Goal: Task Accomplishment & Management: Use online tool/utility

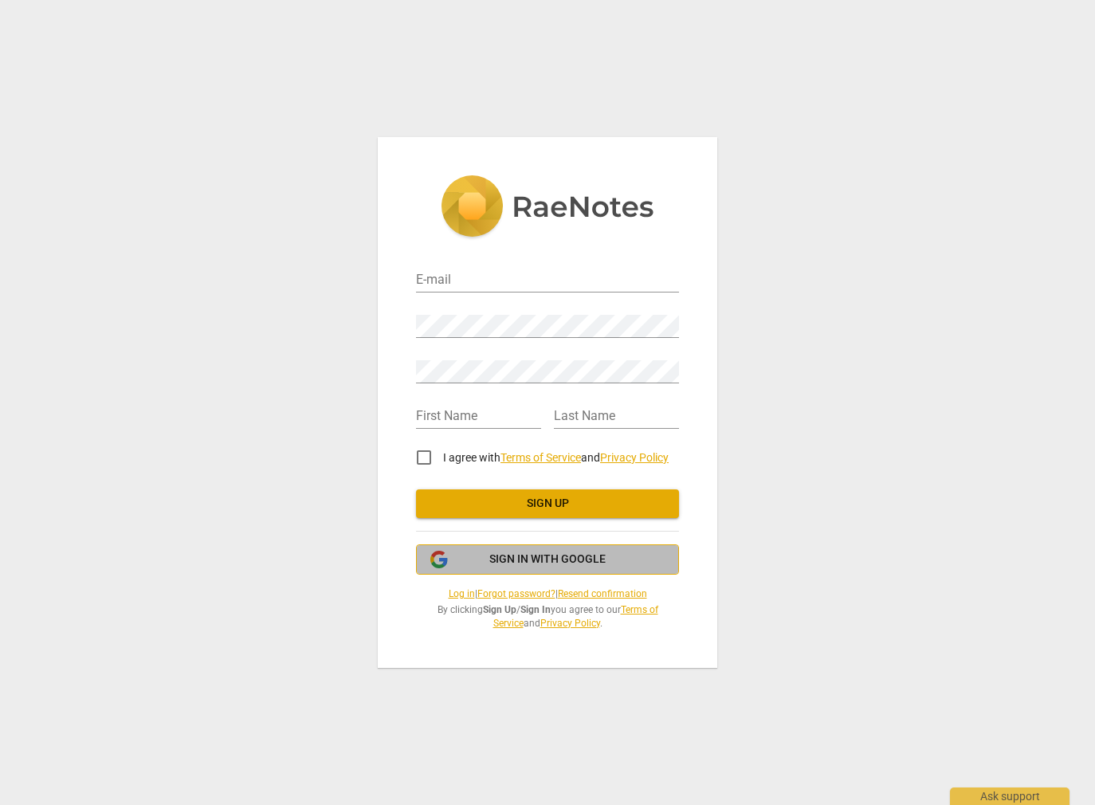
click at [552, 552] on span "Sign in with Google" at bounding box center [548, 560] width 116 height 16
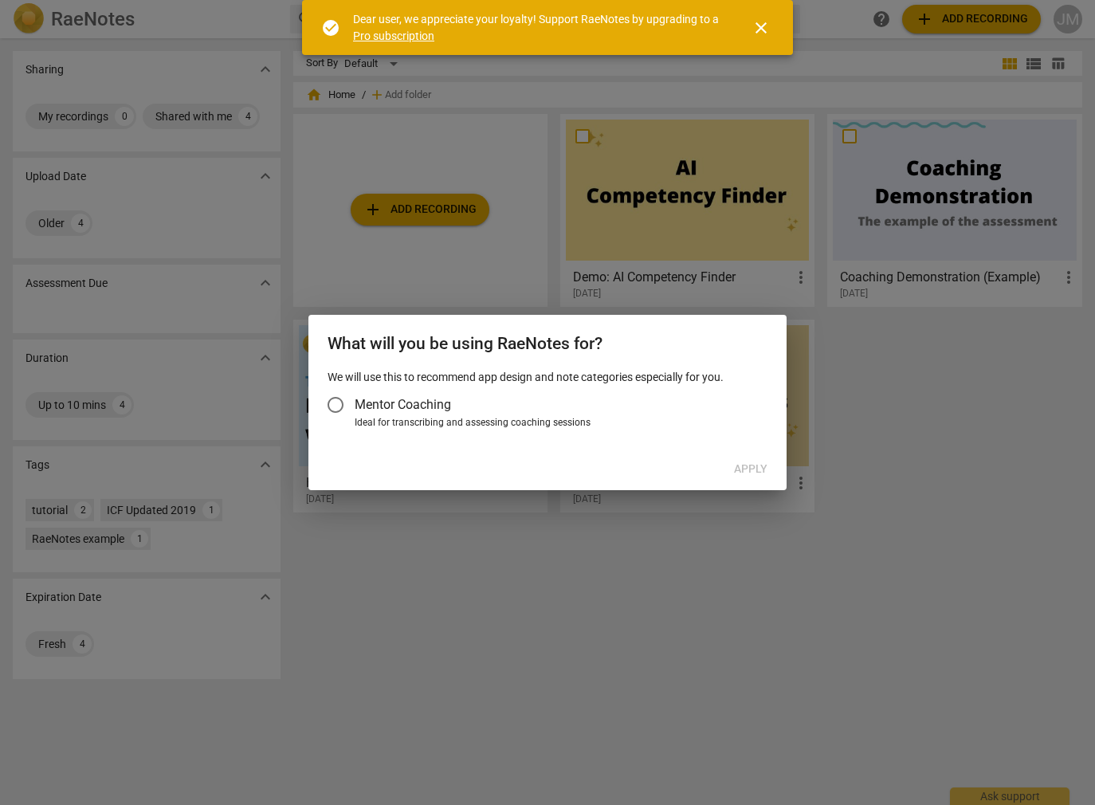
click at [333, 407] on input "Mentor Coaching" at bounding box center [336, 405] width 38 height 38
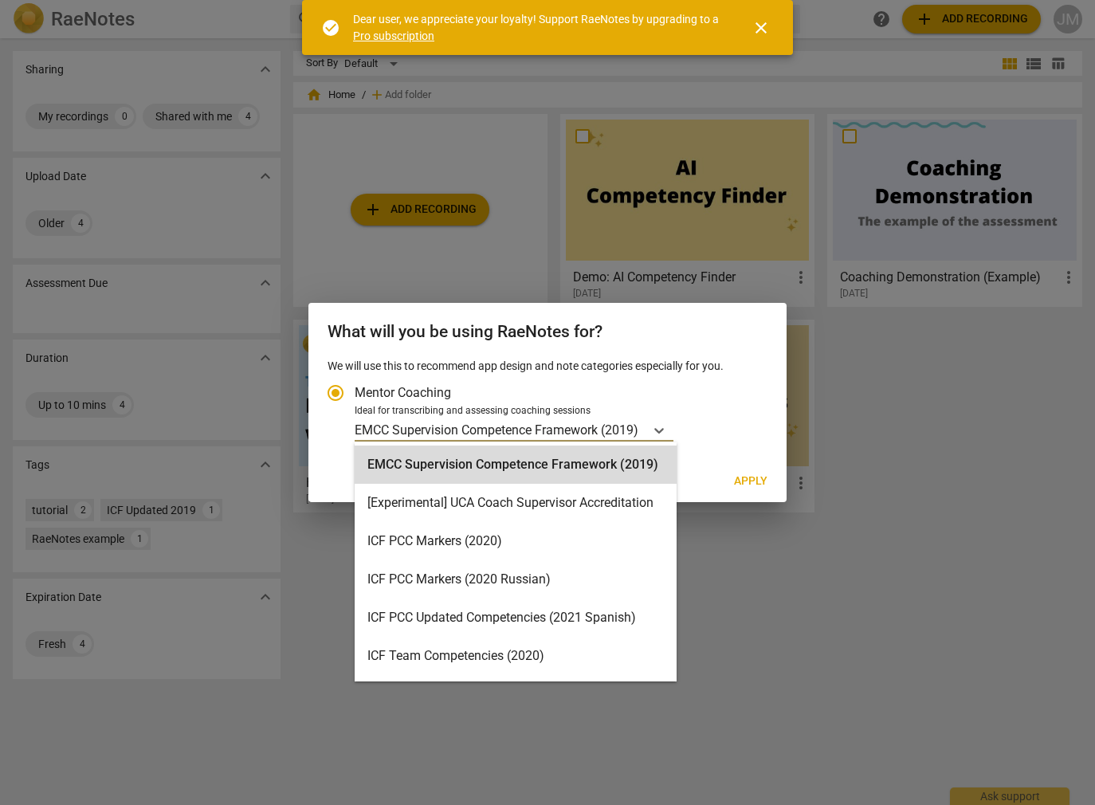
click at [624, 431] on p "EMCC Supervision Competence Framework (2019)" at bounding box center [497, 430] width 284 height 18
click at [0, 0] on input "Ideal for transcribing and assessing coaching sessions EMCC Supervision Compete…" at bounding box center [0, 0] width 0 height 0
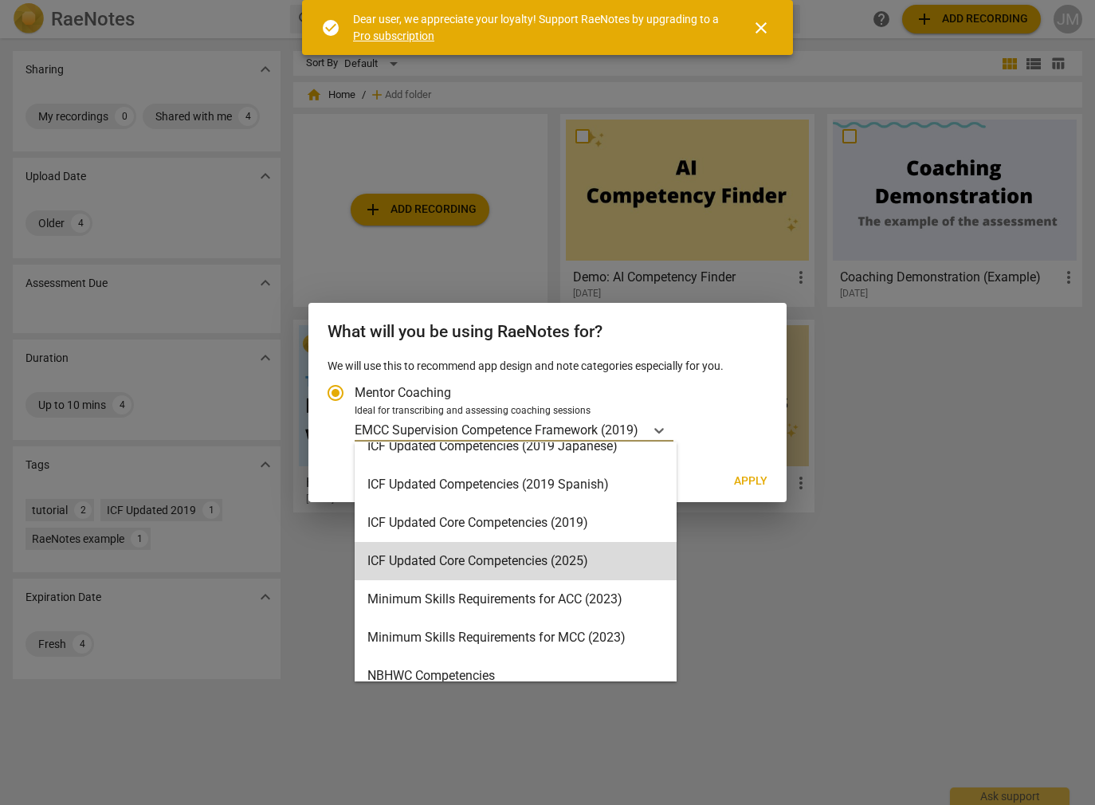
scroll to position [379, 0]
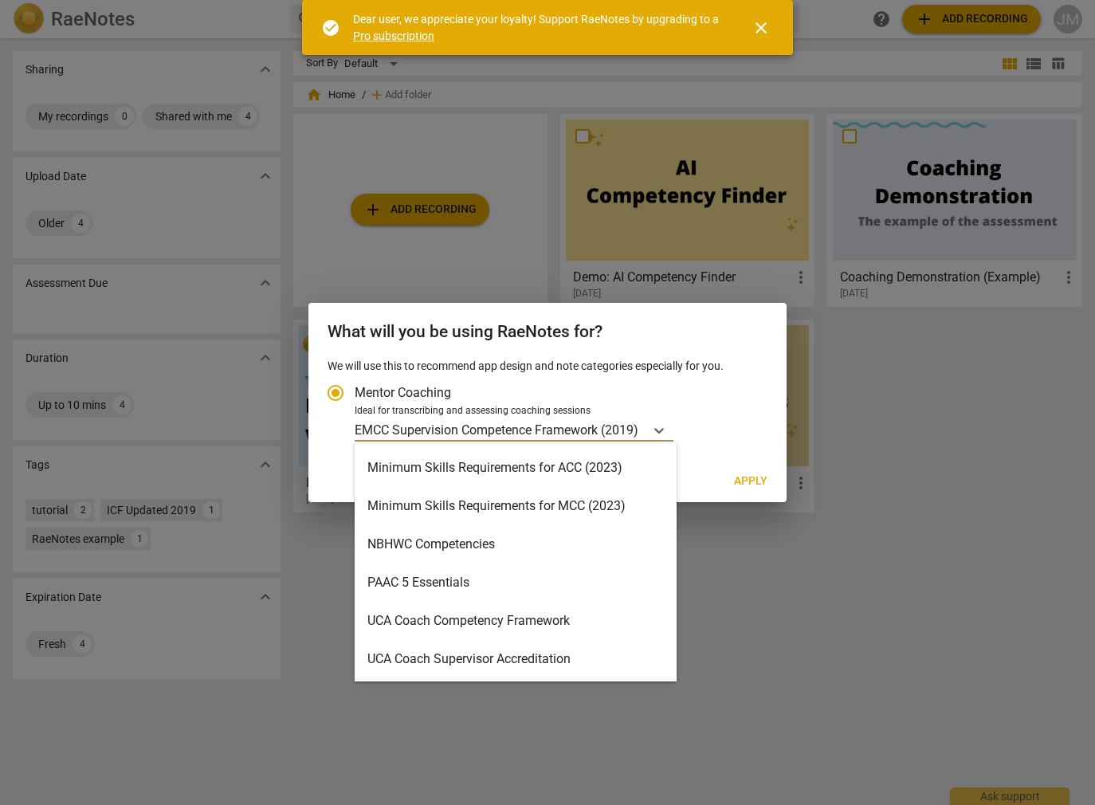
click at [576, 505] on div "Minimum Skills Requirements for MCC (2023)" at bounding box center [516, 506] width 322 height 38
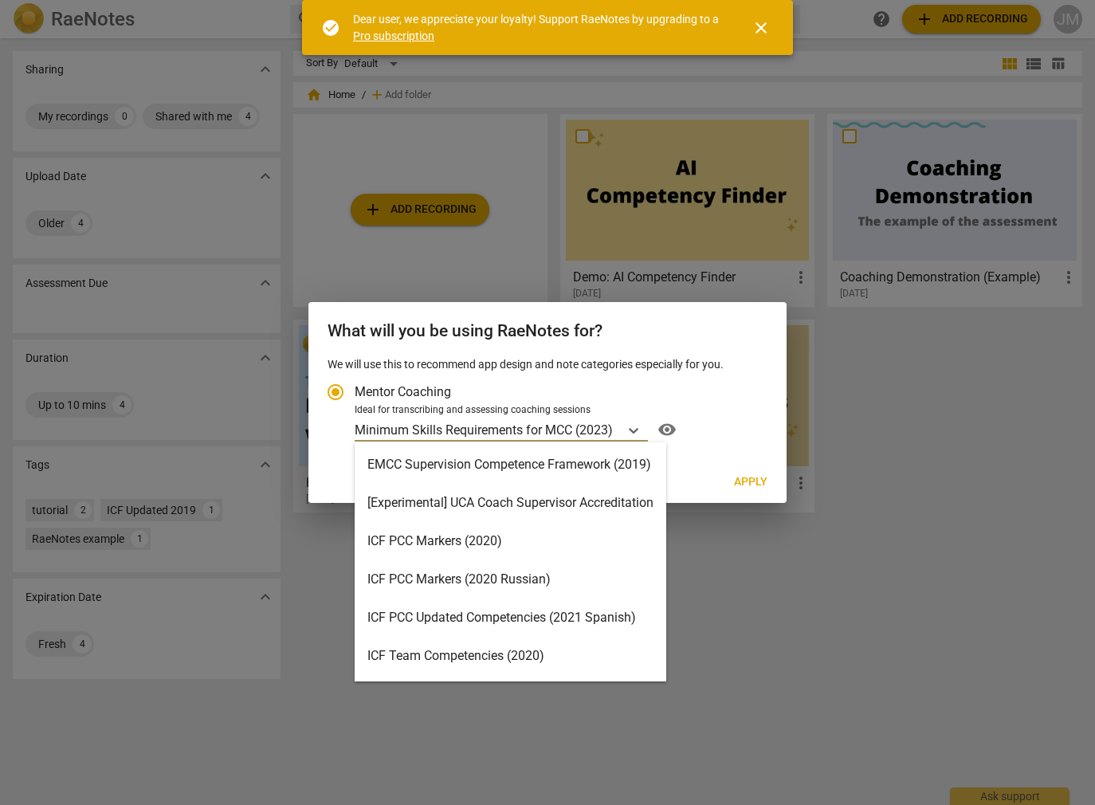
click at [602, 435] on p "Minimum Skills Requirements for MCC (2023)" at bounding box center [484, 430] width 258 height 18
click at [0, 0] on input "Ideal for transcribing and assessing coaching sessions option Minimum Skills Re…" at bounding box center [0, 0] width 0 height 0
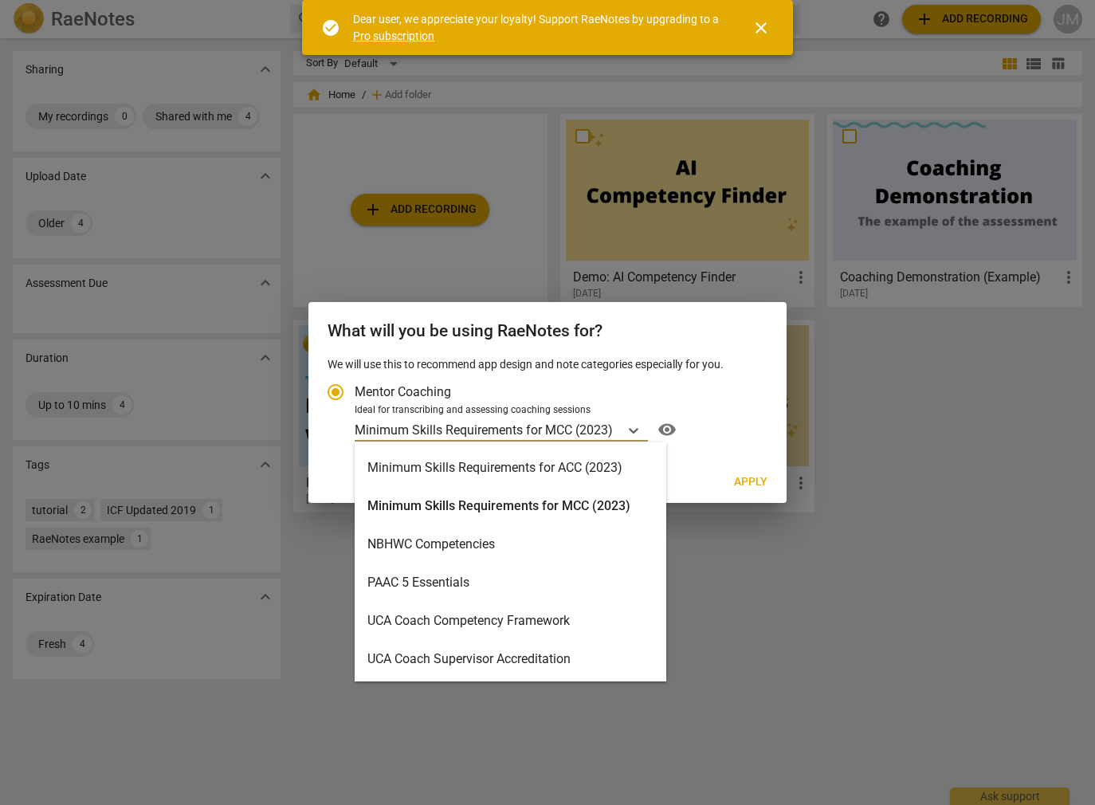
click at [583, 502] on div "Minimum Skills Requirements for MCC (2023)" at bounding box center [511, 506] width 312 height 38
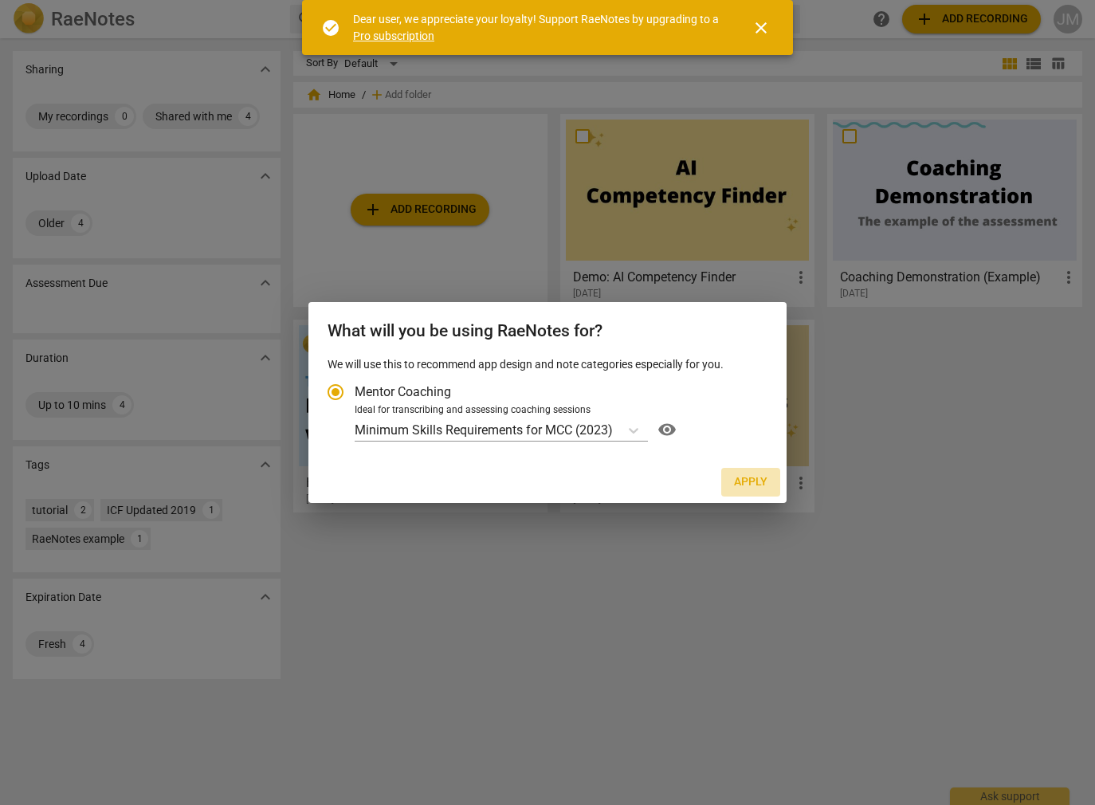
click at [755, 478] on span "Apply" at bounding box center [750, 482] width 33 height 16
radio input "false"
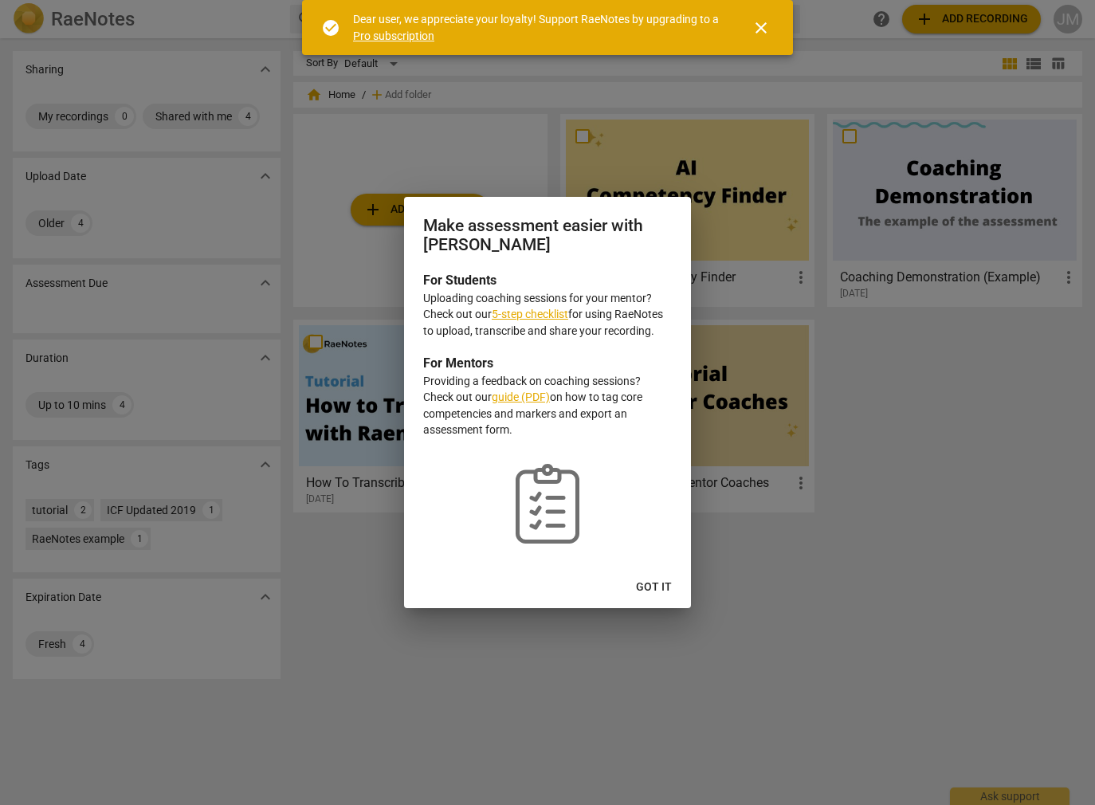
click at [659, 589] on span "Got it" at bounding box center [654, 588] width 36 height 16
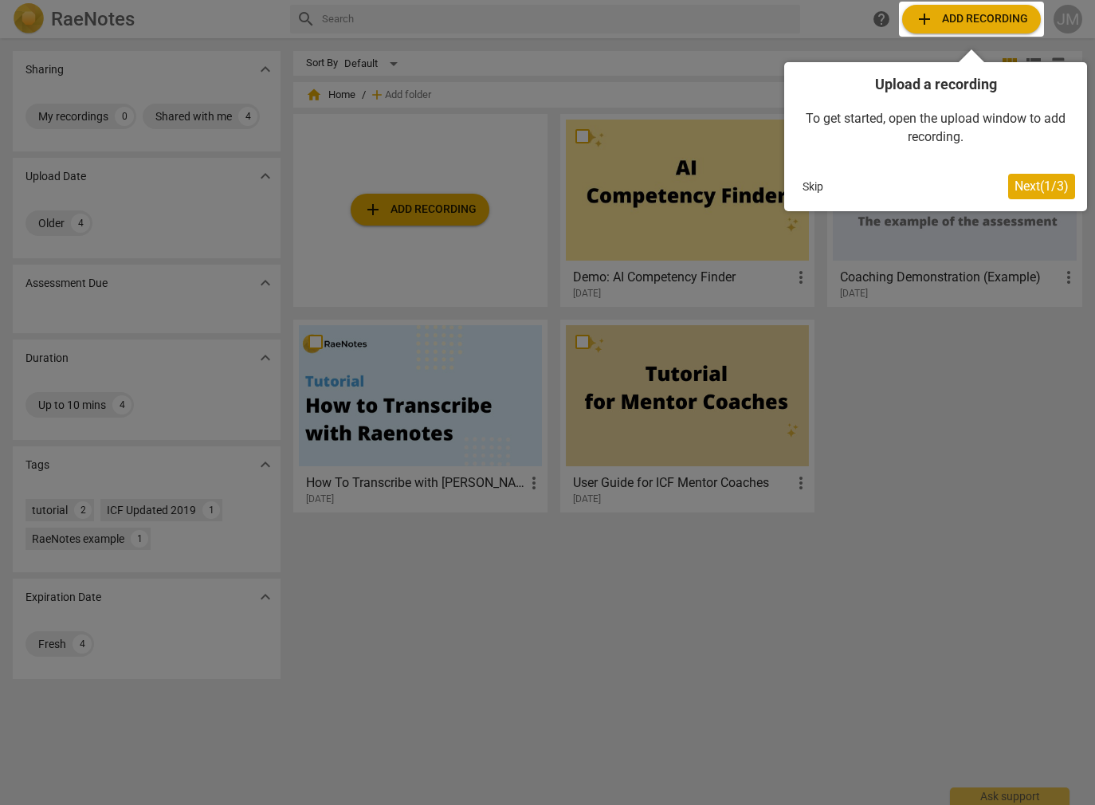
click at [1033, 183] on span "Next ( 1 / 3 )" at bounding box center [1042, 186] width 54 height 15
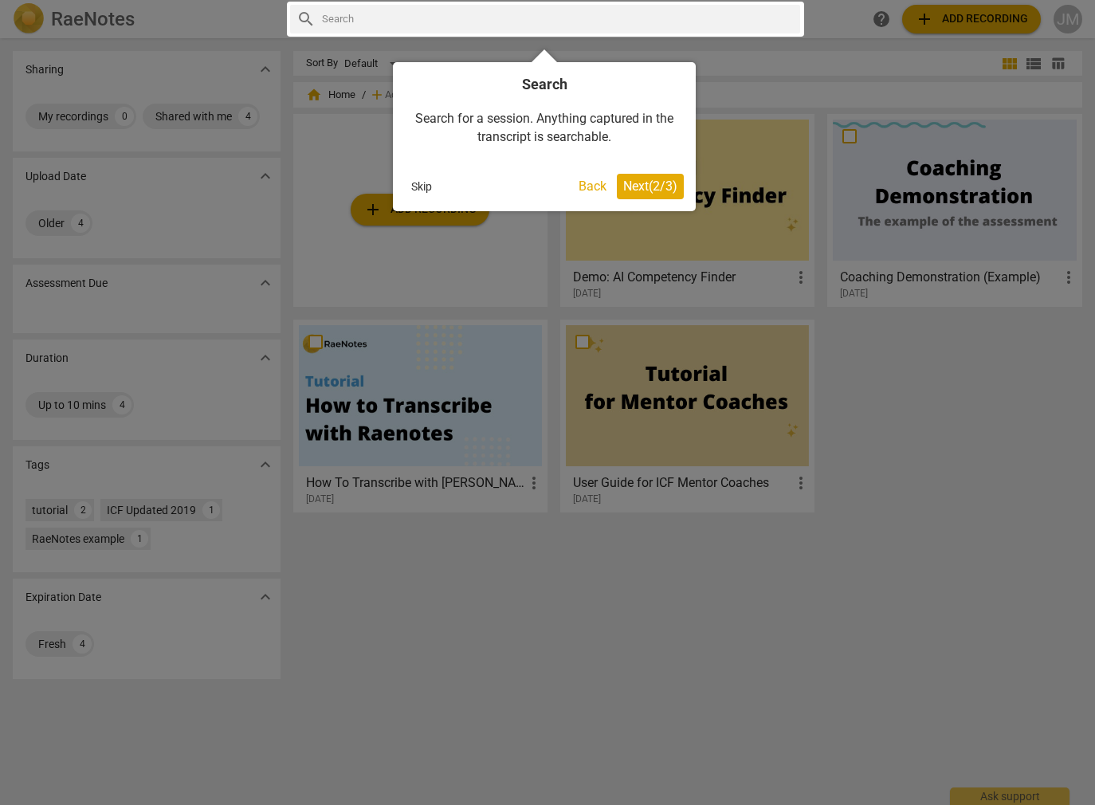
click at [655, 181] on span "Next ( 2 / 3 )" at bounding box center [650, 186] width 54 height 15
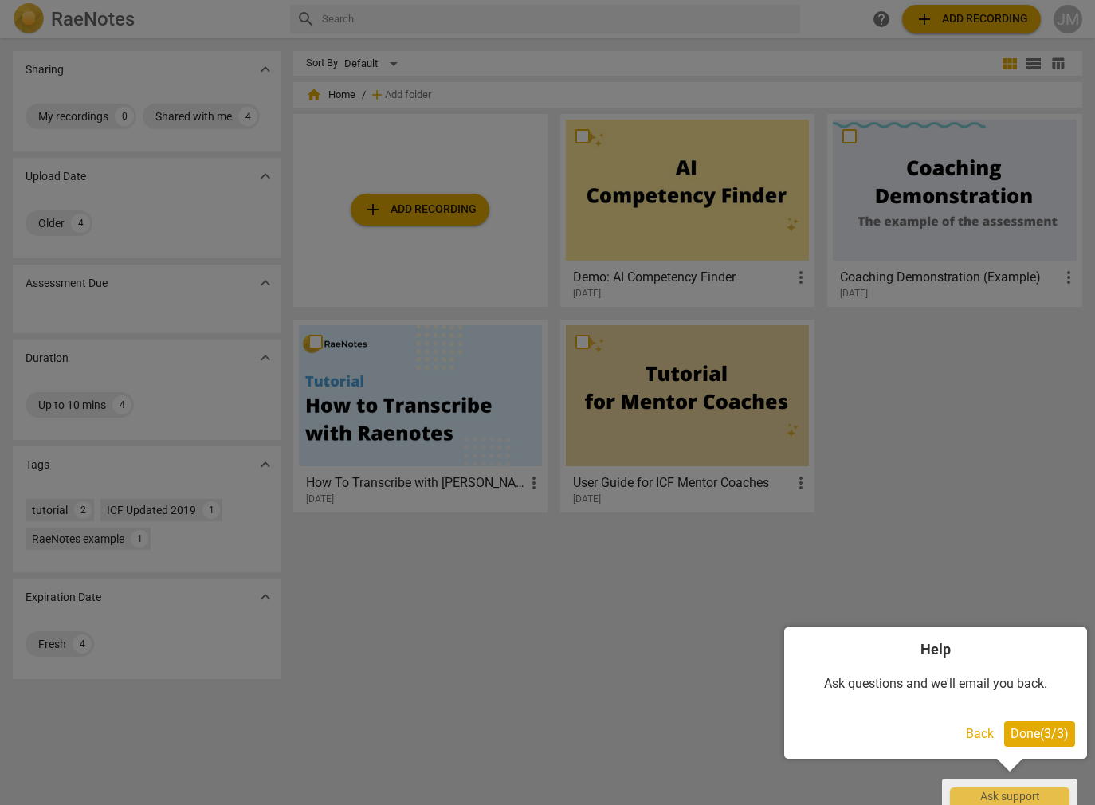
click at [1036, 734] on span "Done ( 3 / 3 )" at bounding box center [1040, 733] width 58 height 15
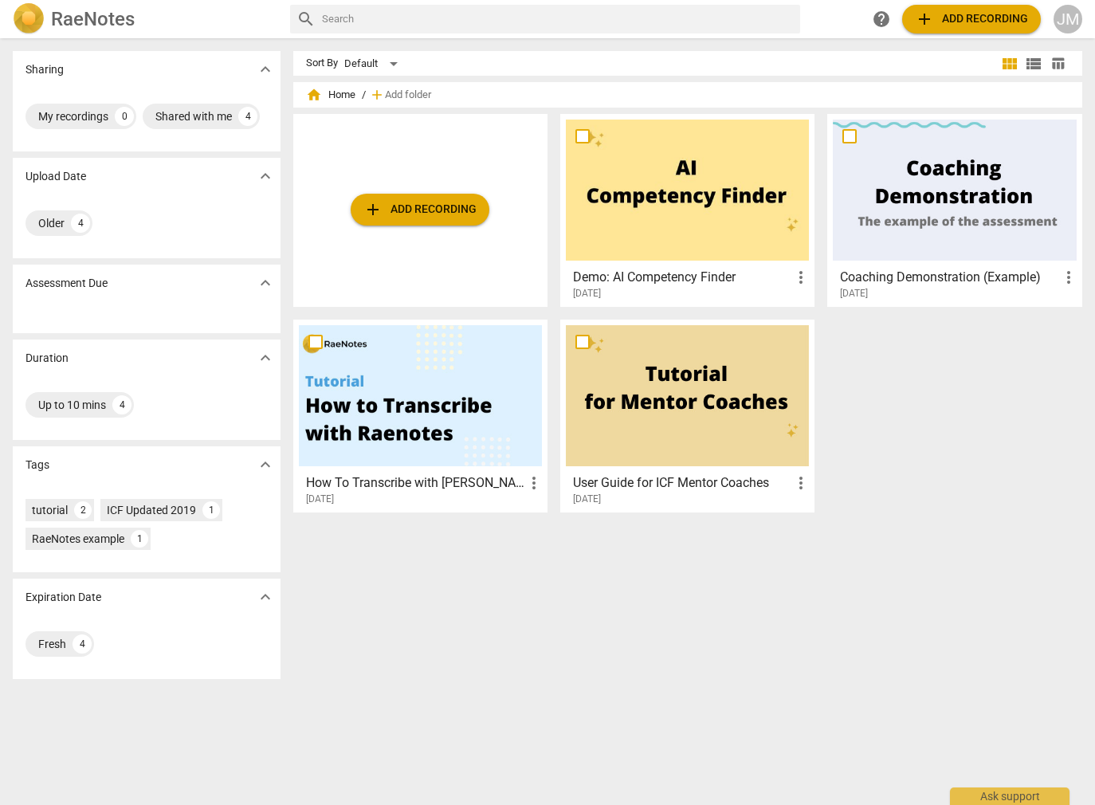
click at [425, 215] on span "add Add recording" at bounding box center [420, 209] width 113 height 19
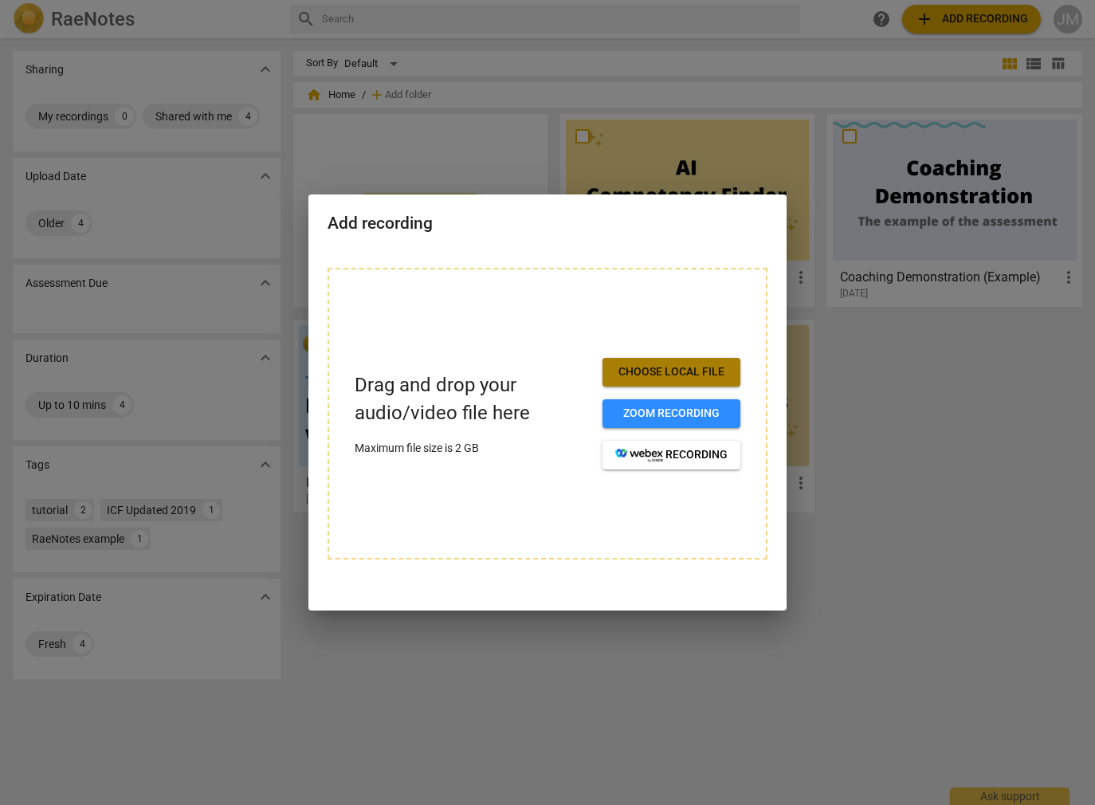
click at [674, 378] on span "Choose local file" at bounding box center [671, 372] width 112 height 16
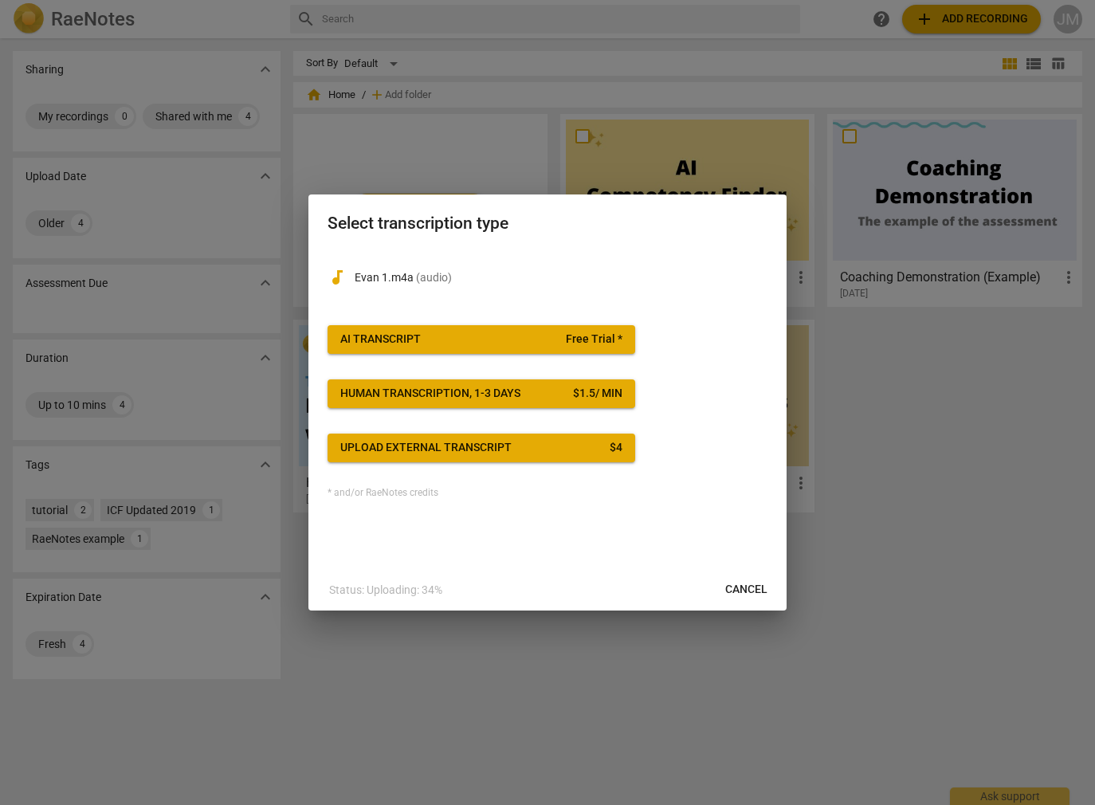
click at [553, 338] on span "AI Transcript Free Trial *" at bounding box center [481, 340] width 282 height 16
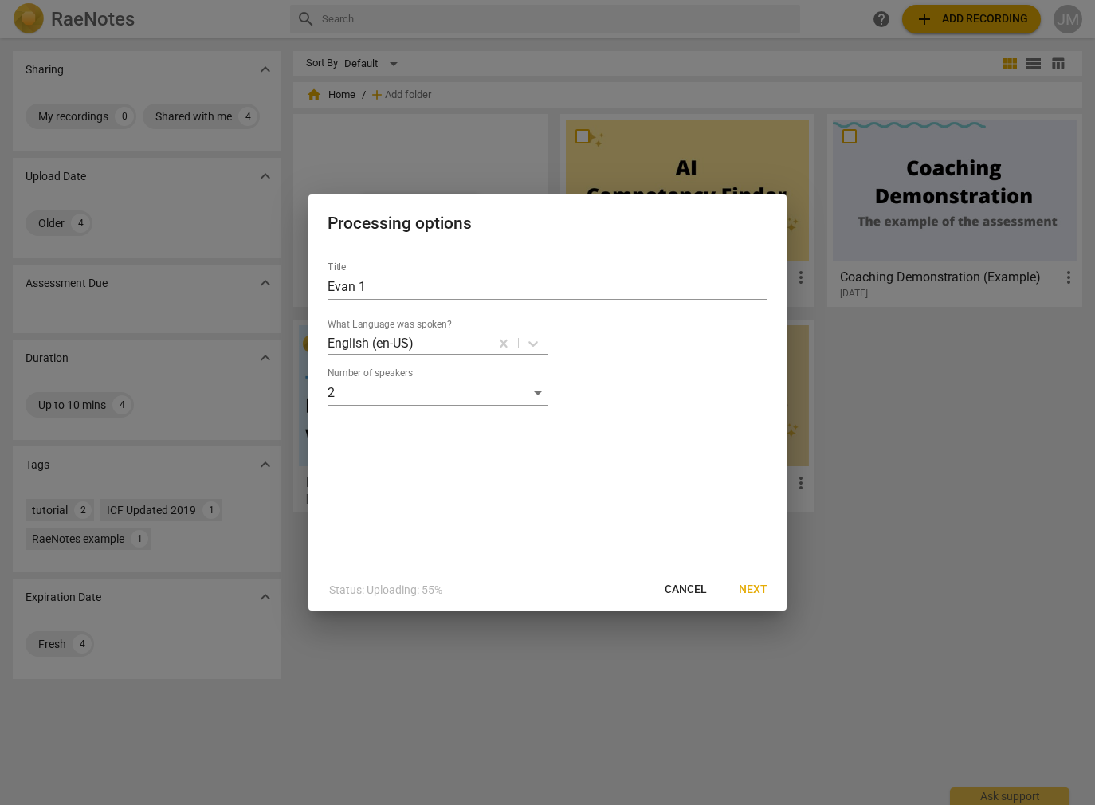
click at [760, 589] on span "Next" at bounding box center [753, 590] width 29 height 16
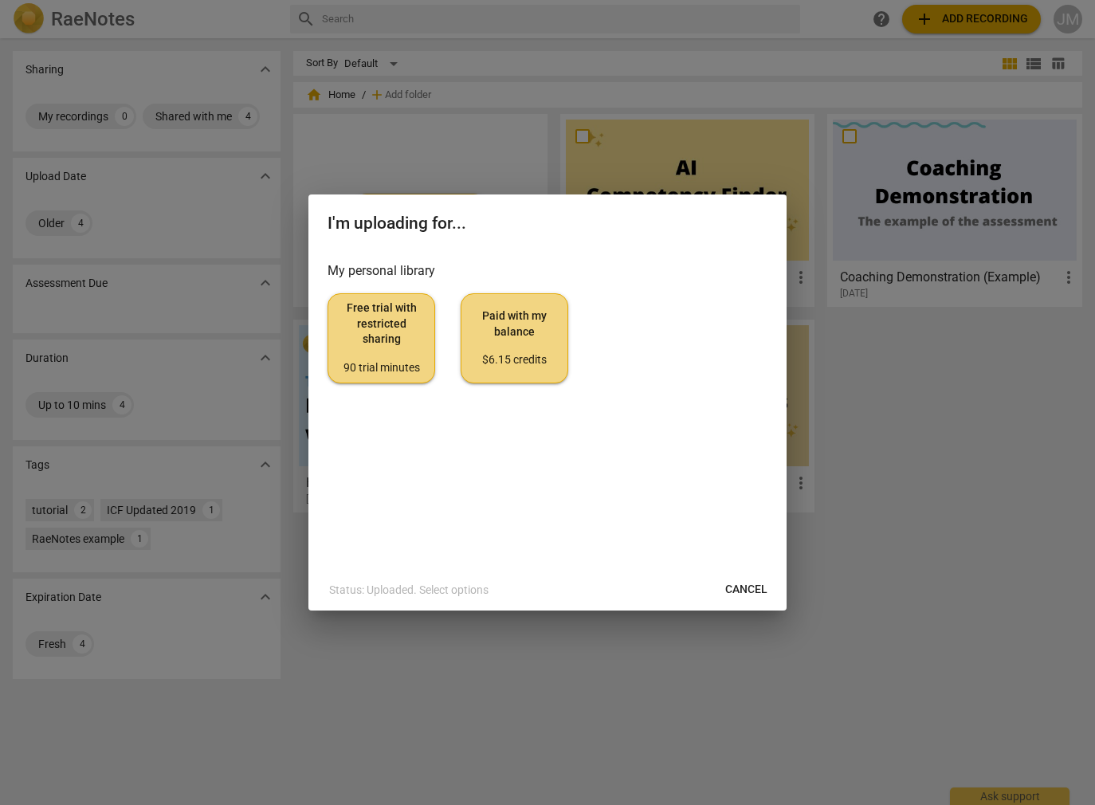
click at [360, 348] on span "Free trial with restricted sharing 90 trial minutes" at bounding box center [381, 338] width 81 height 75
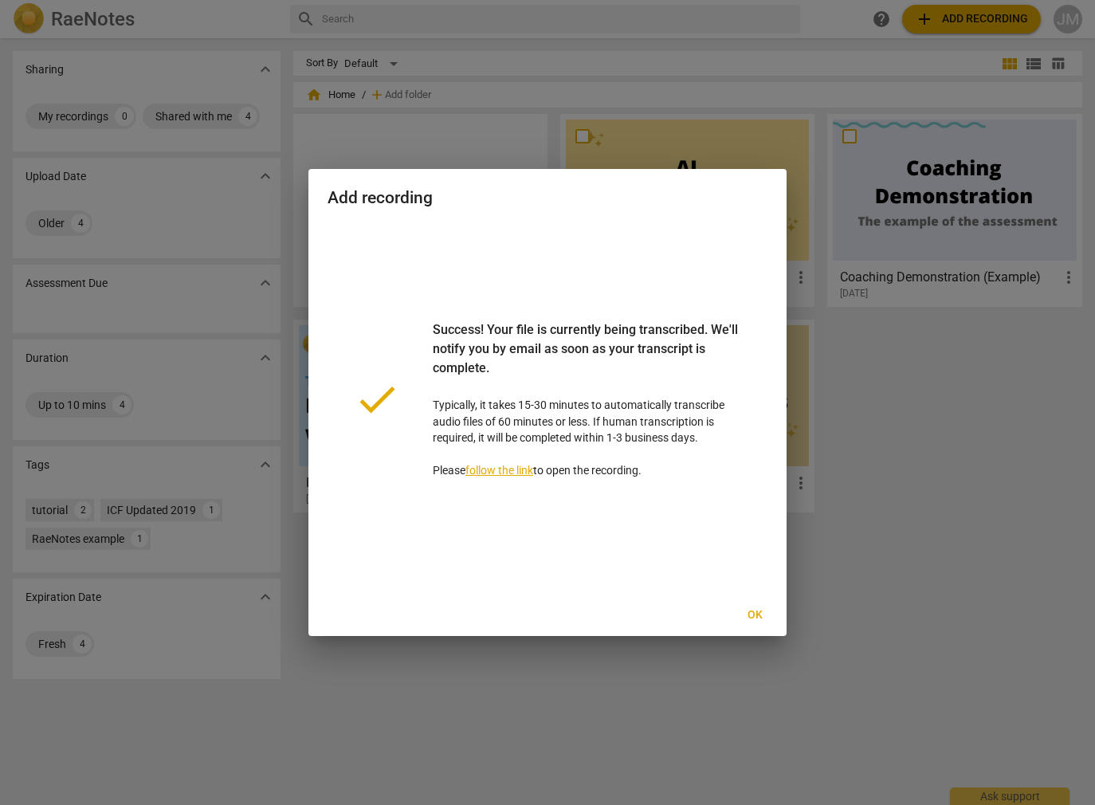
click at [755, 621] on span "Ok" at bounding box center [755, 615] width 26 height 16
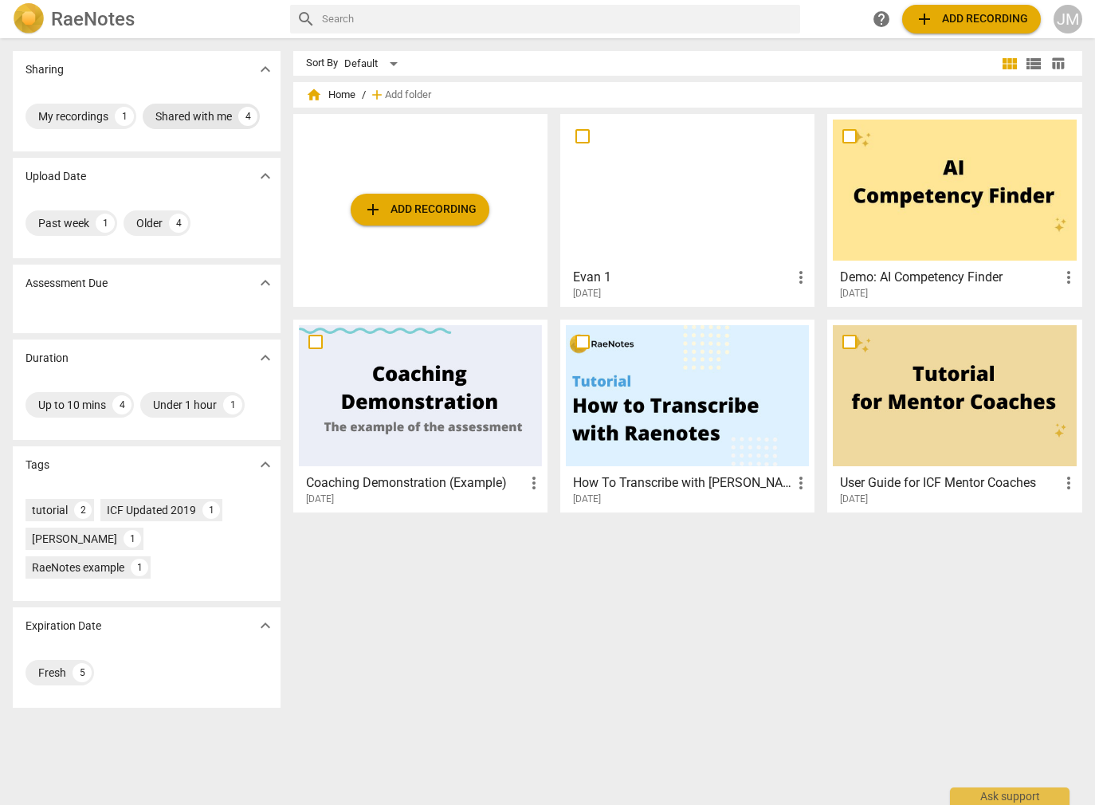
click at [155, 124] on div "Shared with me" at bounding box center [193, 116] width 77 height 16
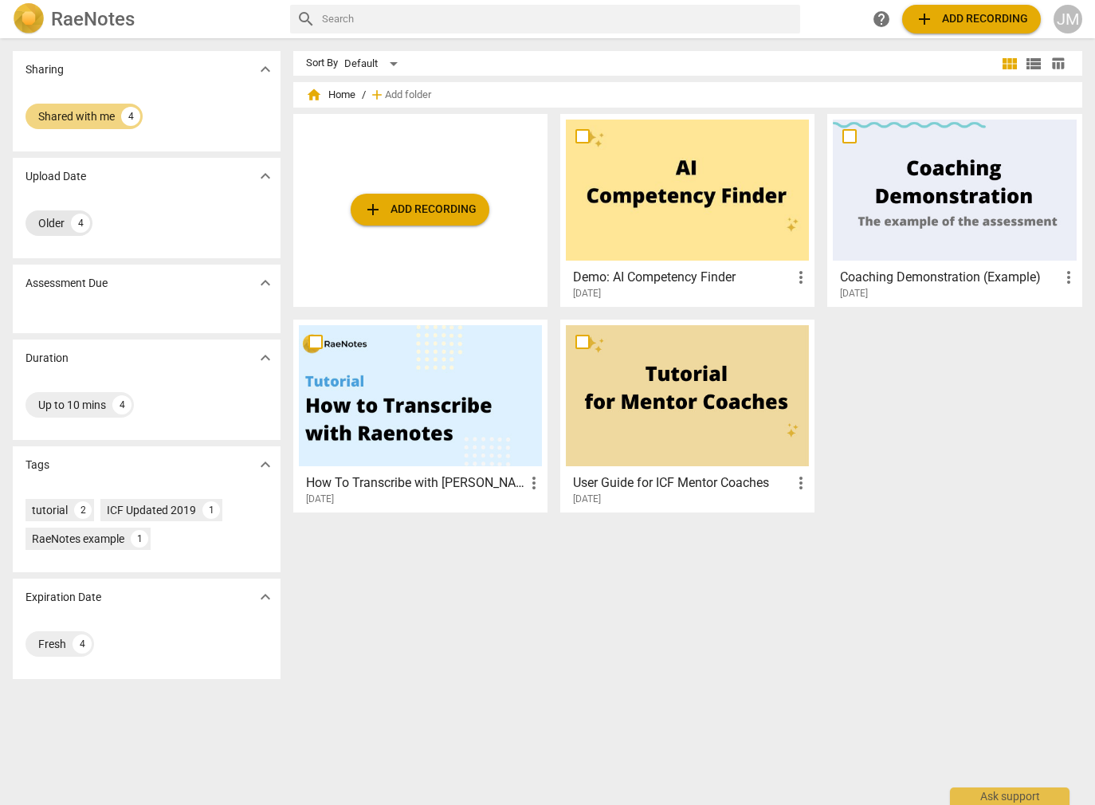
click at [57, 225] on div "Older" at bounding box center [51, 223] width 26 height 16
click at [174, 507] on div "ICF Updated 2019" at bounding box center [151, 510] width 89 height 16
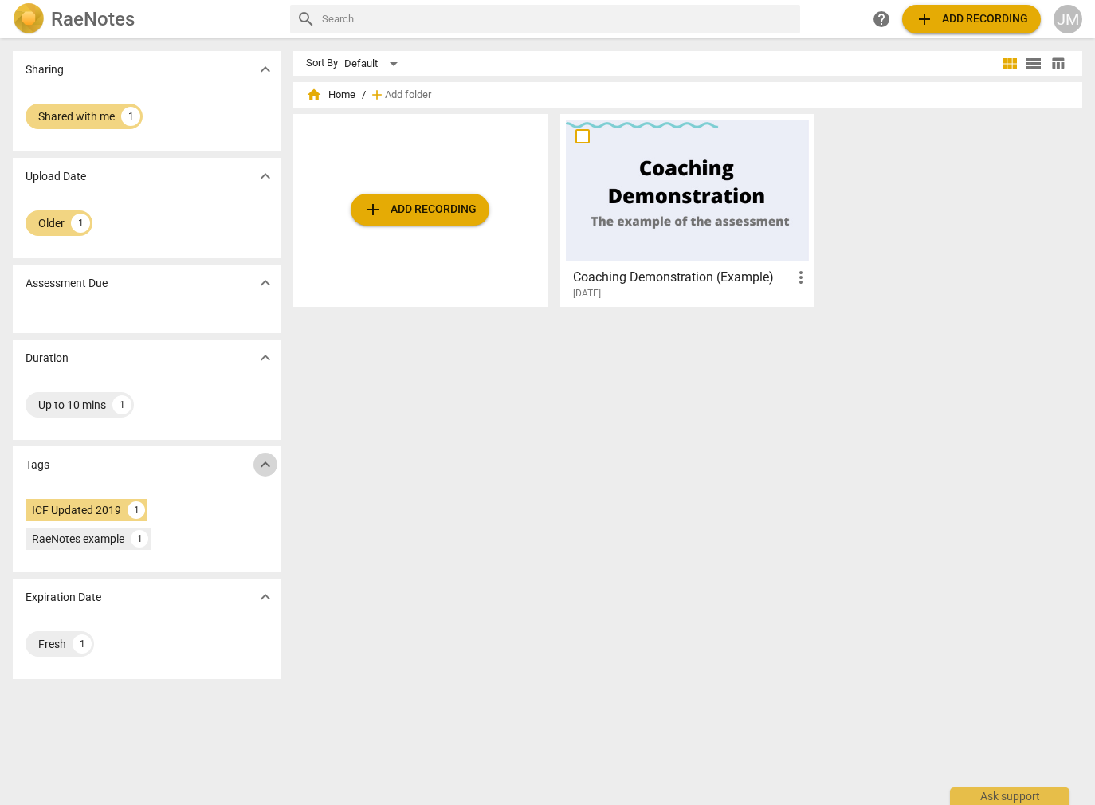
click at [260, 461] on span "expand_more" at bounding box center [265, 464] width 19 height 19
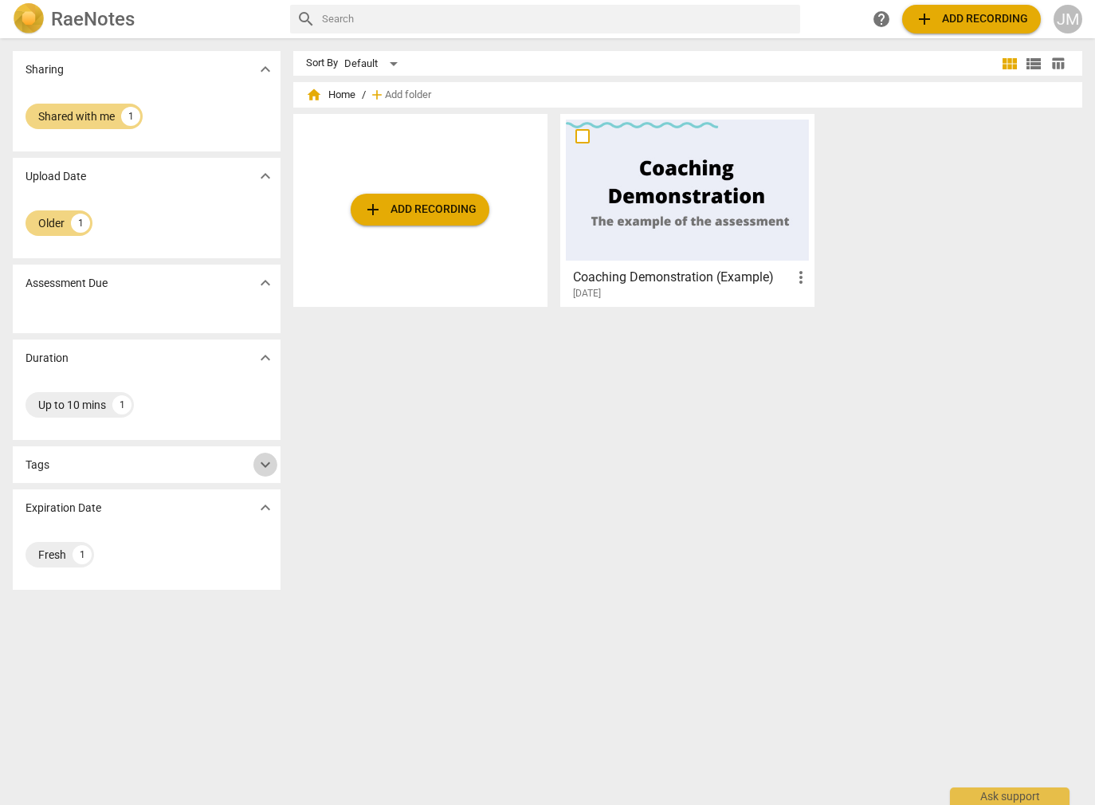
click at [260, 461] on span "expand_more" at bounding box center [265, 464] width 19 height 19
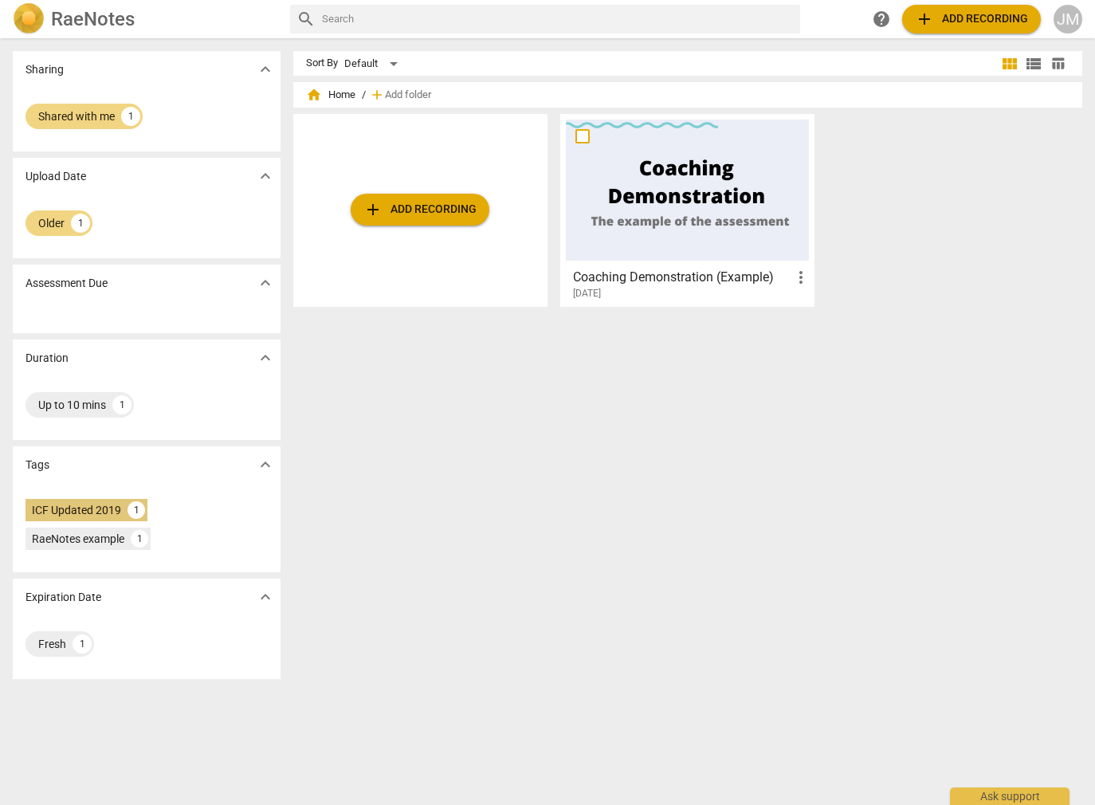
click at [110, 516] on div "ICF Updated 2019" at bounding box center [76, 510] width 89 height 16
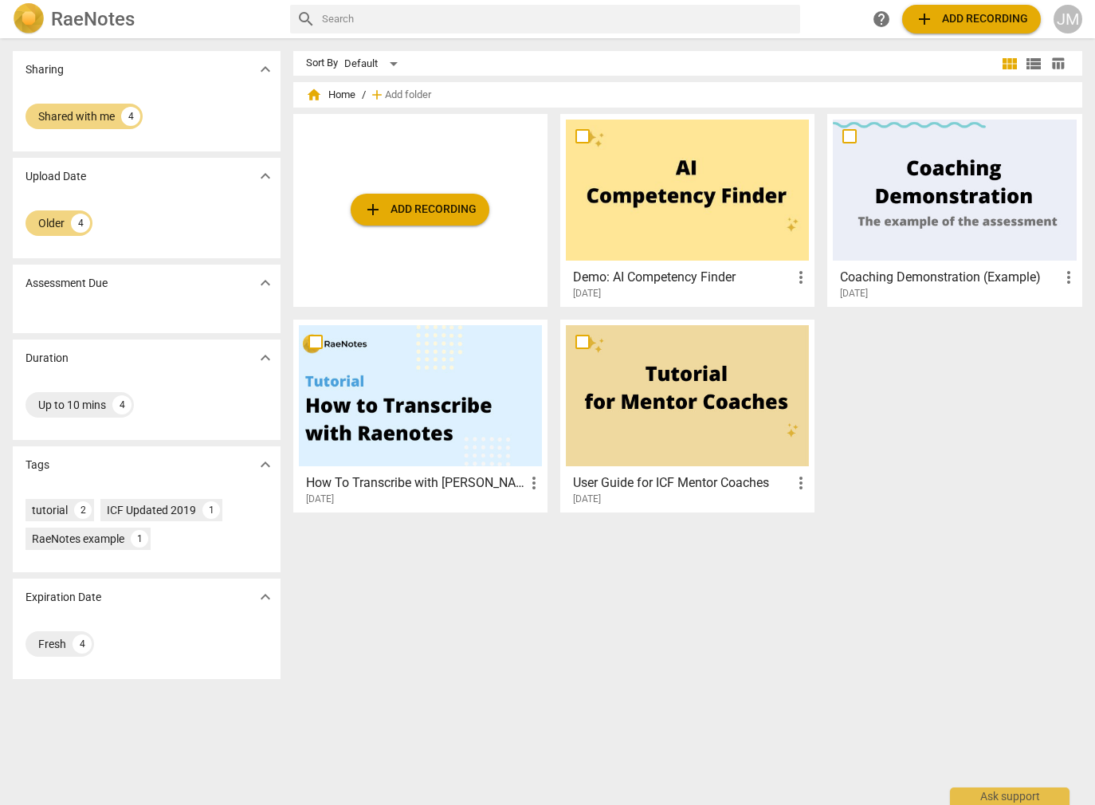
click at [670, 187] on div at bounding box center [687, 190] width 243 height 141
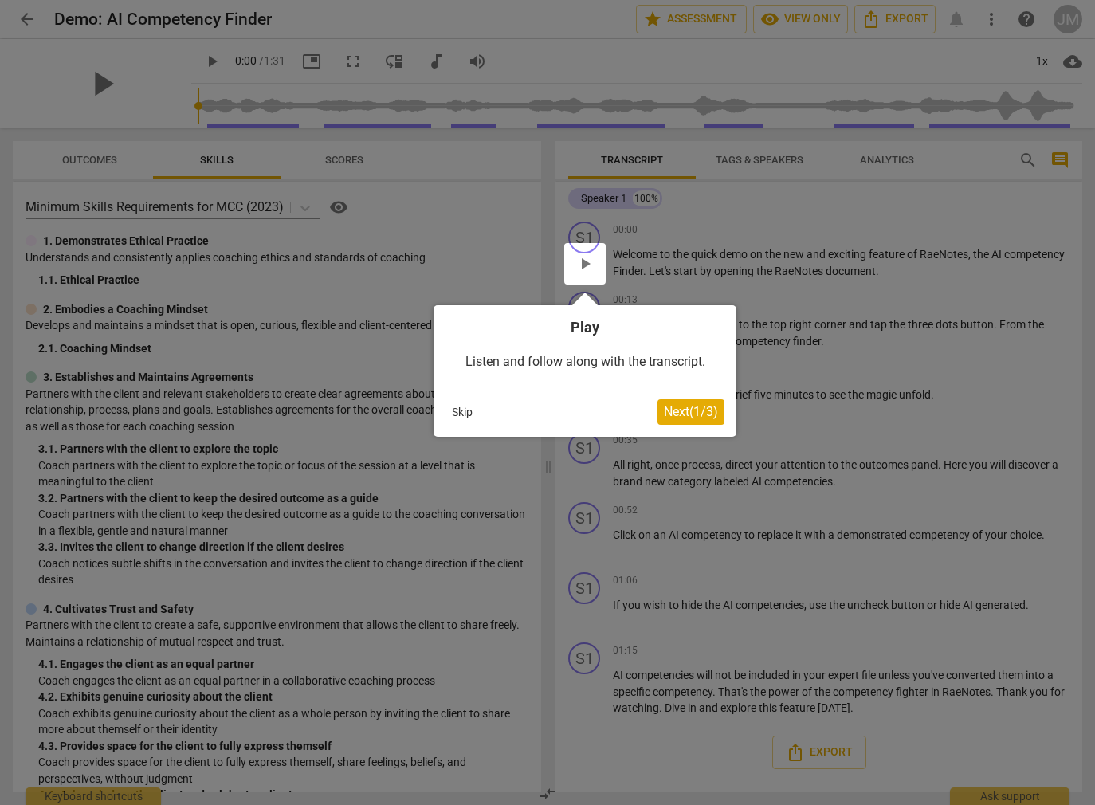
click at [693, 416] on span "Next ( 1 / 3 )" at bounding box center [691, 411] width 54 height 15
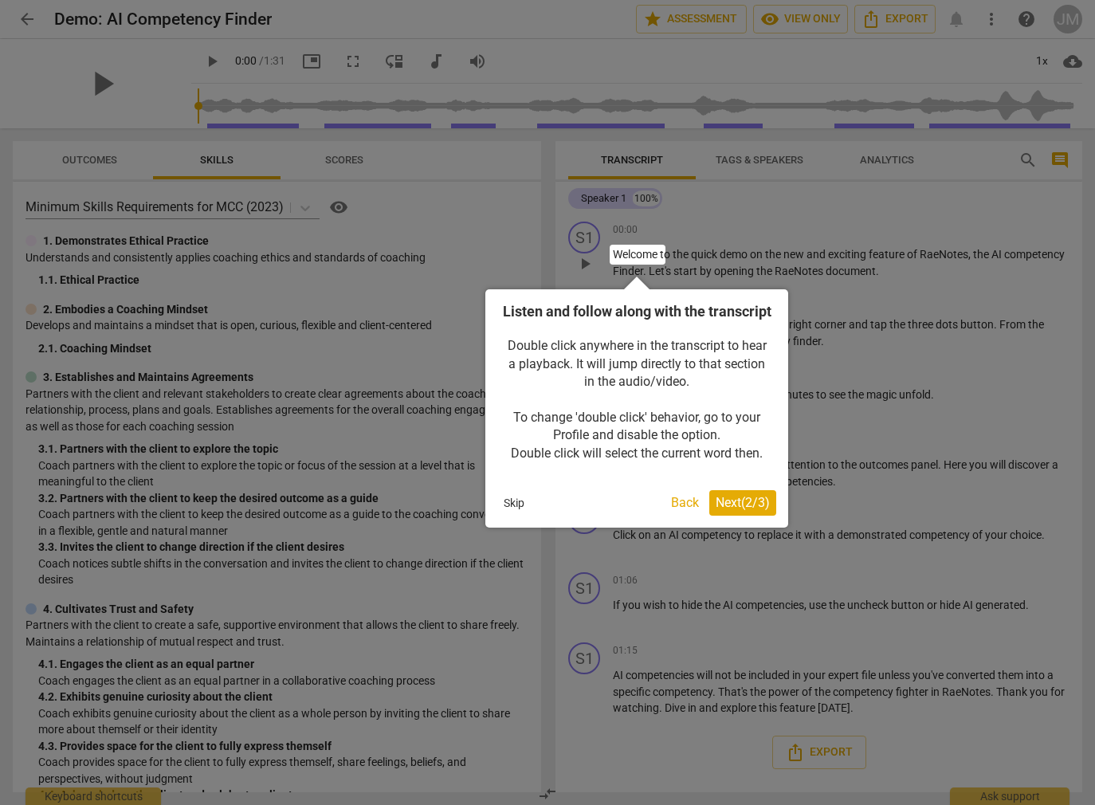
click at [733, 513] on button "Next ( 2 / 3 )" at bounding box center [743, 503] width 67 height 26
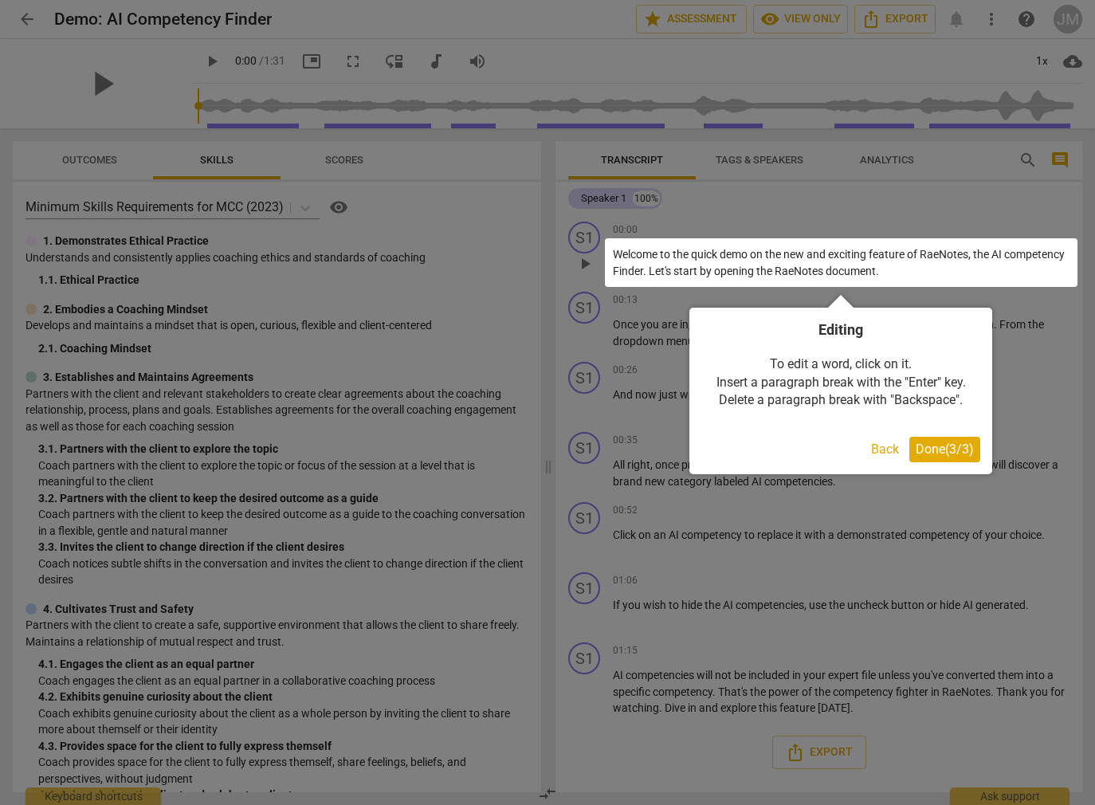
click at [938, 446] on span "Done ( 3 / 3 )" at bounding box center [945, 449] width 58 height 15
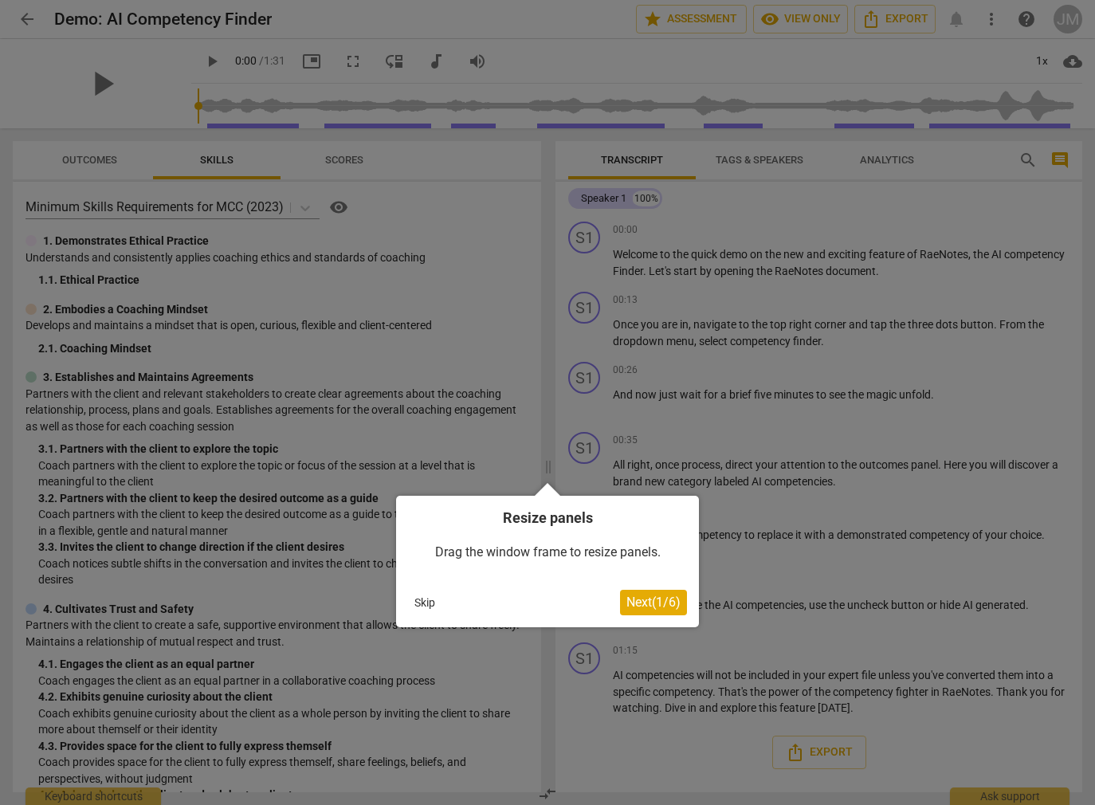
click at [669, 596] on span "Next ( 1 / 6 )" at bounding box center [654, 602] width 54 height 15
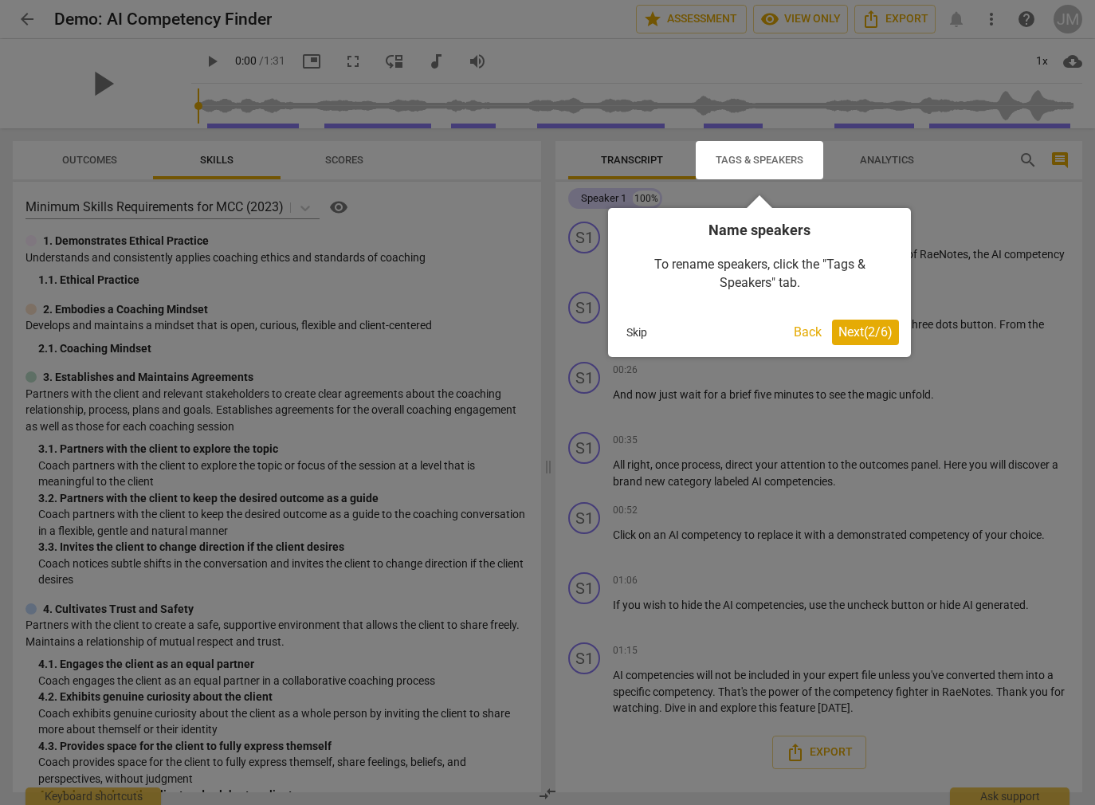
click at [865, 331] on span "Next ( 2 / 6 )" at bounding box center [866, 331] width 54 height 15
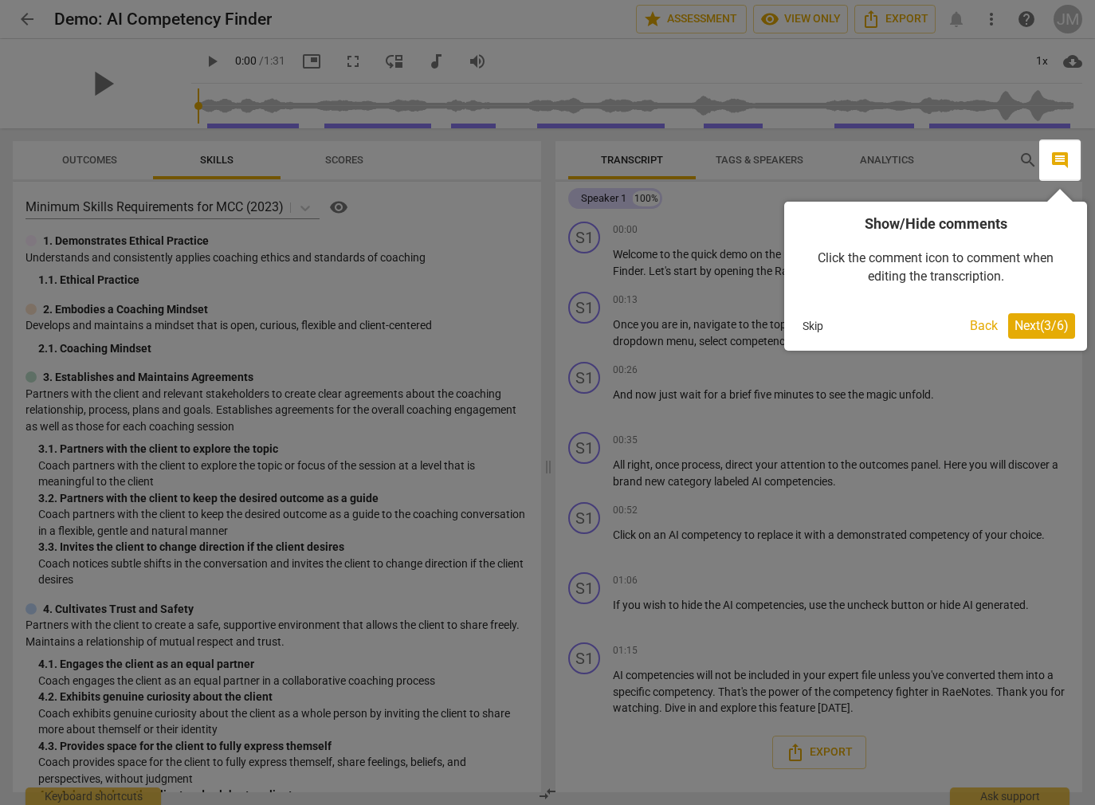
click at [1053, 329] on span "Next ( 3 / 6 )" at bounding box center [1042, 325] width 54 height 15
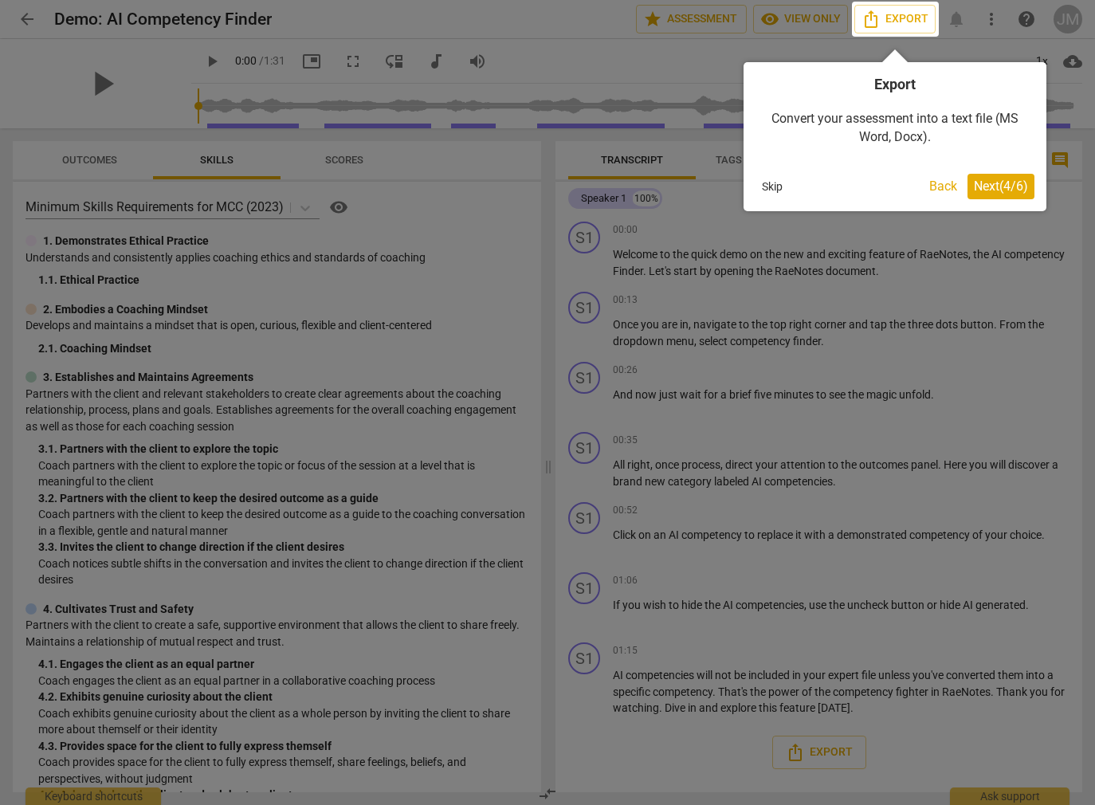
click at [993, 187] on span "Next ( 4 / 6 )" at bounding box center [1001, 186] width 54 height 15
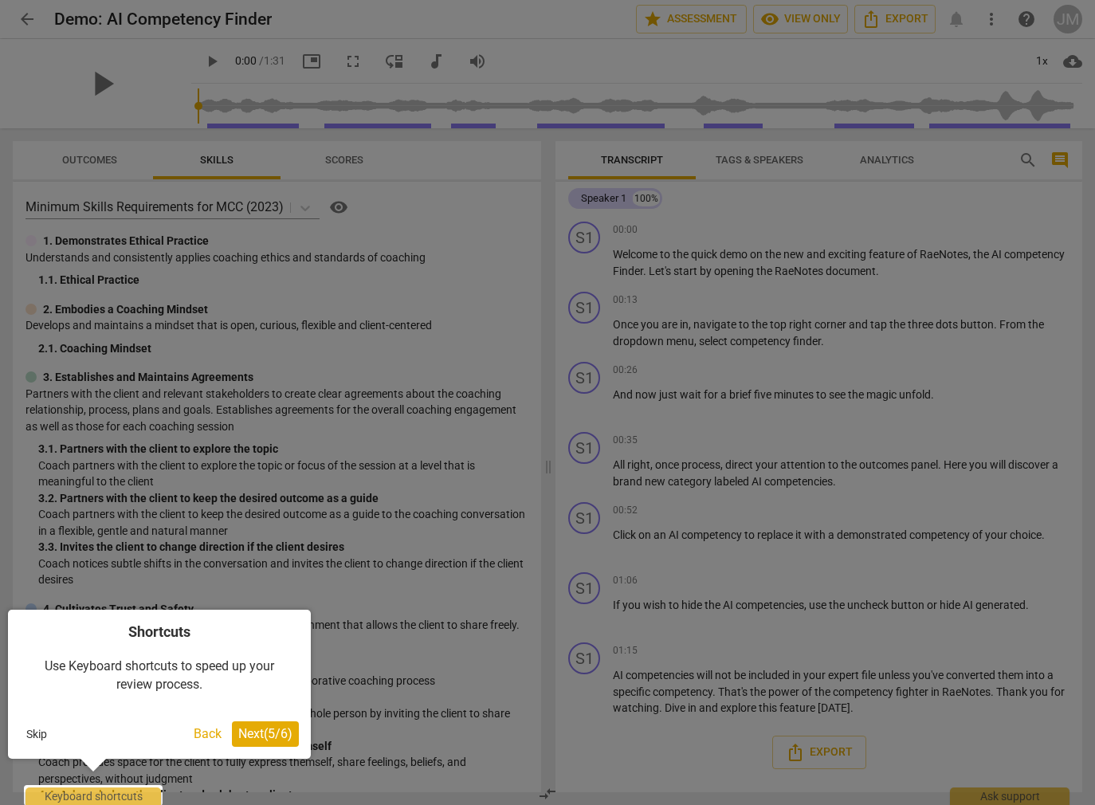
click at [280, 734] on span "Next ( 5 / 6 )" at bounding box center [265, 733] width 54 height 15
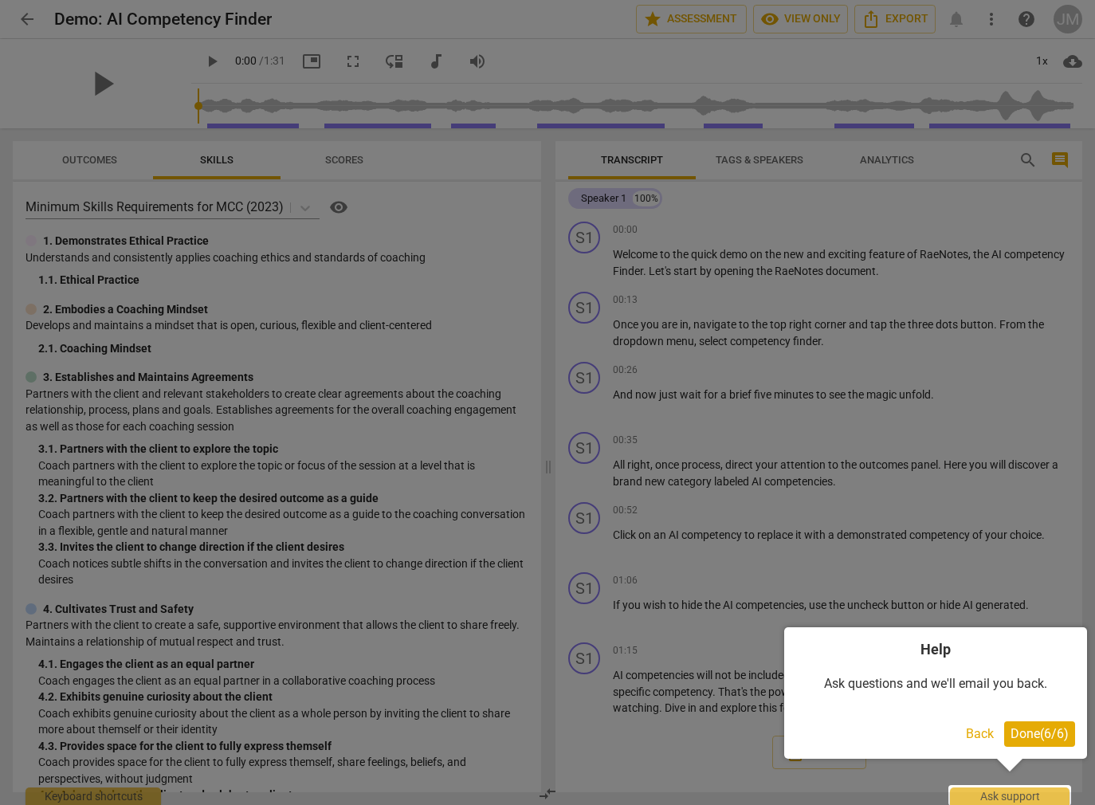
click at [1034, 732] on span "Done ( 6 / 6 )" at bounding box center [1040, 733] width 58 height 15
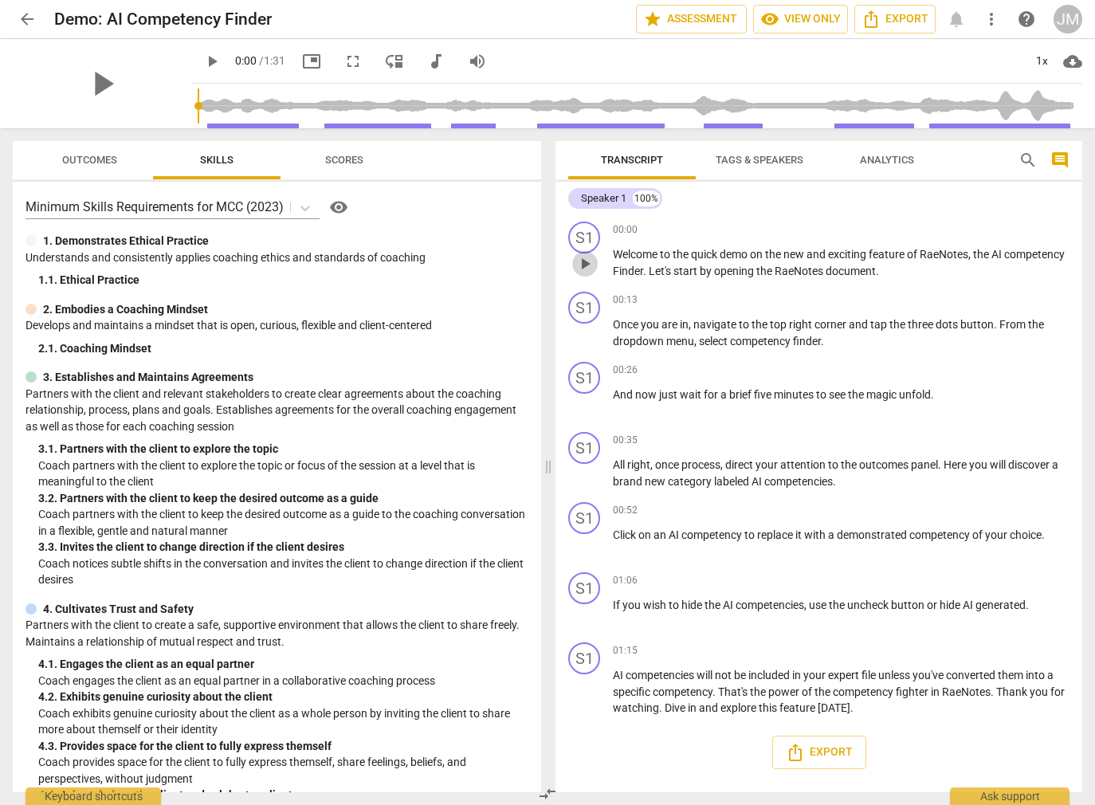
click at [588, 263] on span "play_arrow" at bounding box center [585, 263] width 19 height 19
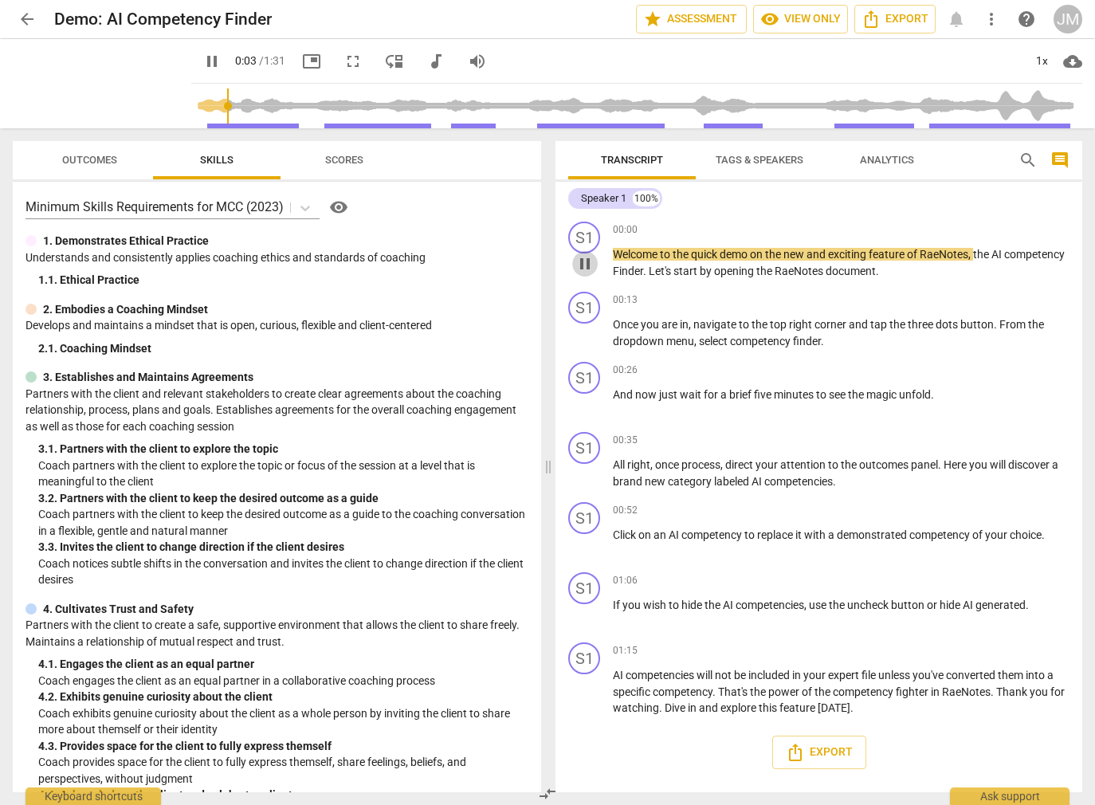
click at [588, 264] on span "pause" at bounding box center [585, 263] width 19 height 19
type input "3"
click at [41, 22] on span "arrow_back" at bounding box center [27, 19] width 29 height 19
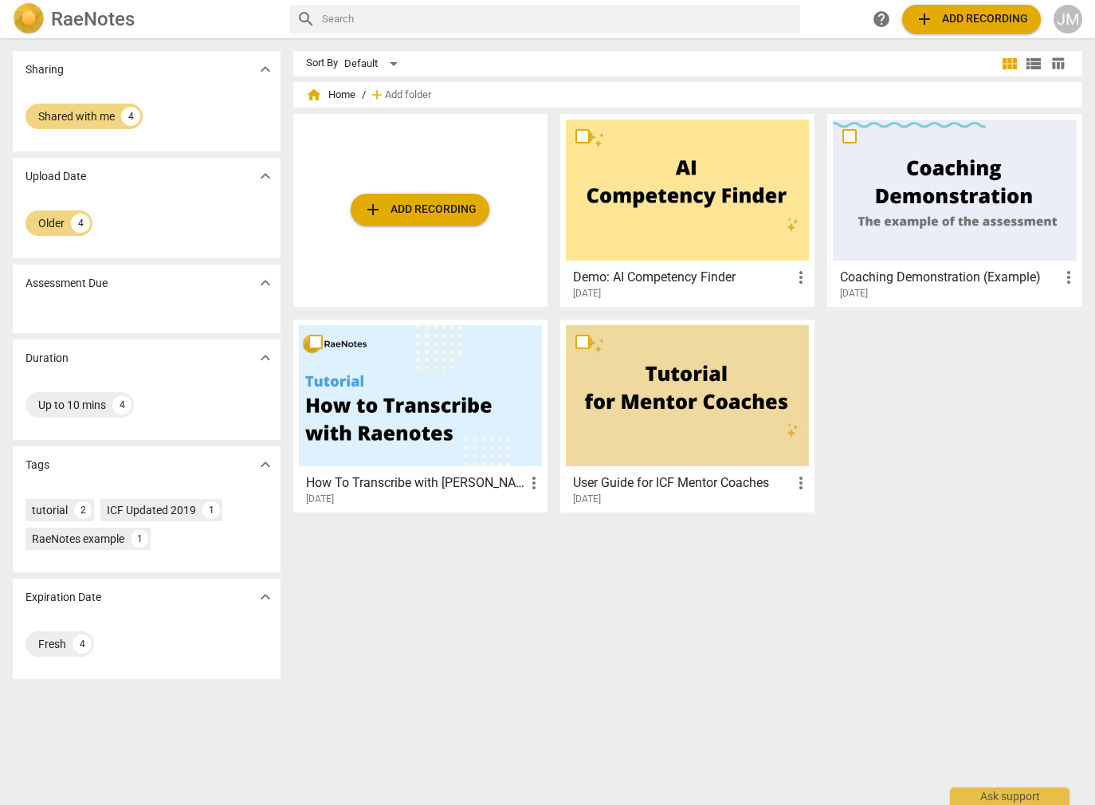
click at [501, 399] on div at bounding box center [420, 395] width 243 height 141
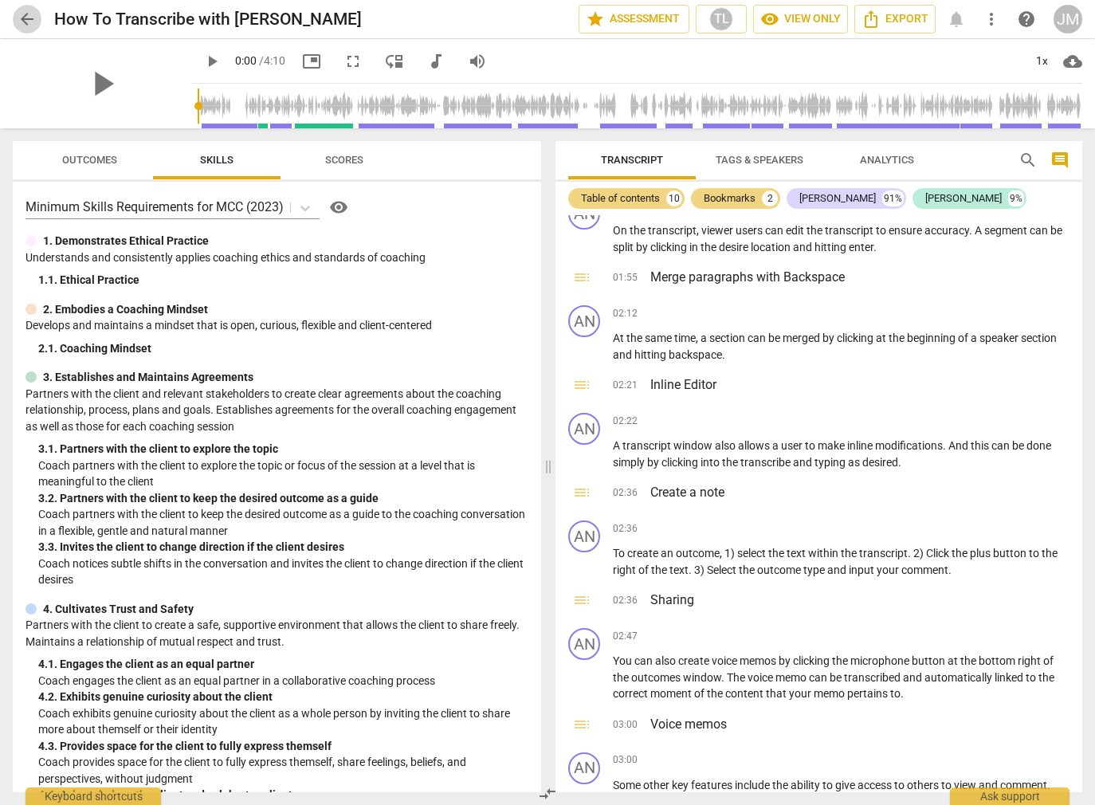
click at [30, 18] on span "arrow_back" at bounding box center [27, 19] width 19 height 19
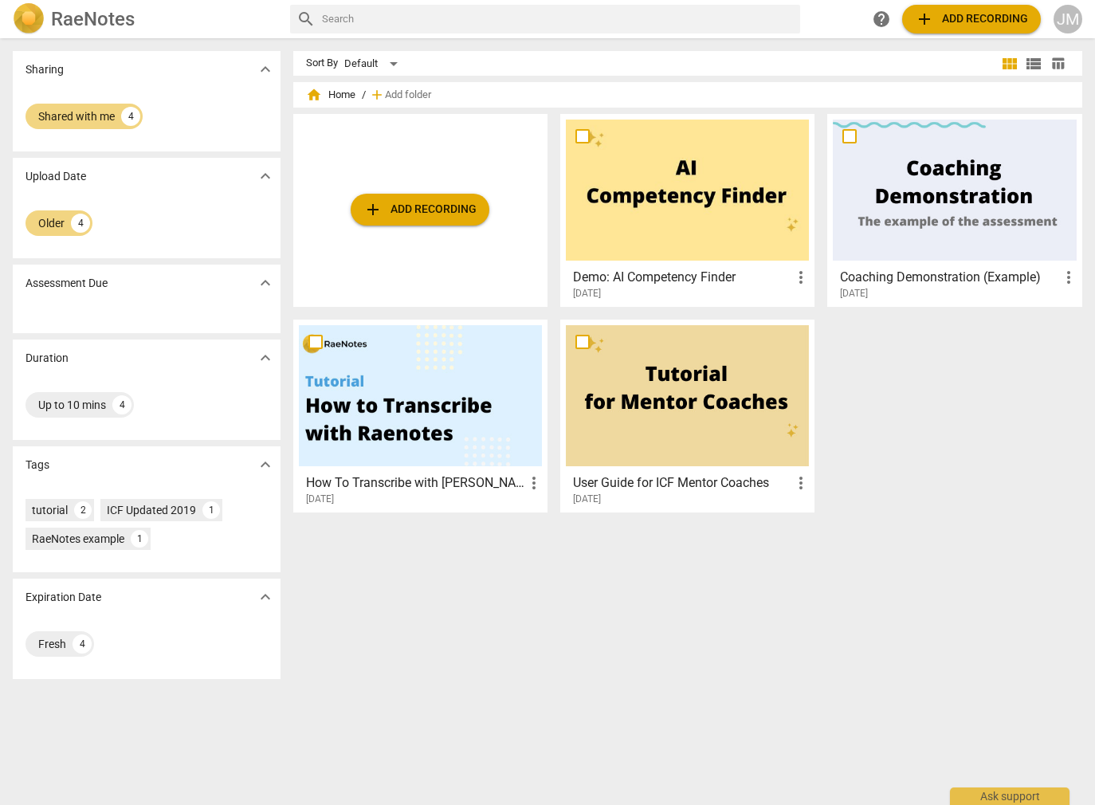
click at [999, 211] on div at bounding box center [954, 190] width 243 height 141
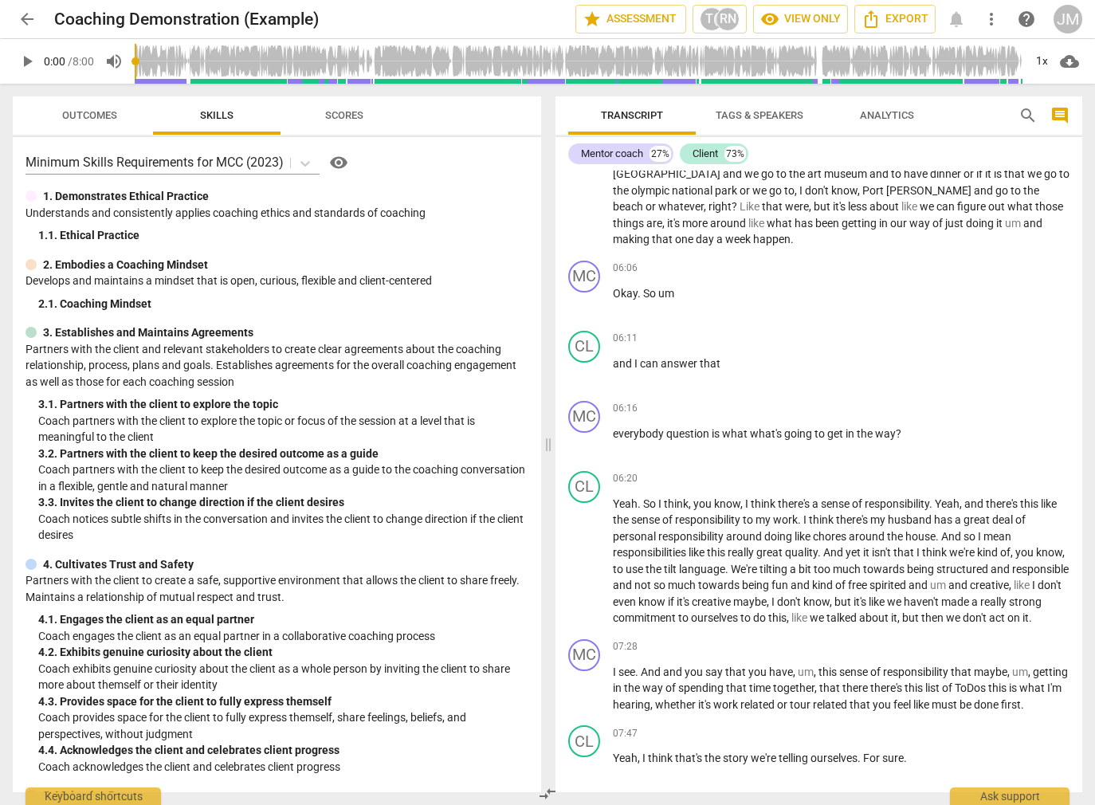
scroll to position [1775, 0]
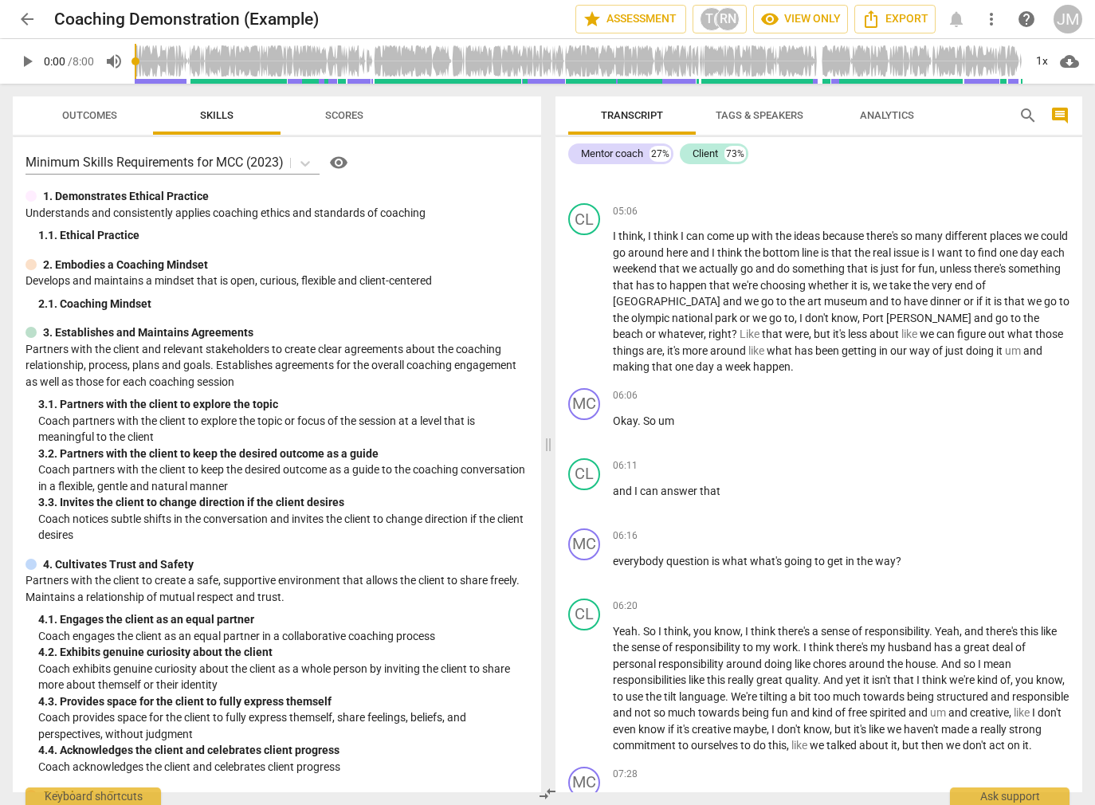
click at [18, 22] on span "arrow_back" at bounding box center [27, 19] width 19 height 19
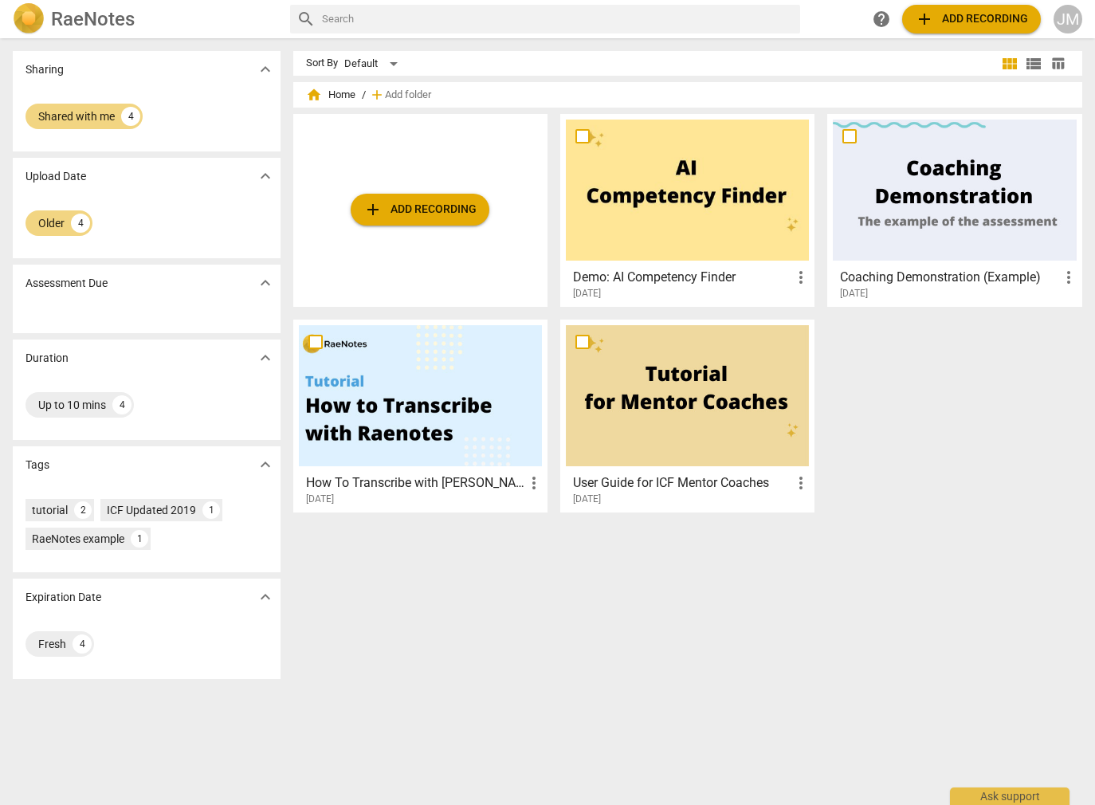
click at [1075, 24] on div "JM" at bounding box center [1068, 19] width 29 height 29
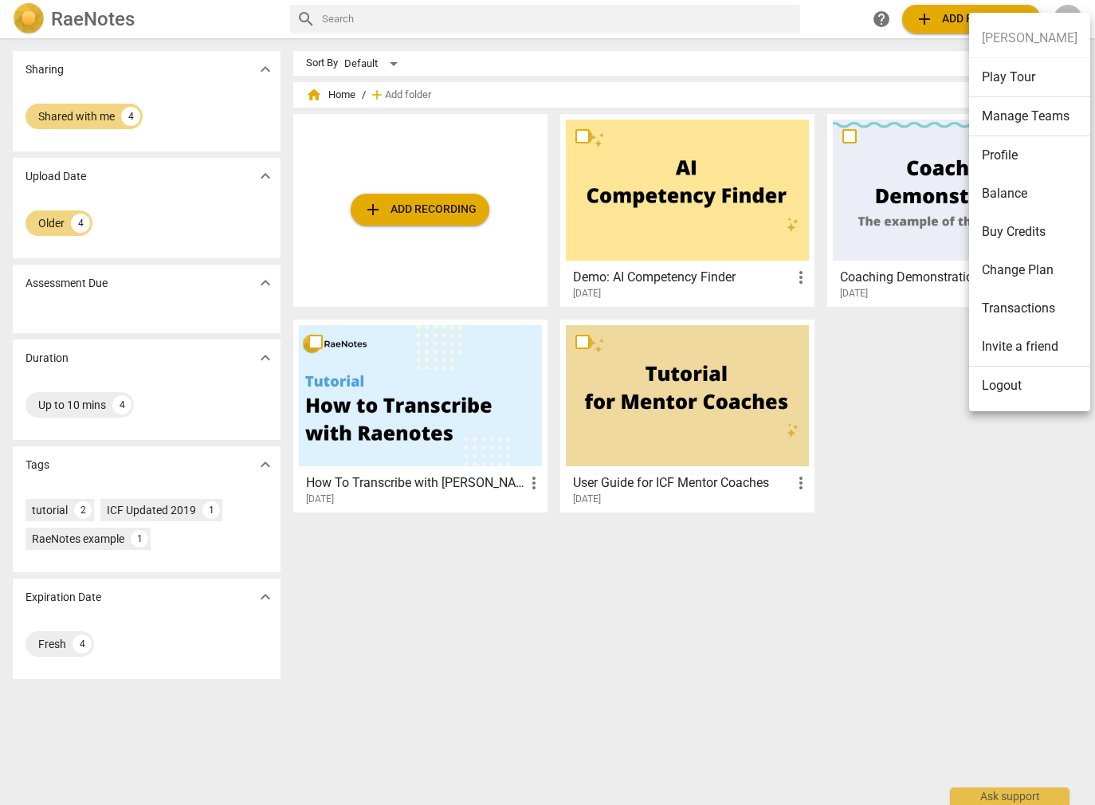
click at [169, 399] on div at bounding box center [547, 402] width 1095 height 805
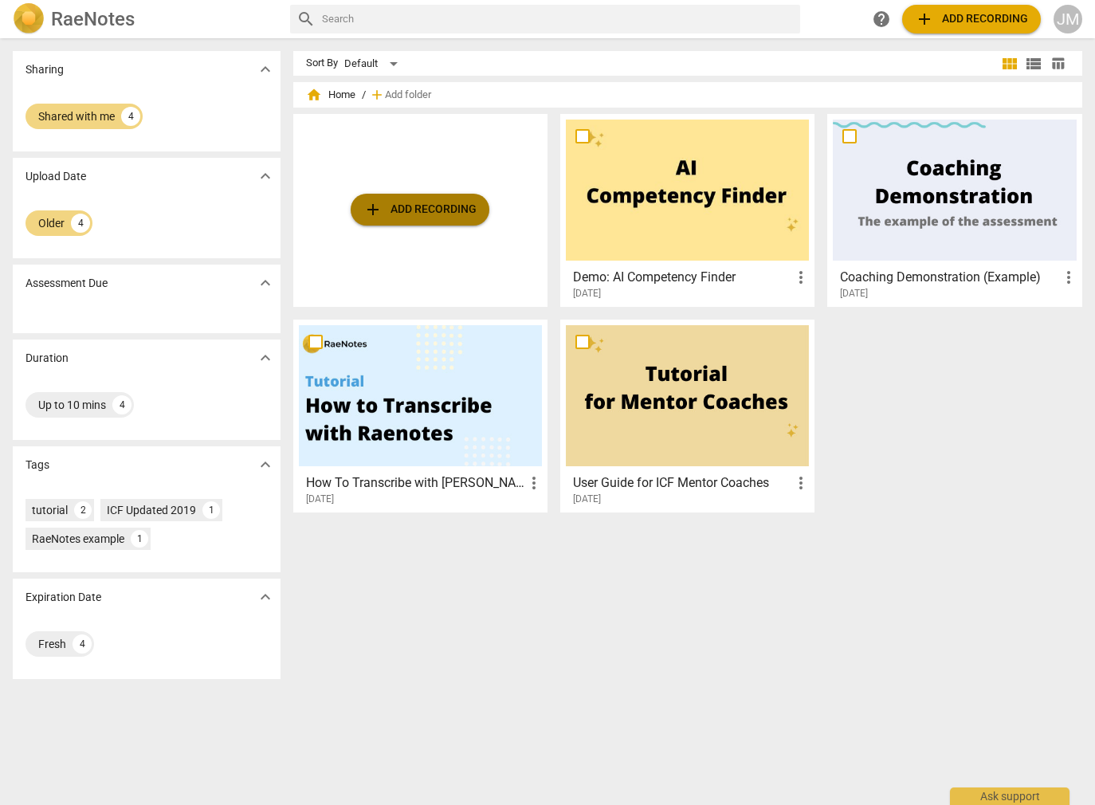
click at [434, 212] on span "add Add recording" at bounding box center [420, 209] width 113 height 19
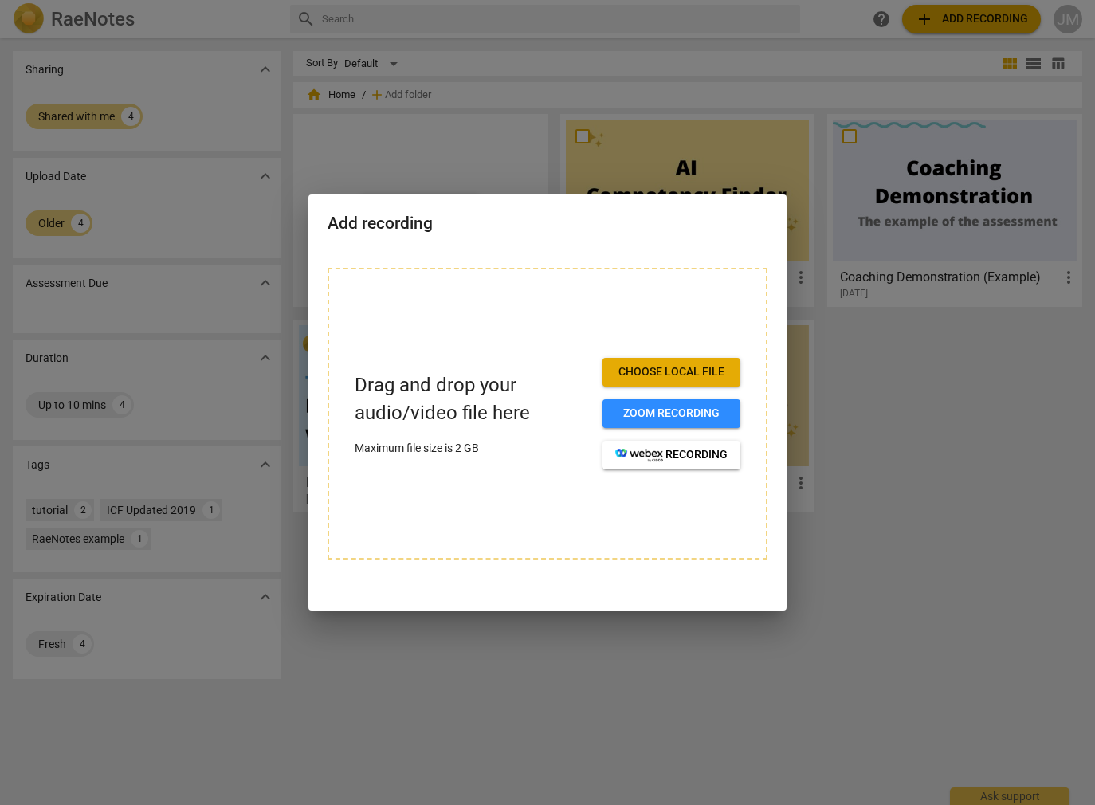
click at [908, 540] on div at bounding box center [547, 402] width 1095 height 805
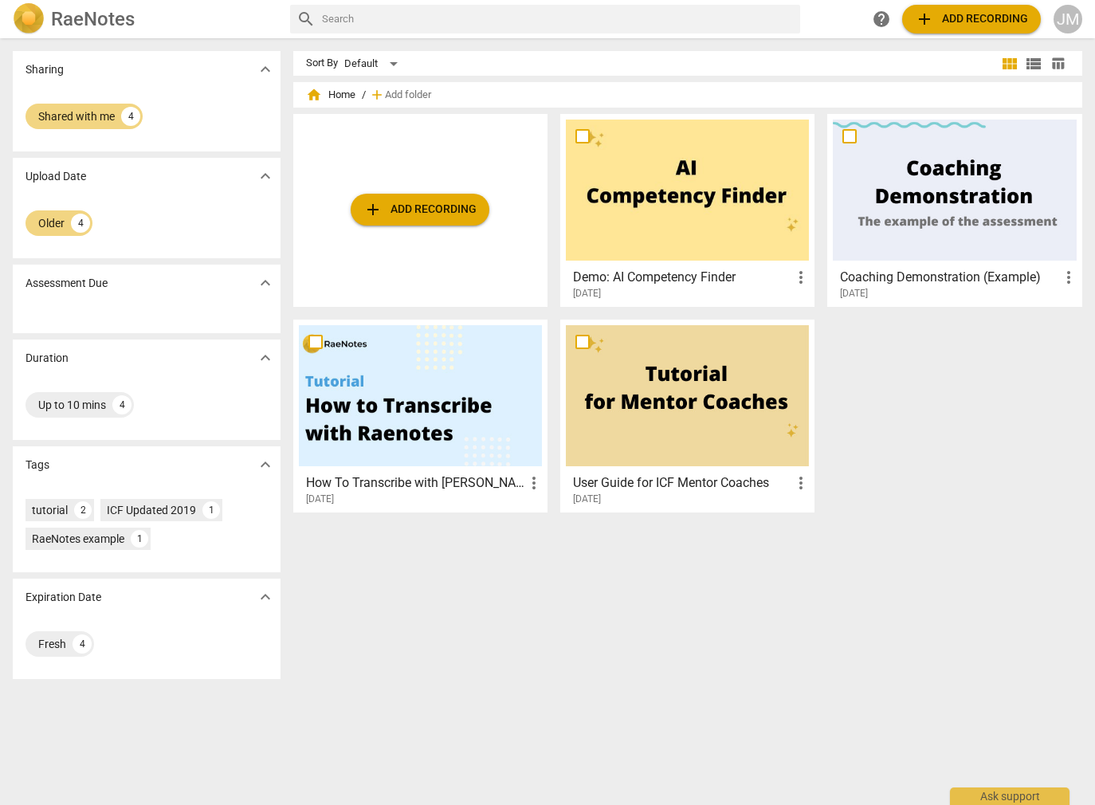
click at [32, 24] on img at bounding box center [29, 19] width 32 height 32
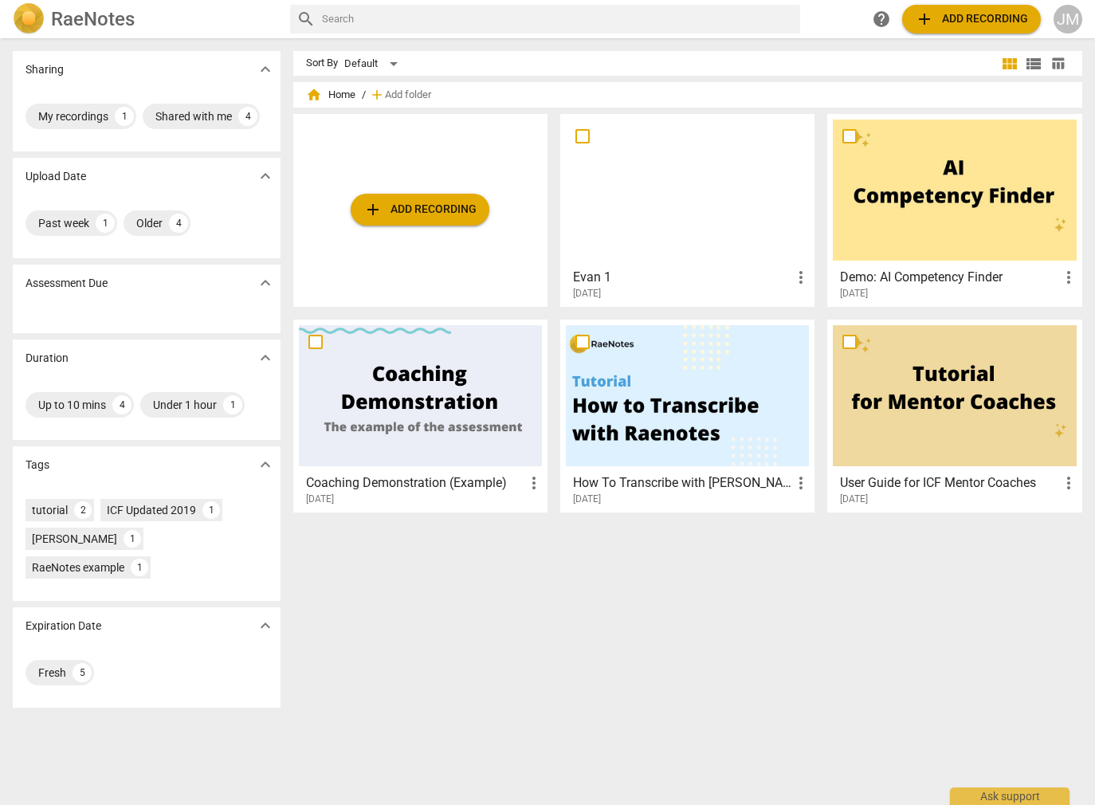
click at [686, 219] on div at bounding box center [687, 190] width 243 height 141
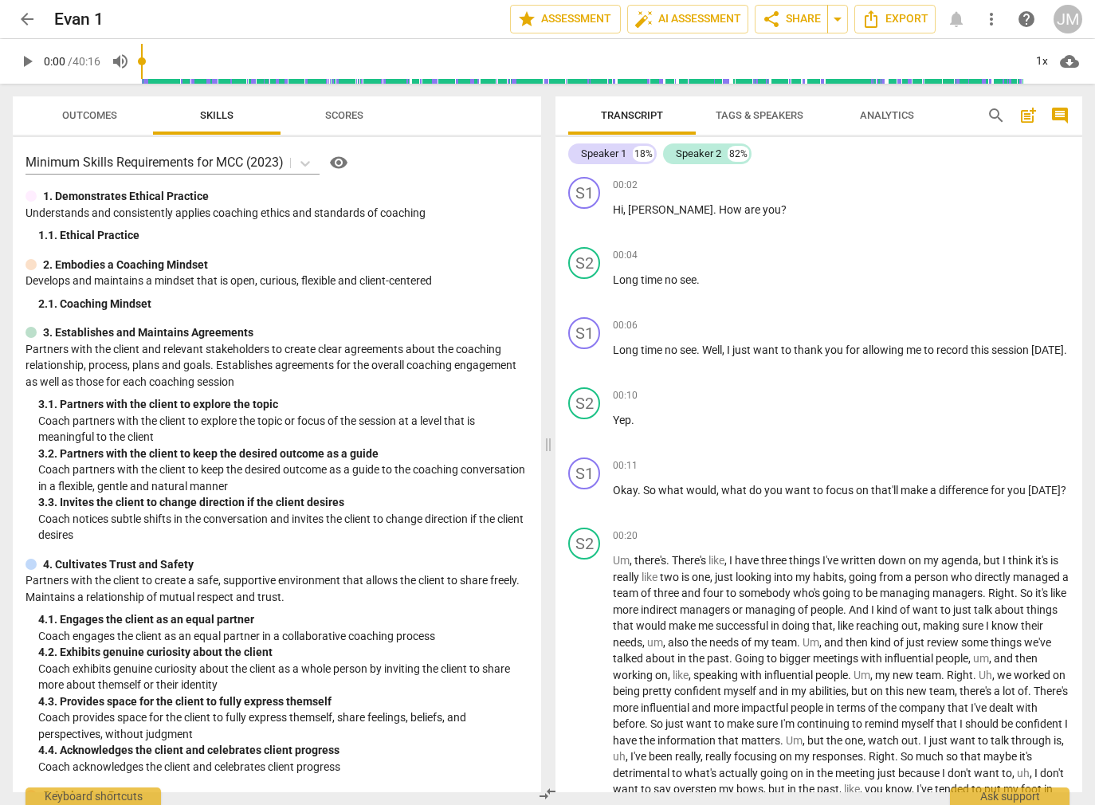
click at [343, 162] on span "visibility" at bounding box center [338, 162] width 19 height 19
click at [344, 115] on span "Scores" at bounding box center [344, 115] width 38 height 12
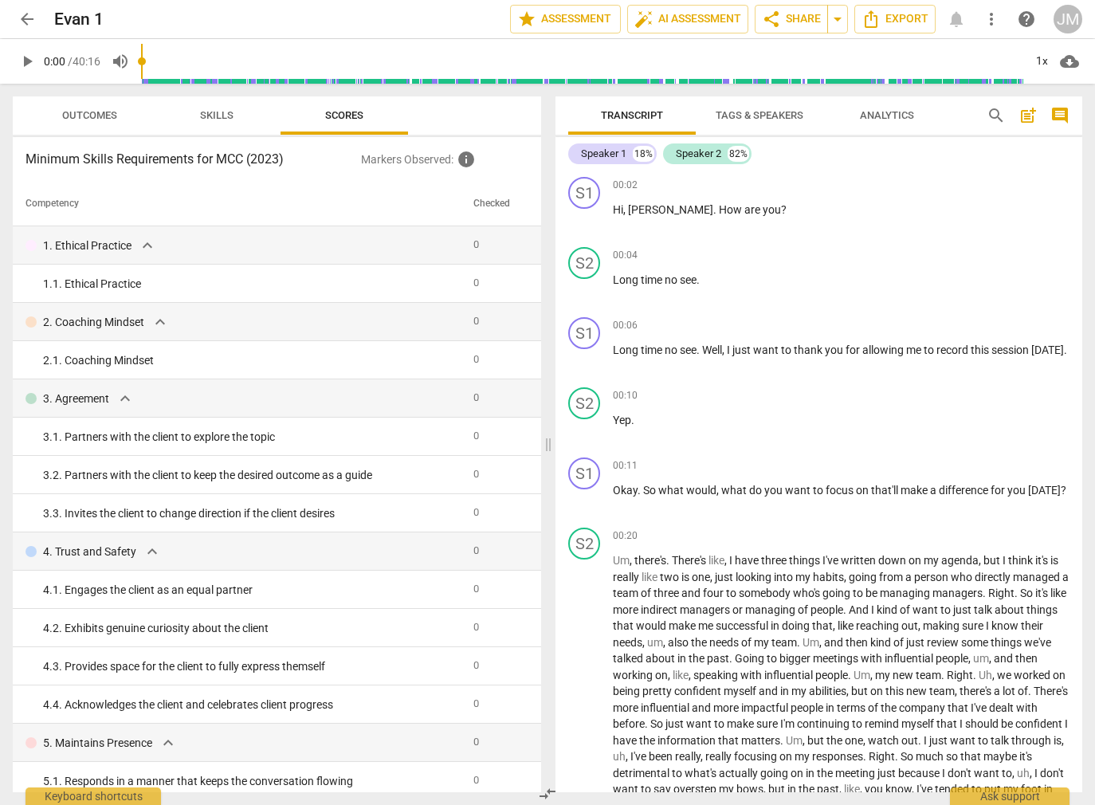
click at [778, 113] on span "Tags & Speakers" at bounding box center [760, 115] width 88 height 12
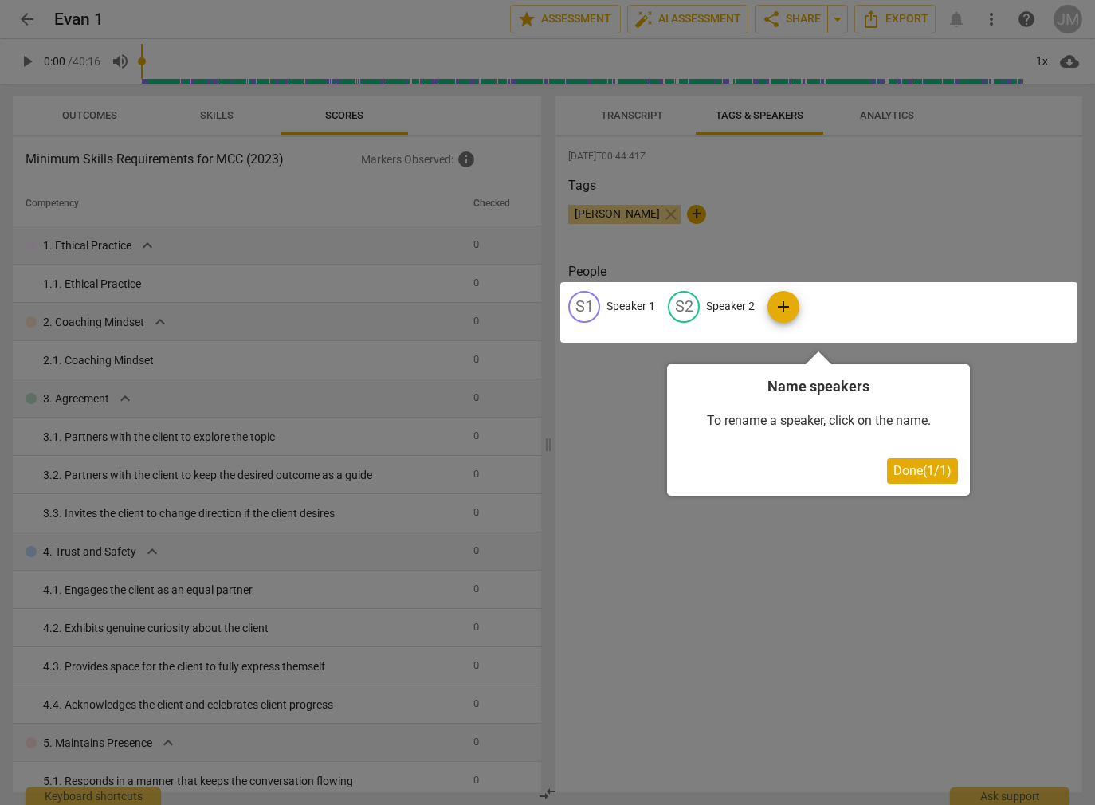
click at [941, 474] on span "Done ( 1 / 1 )" at bounding box center [923, 470] width 58 height 15
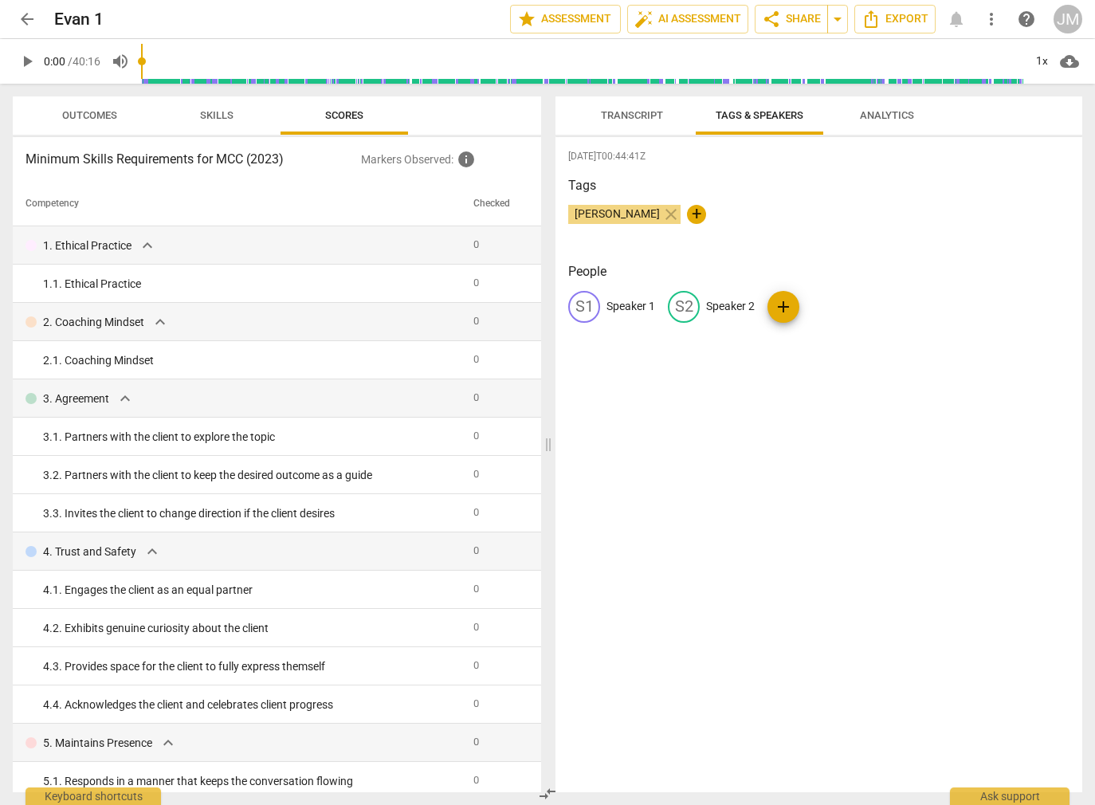
click at [883, 117] on span "Analytics" at bounding box center [887, 115] width 54 height 12
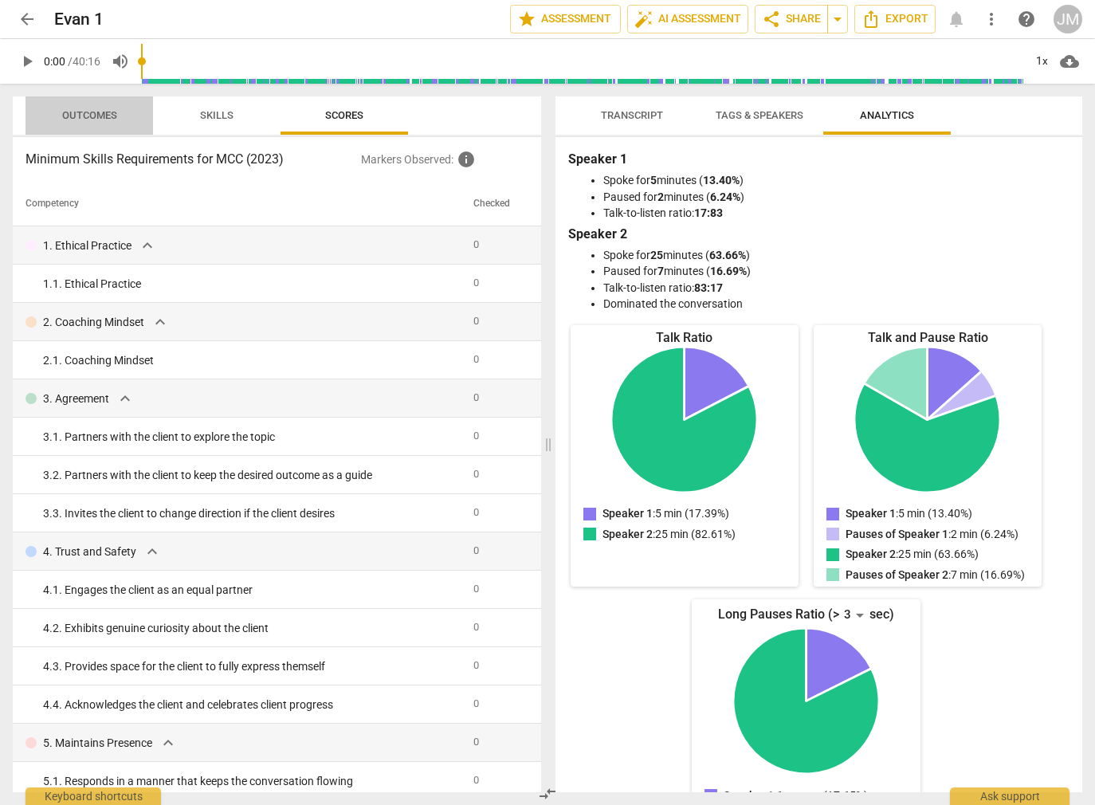
click at [99, 121] on span "Outcomes" at bounding box center [89, 116] width 93 height 22
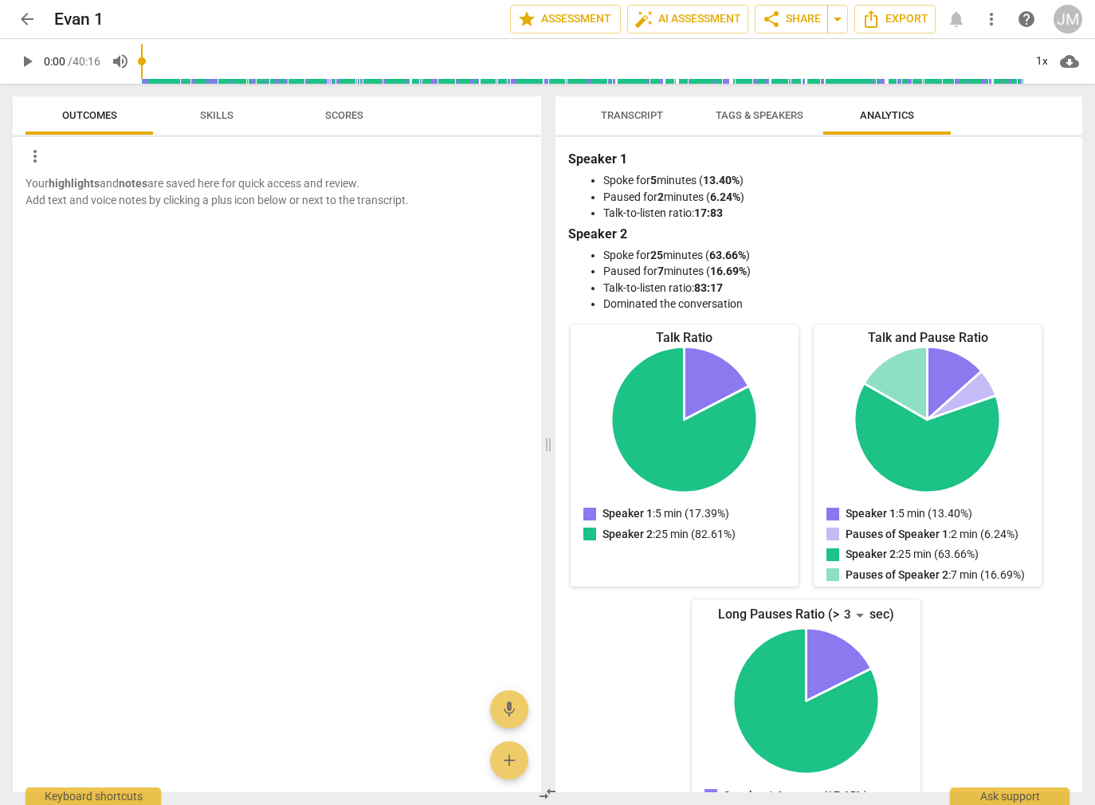
click at [202, 116] on span "Skills" at bounding box center [216, 115] width 33 height 12
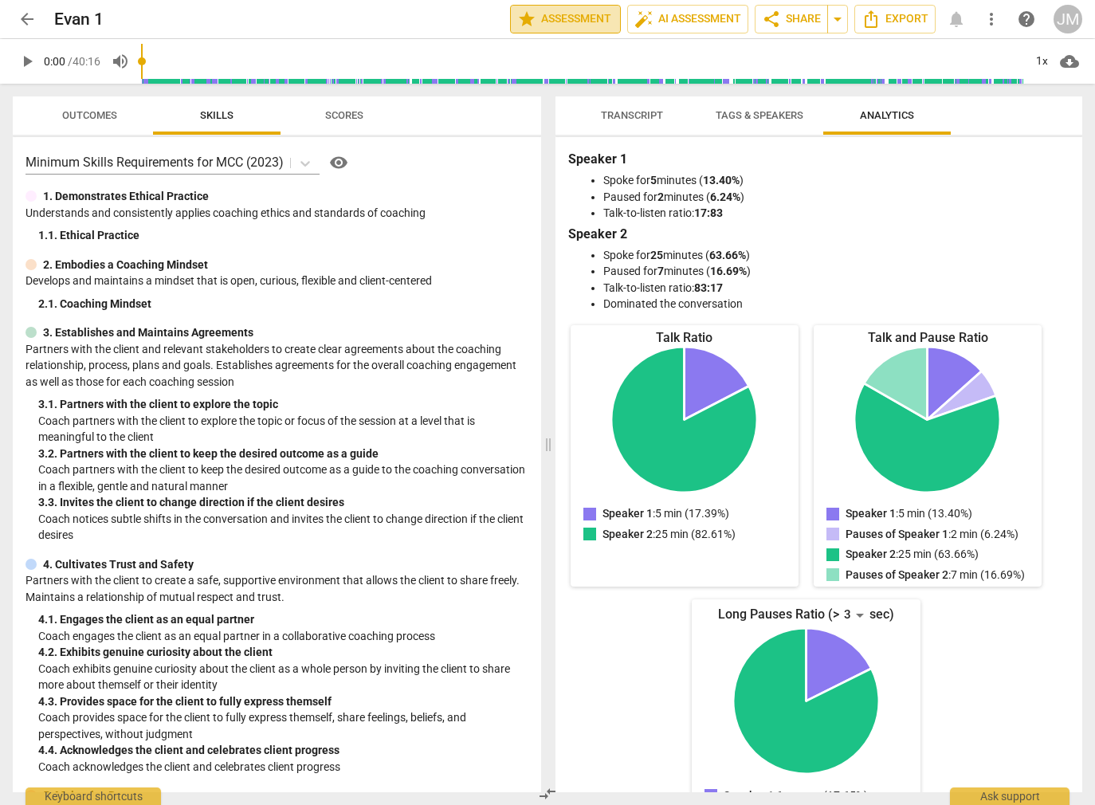
click at [540, 15] on span "star Assessment" at bounding box center [565, 19] width 96 height 19
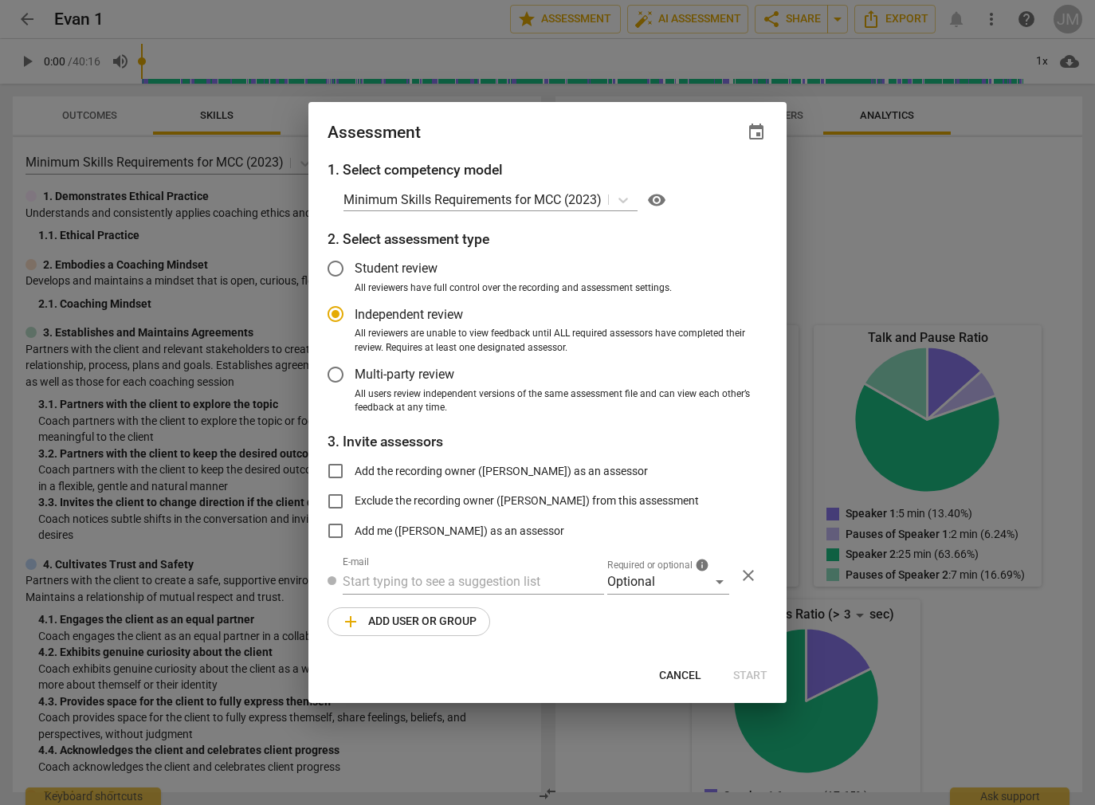
radio input "false"
click at [340, 264] on input "Student review" at bounding box center [336, 269] width 38 height 38
click at [690, 666] on button "Cancel" at bounding box center [681, 676] width 68 height 29
radio input "false"
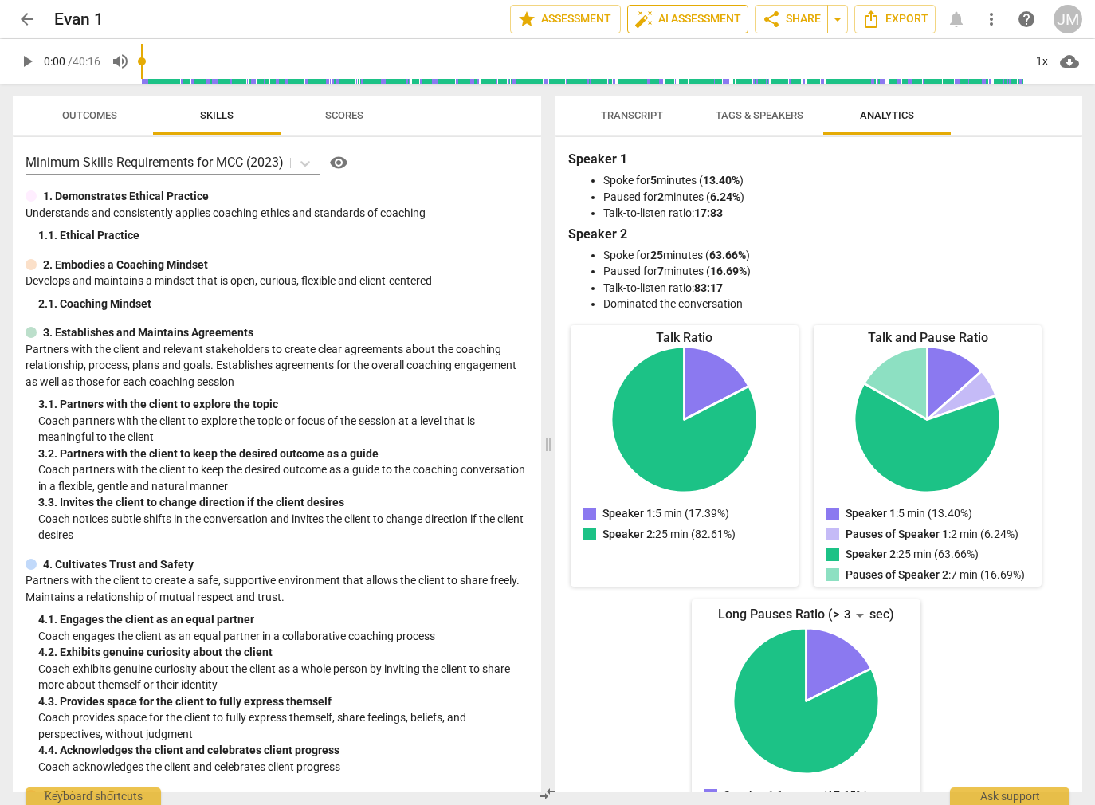
click at [694, 23] on span "auto_fix_high AI Assessment" at bounding box center [688, 19] width 107 height 19
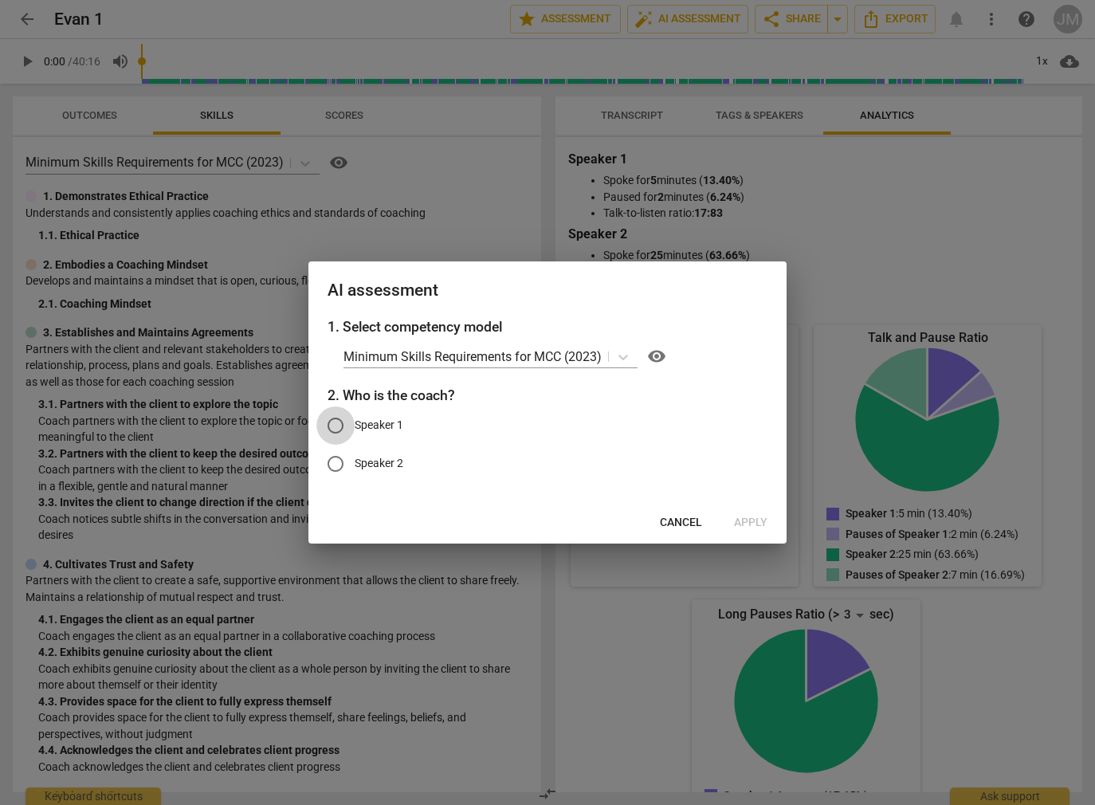
click at [339, 428] on input "Speaker 1" at bounding box center [336, 426] width 38 height 38
radio input "true"
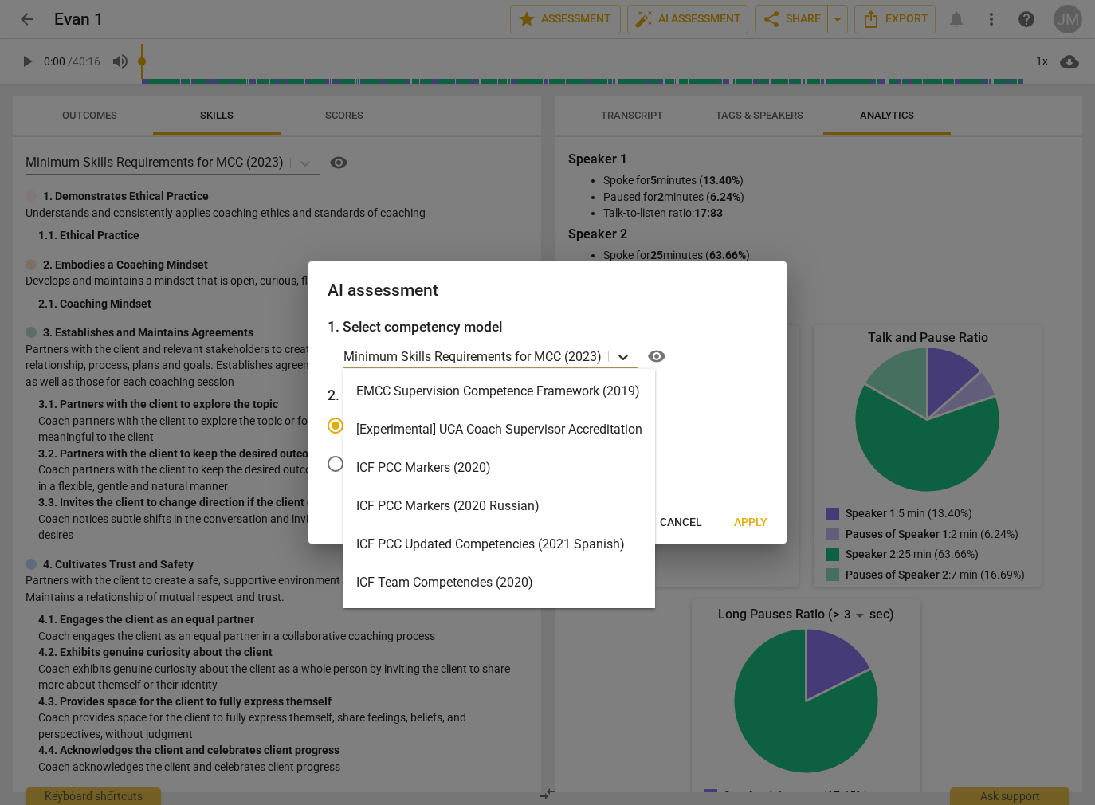
click at [629, 353] on icon at bounding box center [623, 357] width 16 height 16
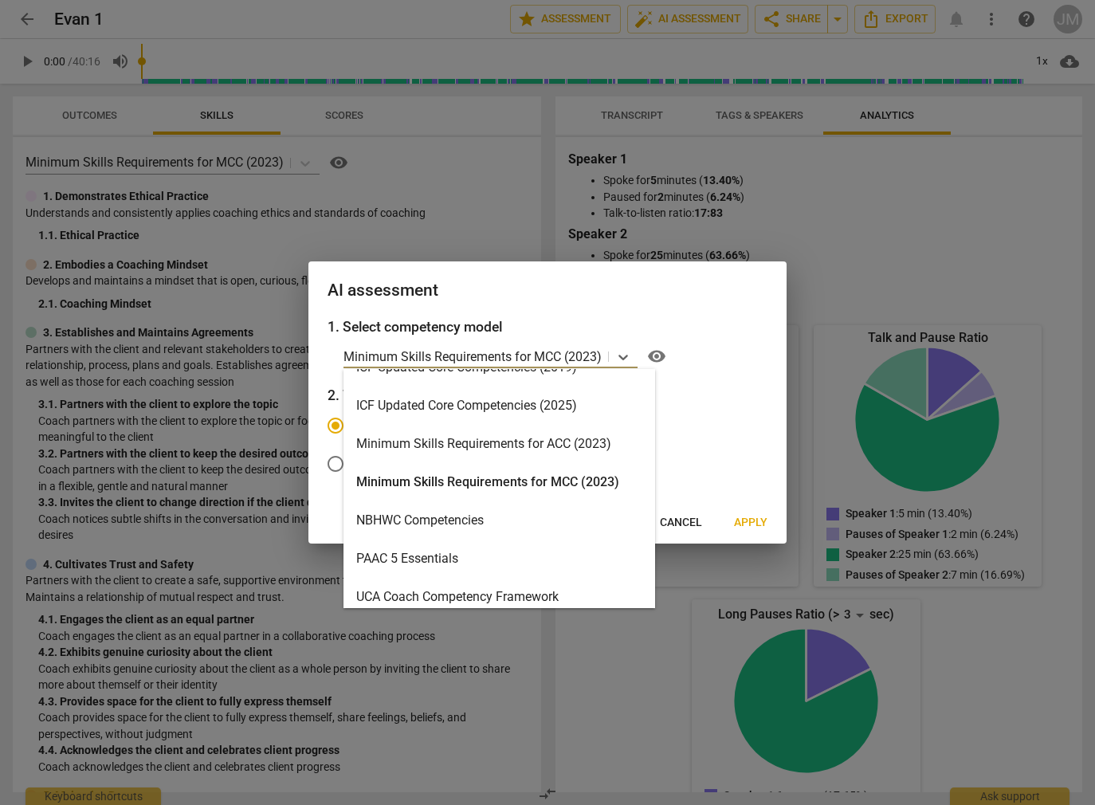
scroll to position [379, 0]
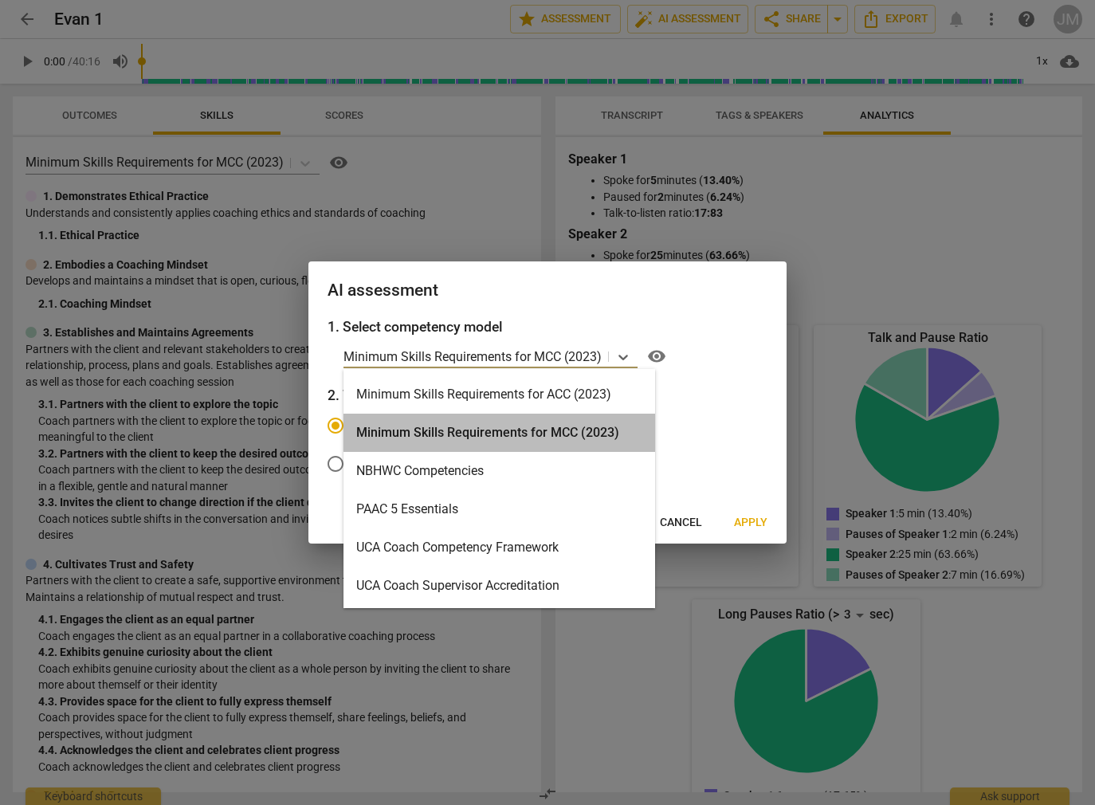
click at [595, 431] on div "Minimum Skills Requirements for MCC (2023)" at bounding box center [500, 433] width 312 height 38
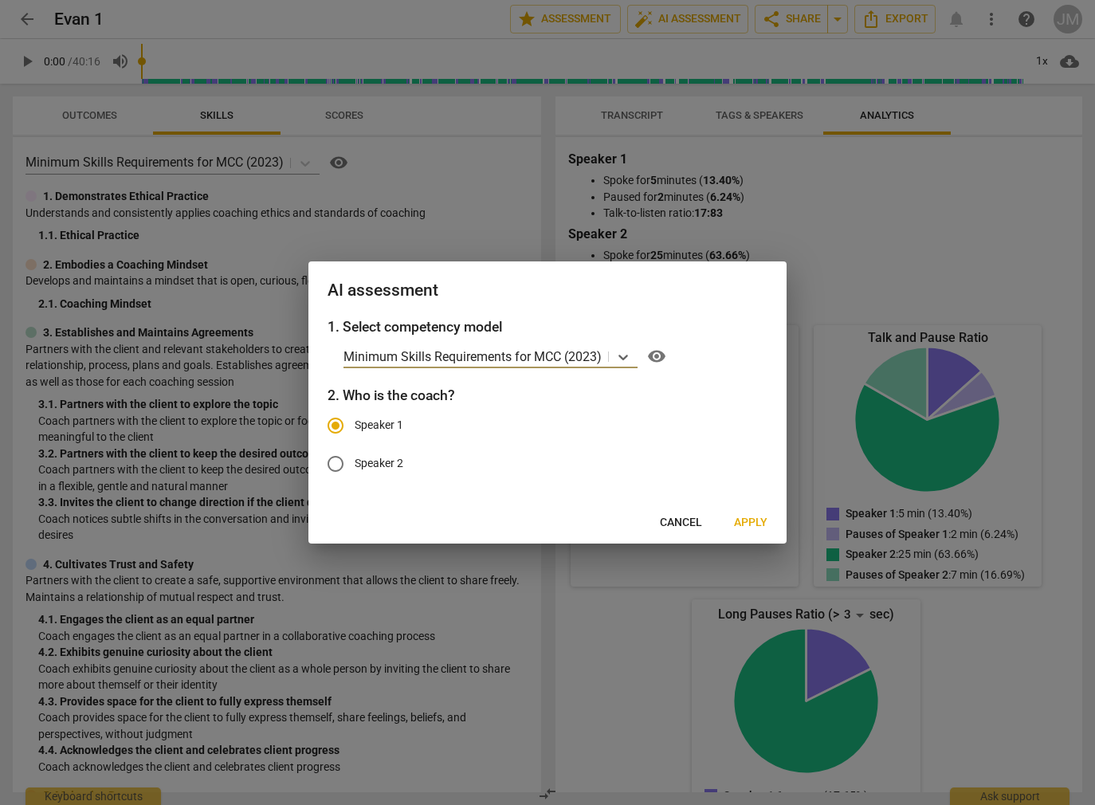
click at [745, 522] on span "Apply" at bounding box center [750, 523] width 33 height 16
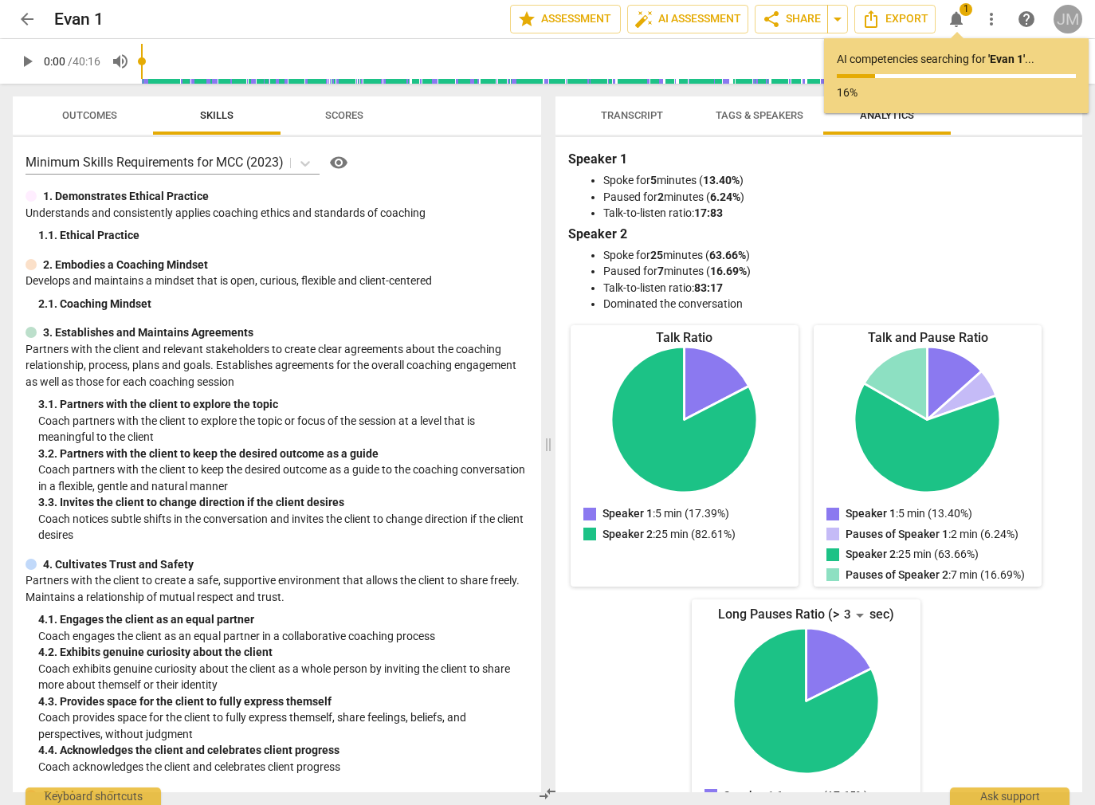
click at [1064, 21] on div "JM" at bounding box center [1068, 19] width 29 height 29
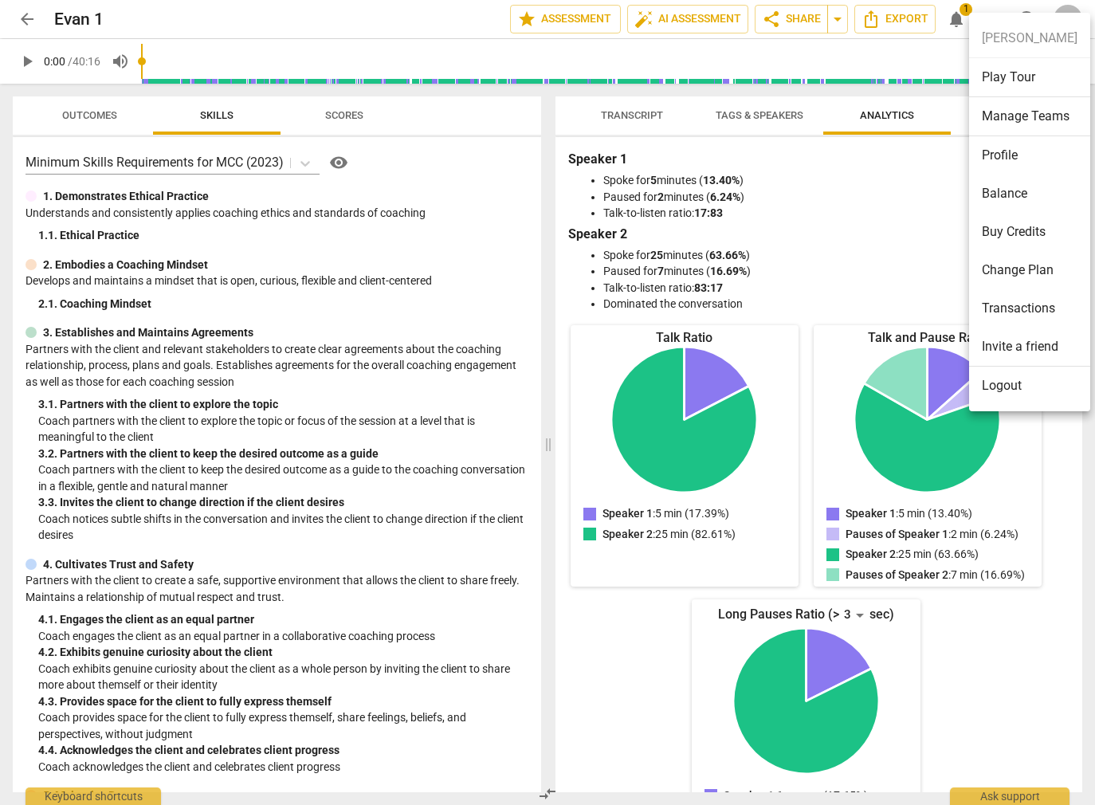
click at [924, 169] on div at bounding box center [547, 402] width 1095 height 805
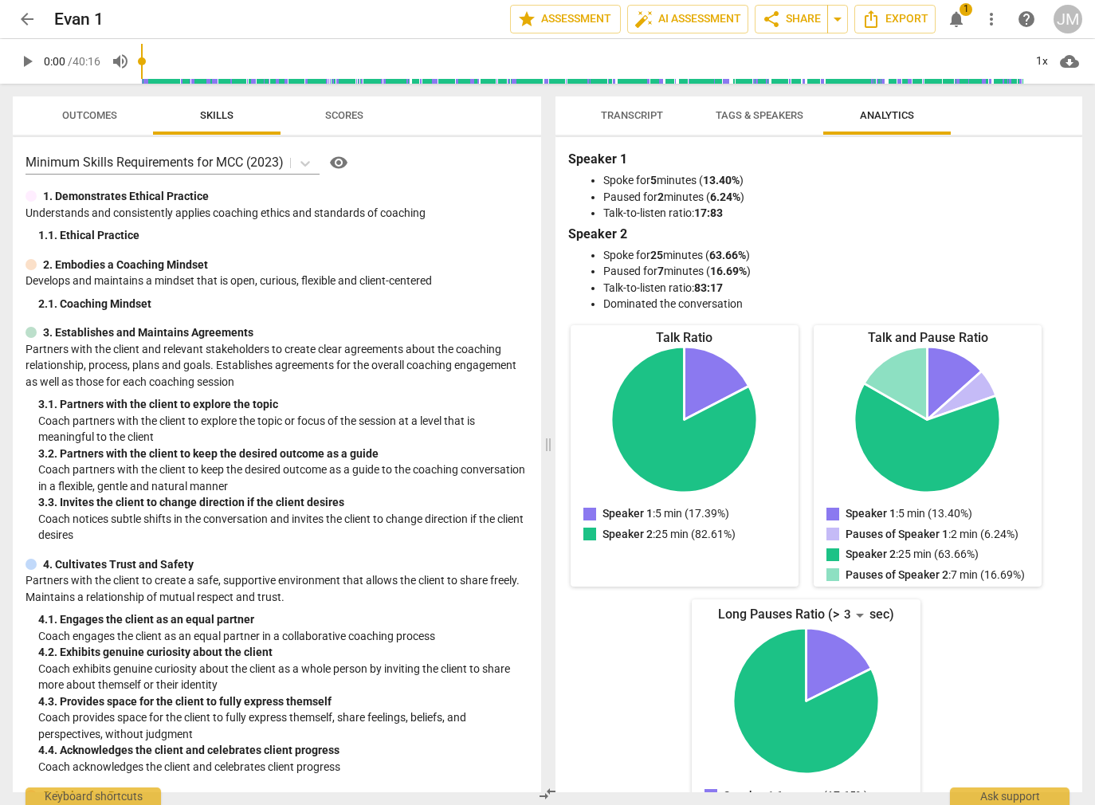
click at [961, 22] on span "notifications" at bounding box center [956, 19] width 19 height 19
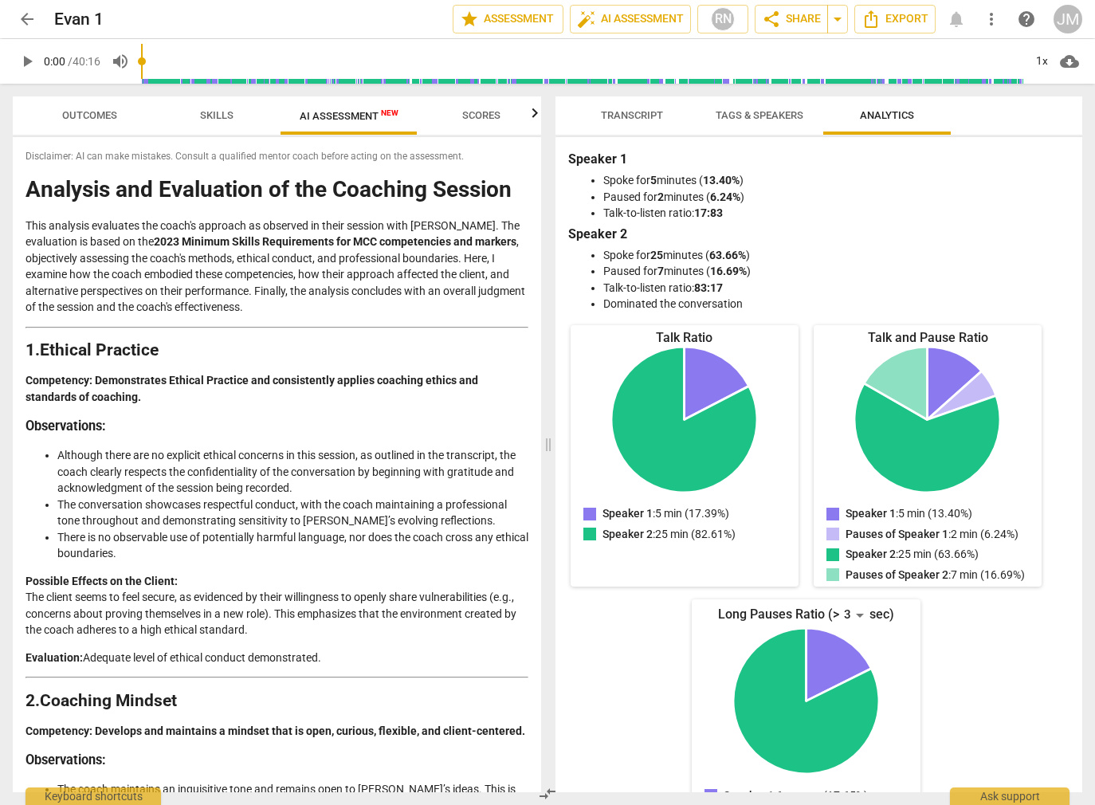
click at [953, 22] on div "arrow_back [PERSON_NAME] 1 edit star Assessment auto_fix_high AI Assessment RN …" at bounding box center [548, 19] width 1070 height 29
click at [377, 122] on span "AI Assessment New" at bounding box center [349, 116] width 137 height 24
click at [387, 120] on span "AI Assessment New" at bounding box center [349, 116] width 99 height 12
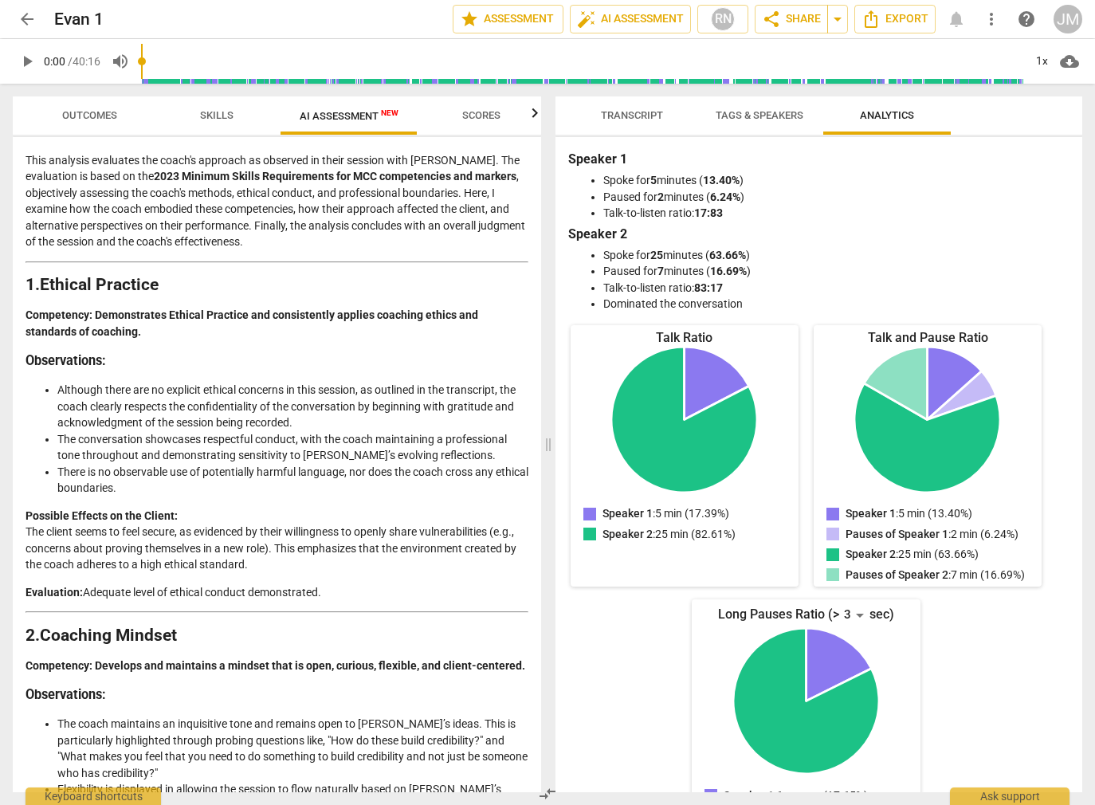
scroll to position [0, 0]
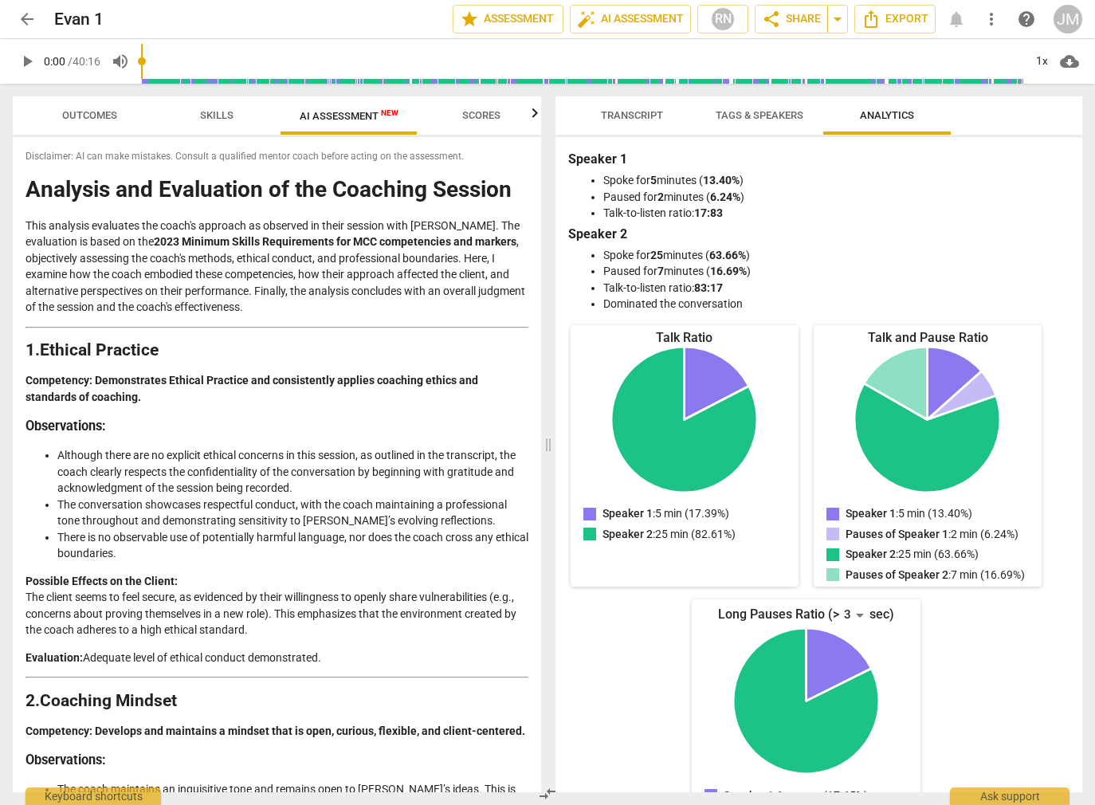
click at [627, 116] on span "Transcript" at bounding box center [632, 115] width 62 height 12
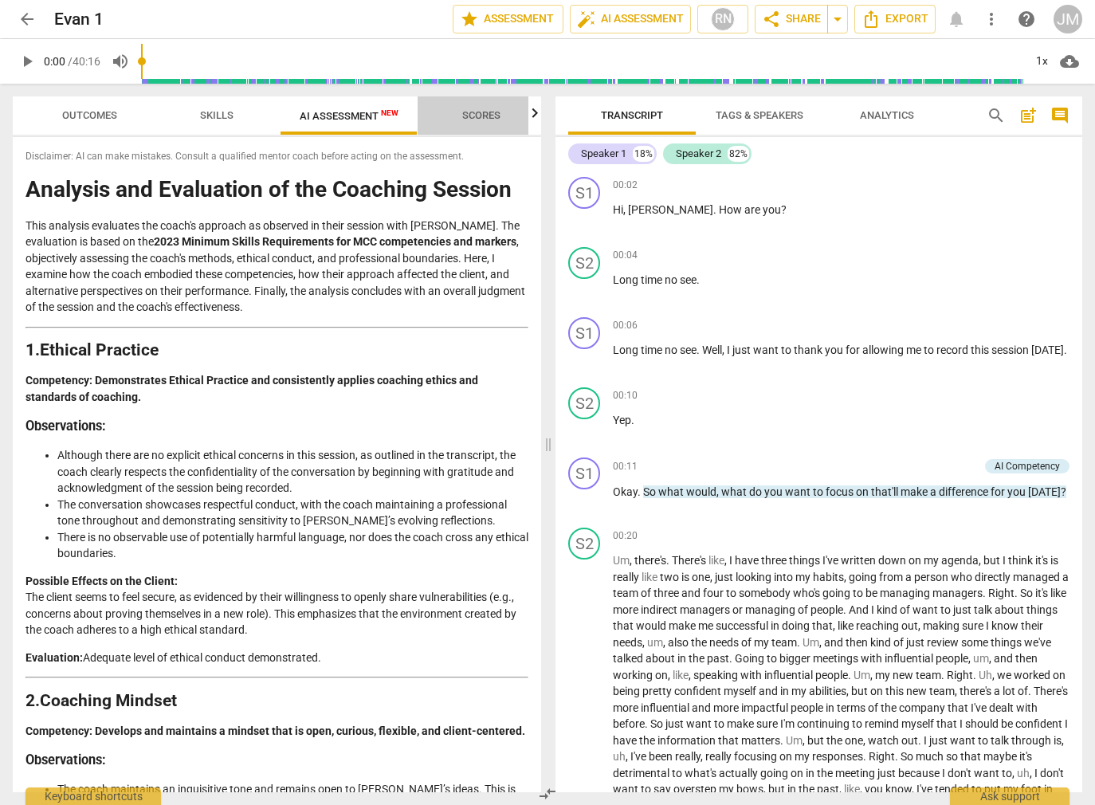
click at [479, 113] on span "Scores" at bounding box center [481, 115] width 38 height 12
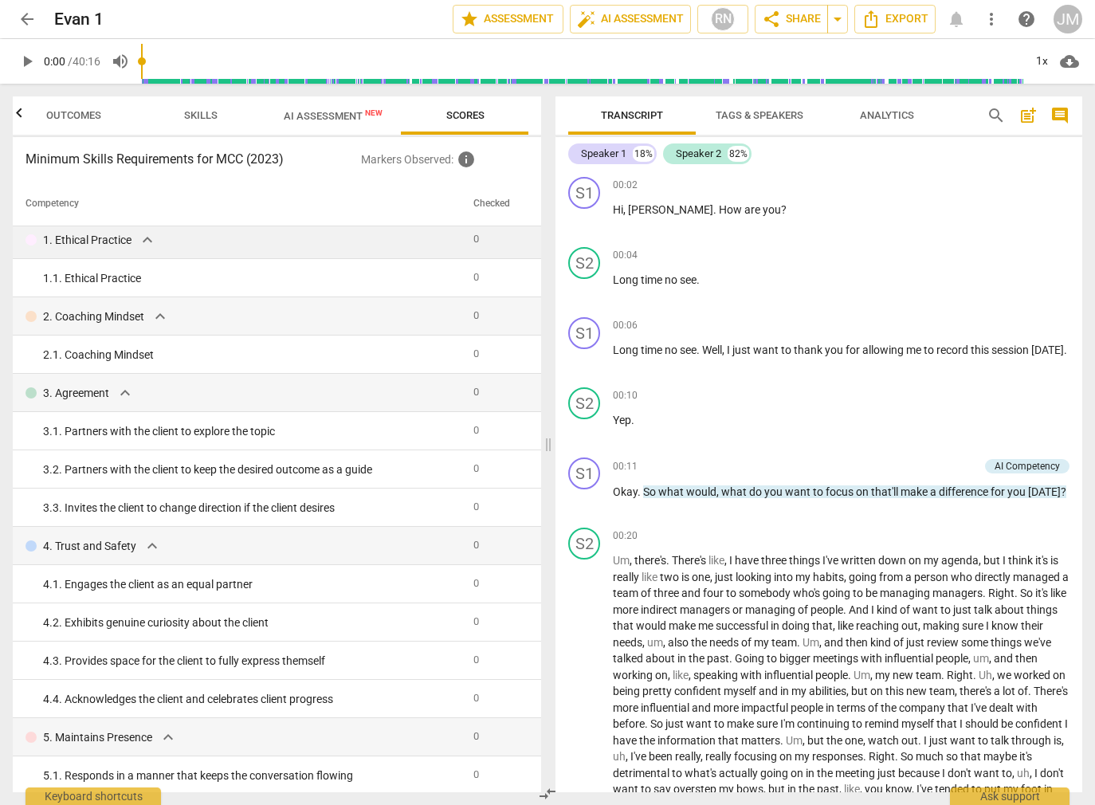
scroll to position [6, 0]
click at [954, 25] on div "arrow_back [PERSON_NAME] 1 edit star Assessment auto_fix_high AI Assessment RN …" at bounding box center [548, 19] width 1070 height 29
click at [956, 22] on div "arrow_back [PERSON_NAME] 1 edit star Assessment auto_fix_high AI Assessment RN …" at bounding box center [548, 19] width 1070 height 29
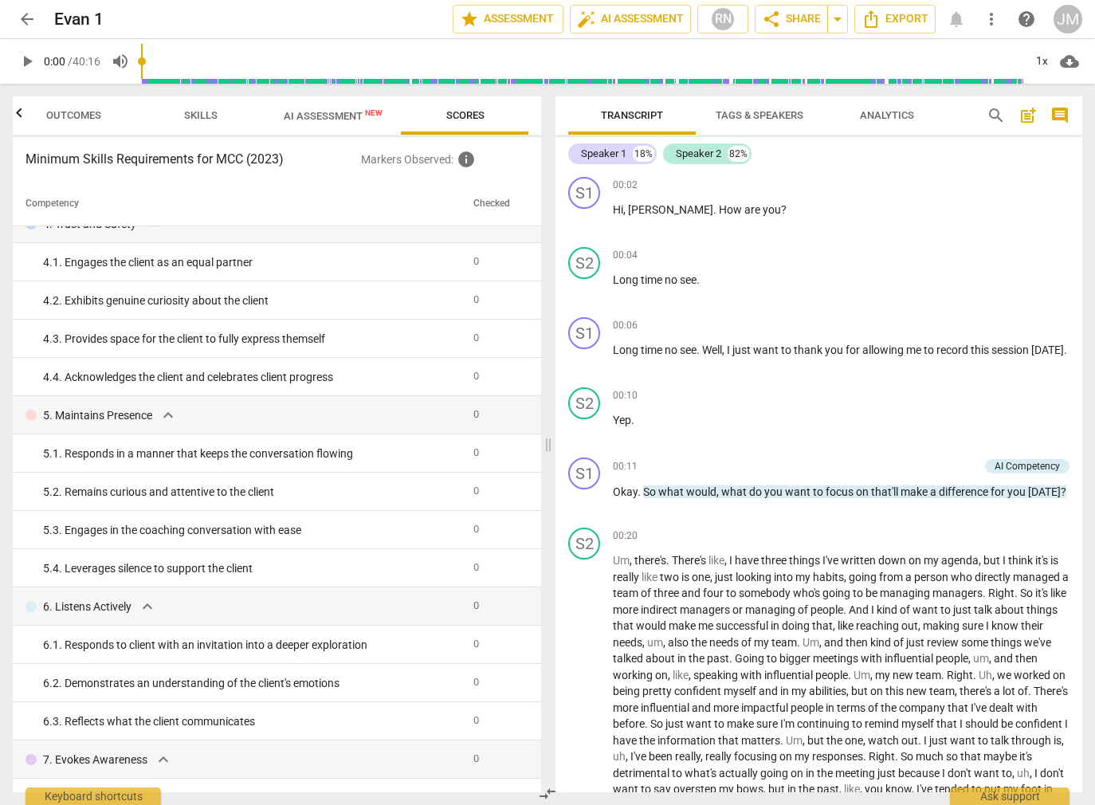
scroll to position [0, 0]
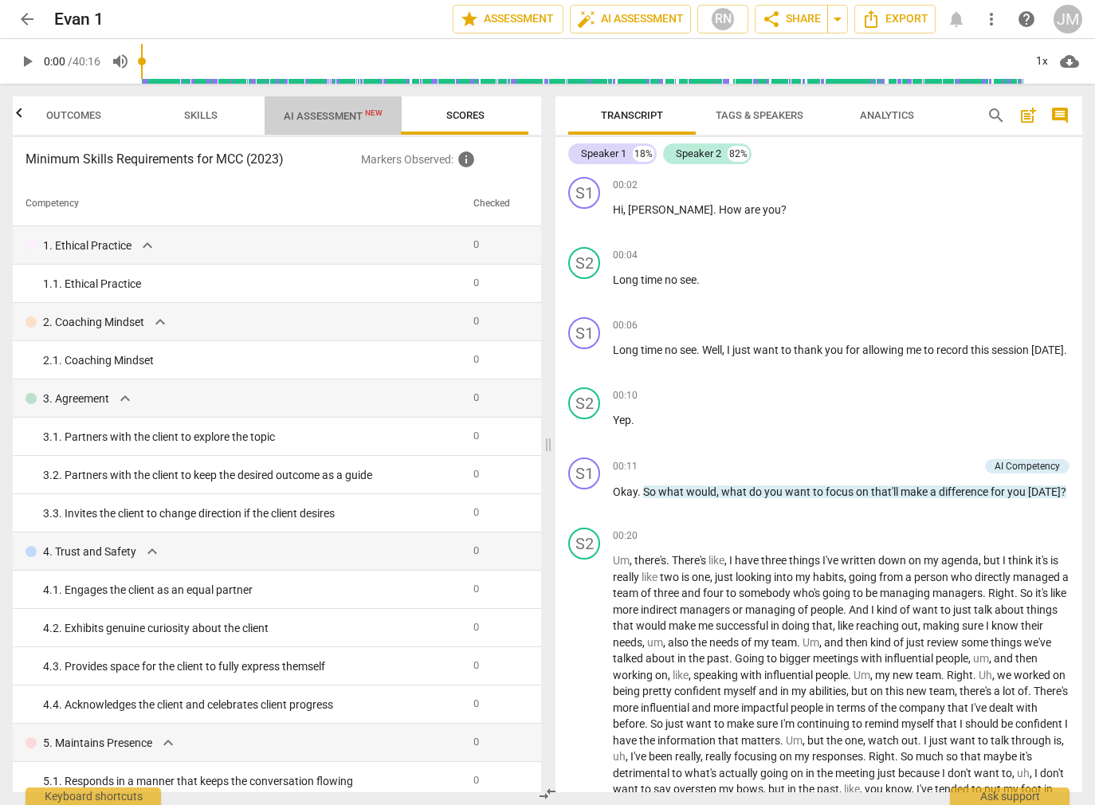
click at [321, 120] on span "AI Assessment New" at bounding box center [333, 116] width 99 height 12
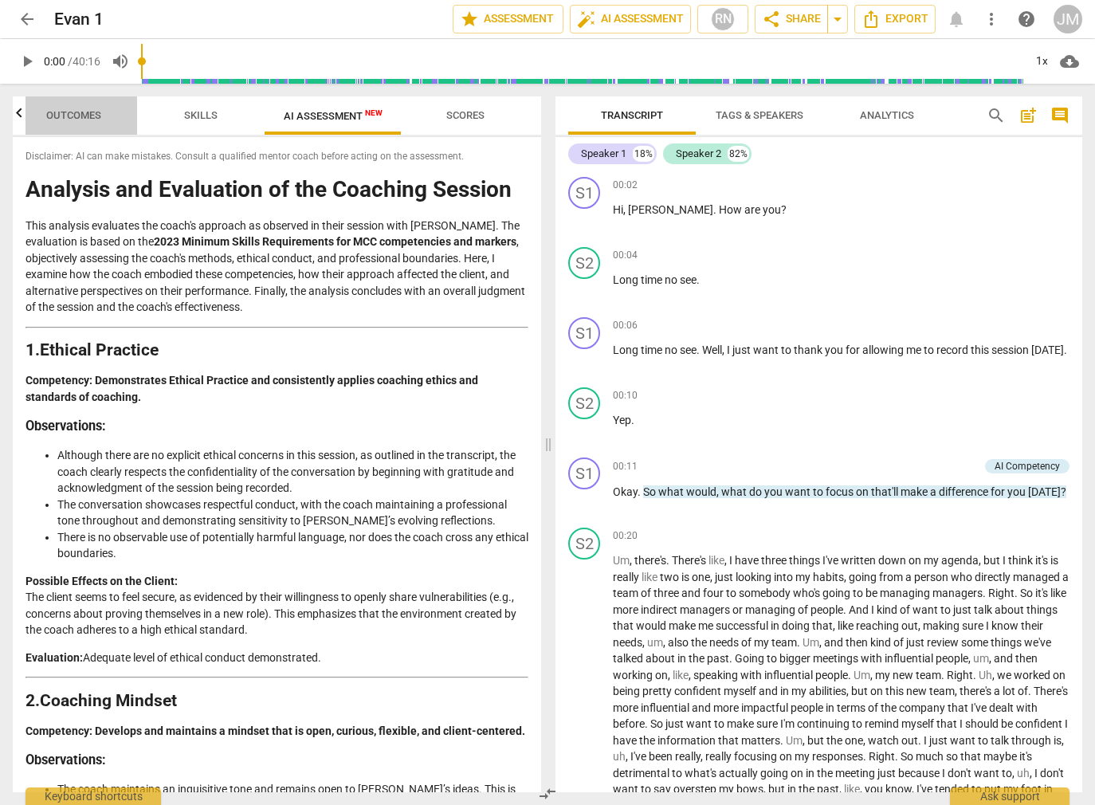
click at [89, 115] on span "Outcomes" at bounding box center [73, 115] width 55 height 12
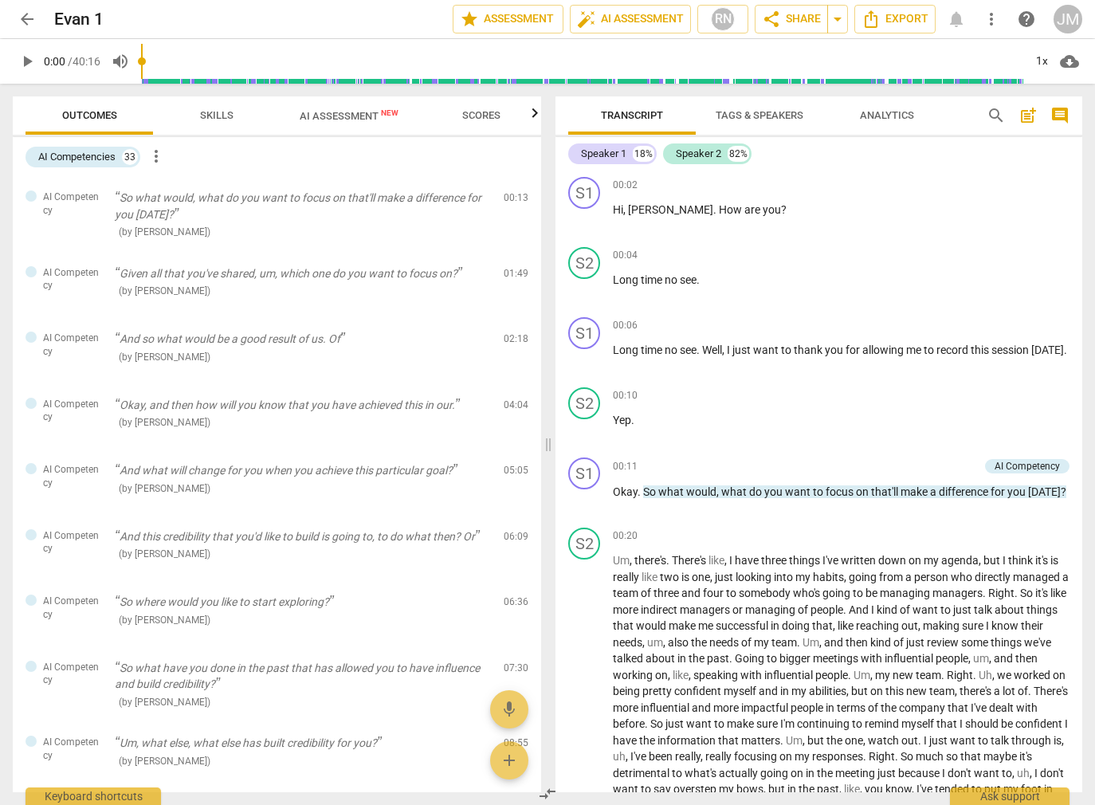
click at [241, 119] on span "Skills" at bounding box center [217, 116] width 72 height 22
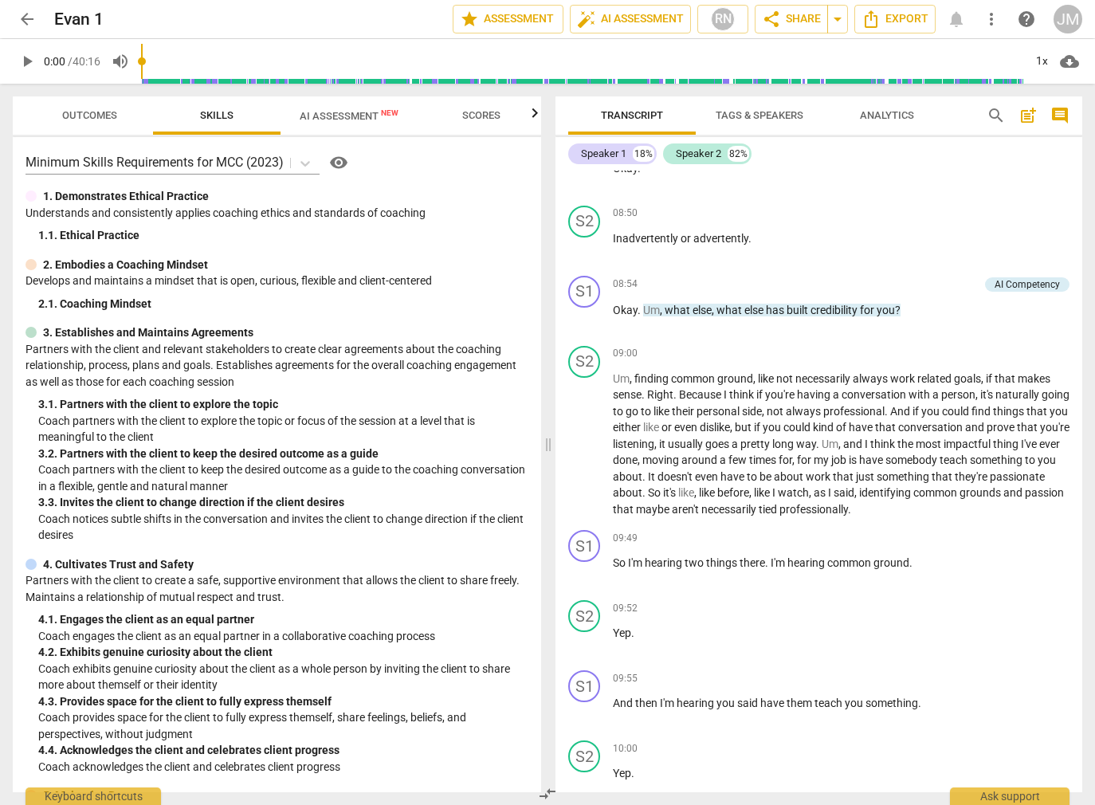
scroll to position [3895, 0]
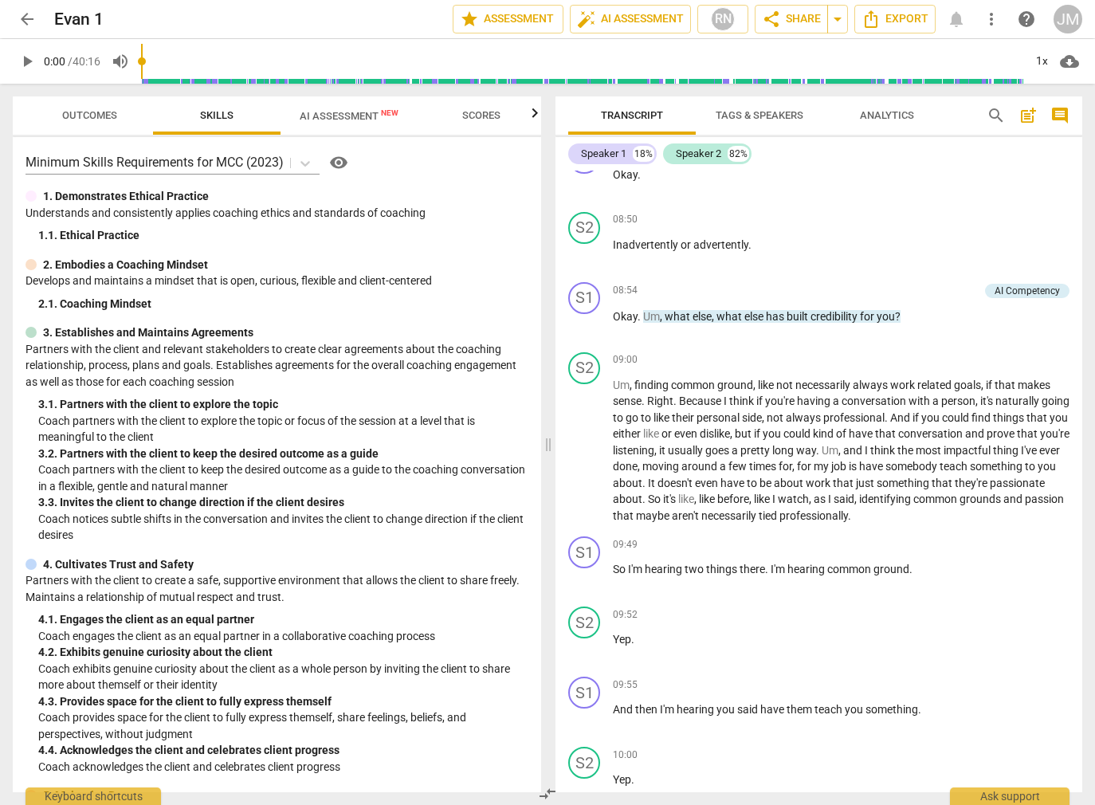
click at [356, 117] on span "AI Assessment New" at bounding box center [349, 116] width 99 height 12
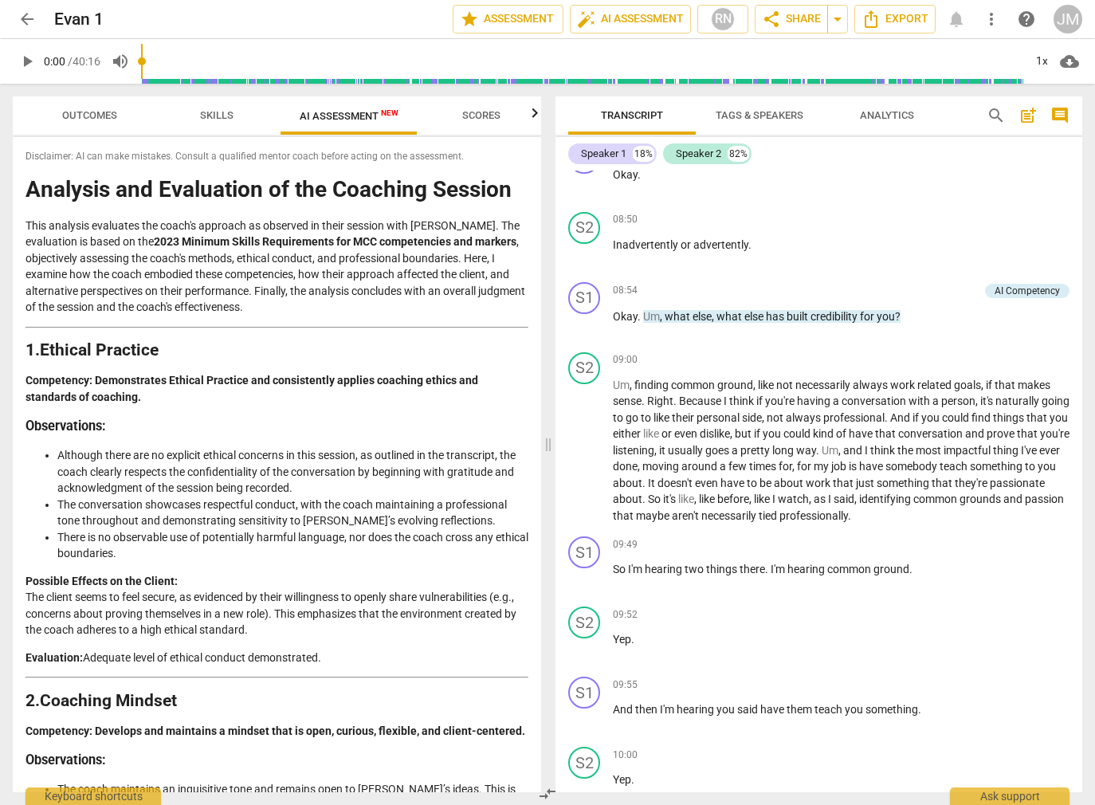
click at [472, 114] on span "Scores" at bounding box center [481, 115] width 38 height 12
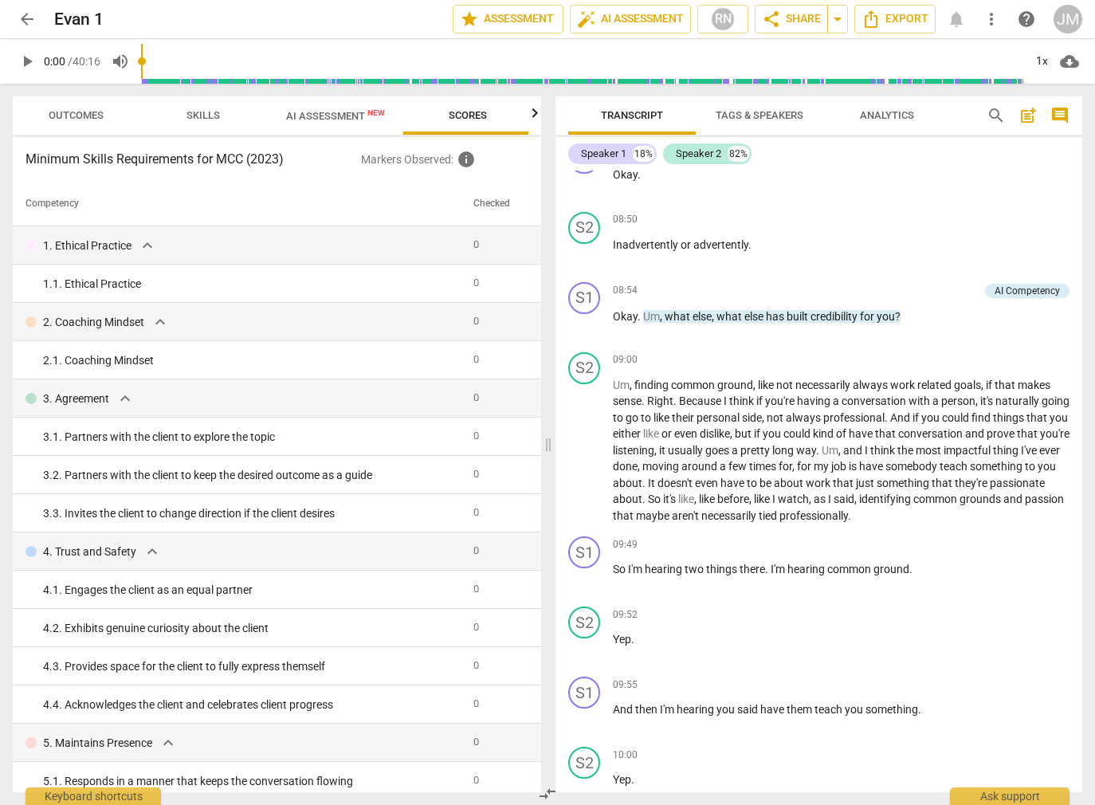
scroll to position [0, 16]
click at [349, 116] on span "AI Assessment New" at bounding box center [333, 116] width 99 height 12
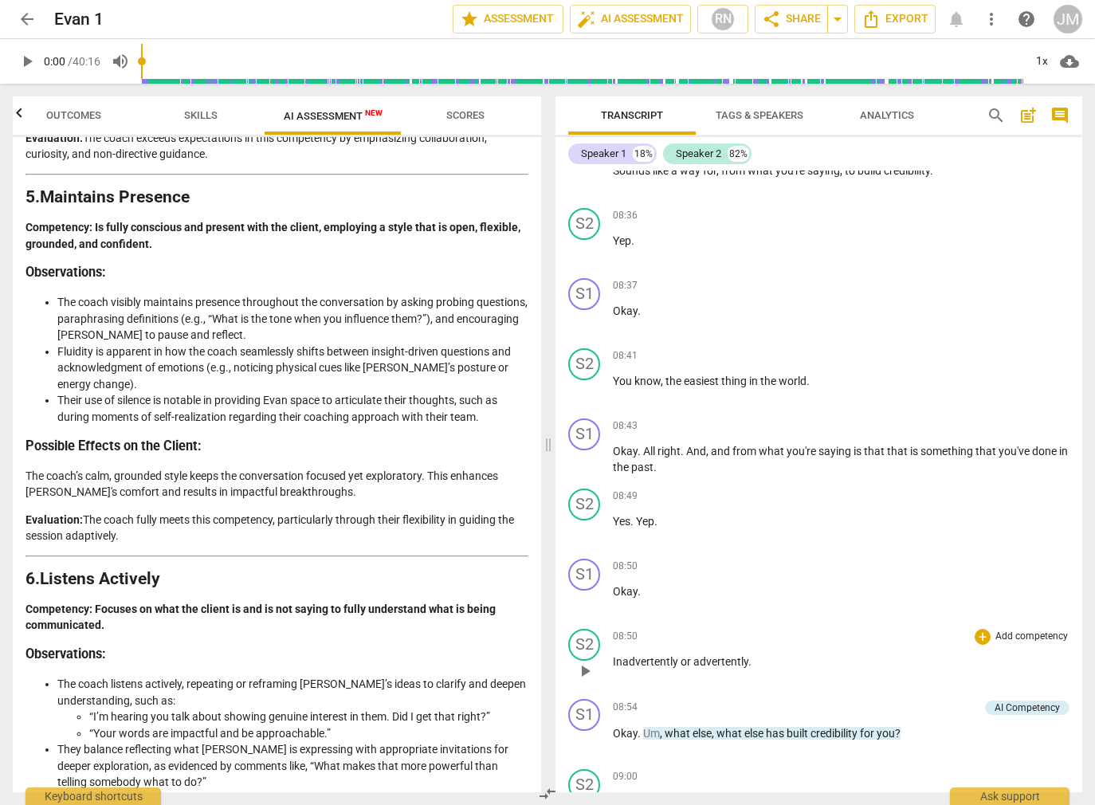
scroll to position [3374, 0]
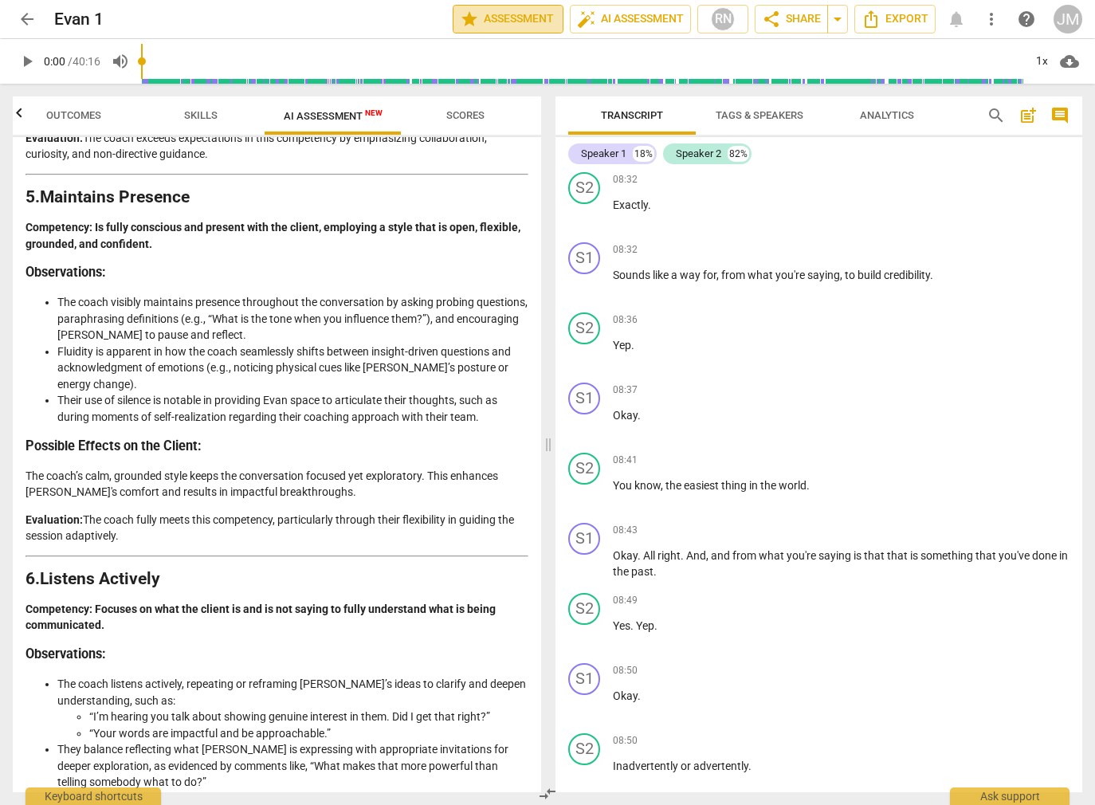
click at [512, 17] on span "star Assessment" at bounding box center [508, 19] width 96 height 19
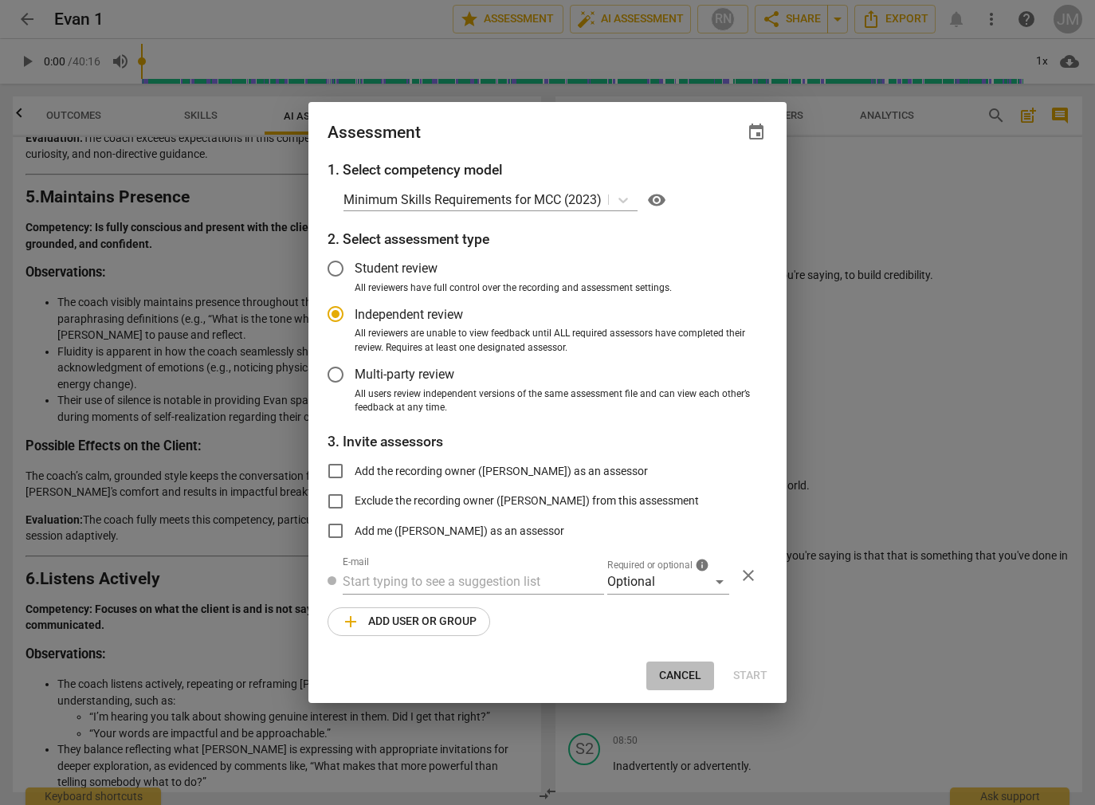
click at [682, 672] on span "Cancel" at bounding box center [680, 676] width 42 height 16
radio input "false"
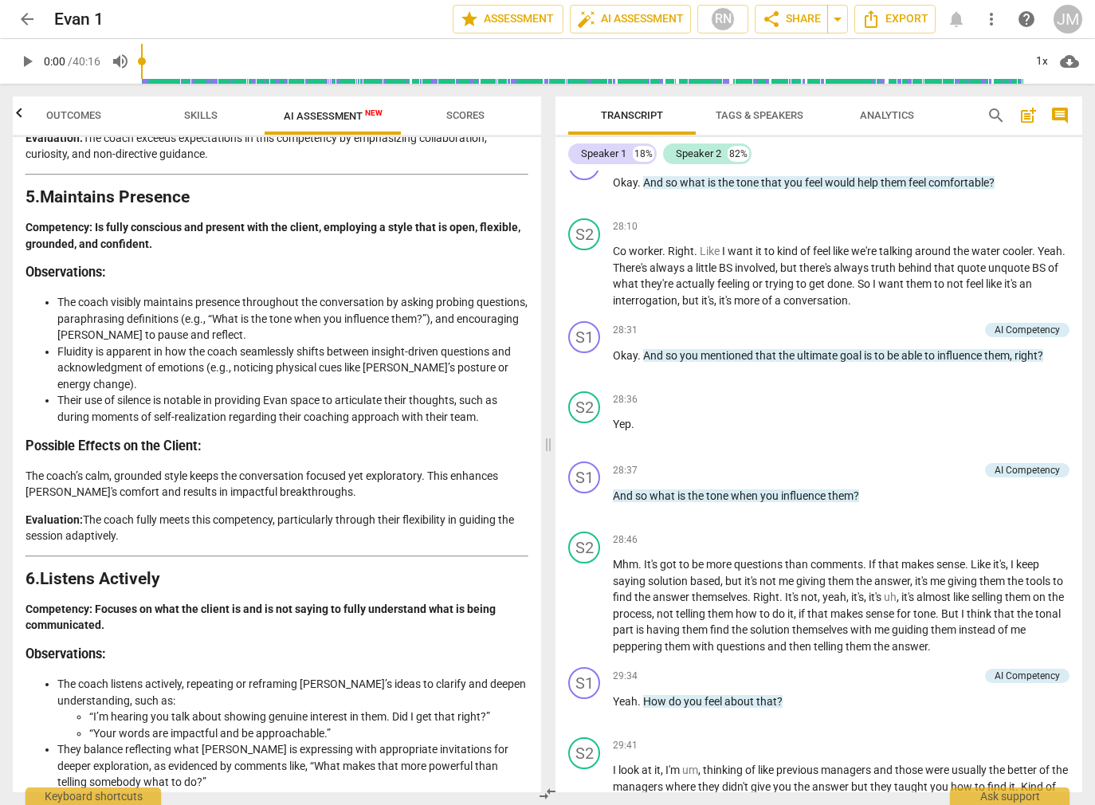
scroll to position [10885, 0]
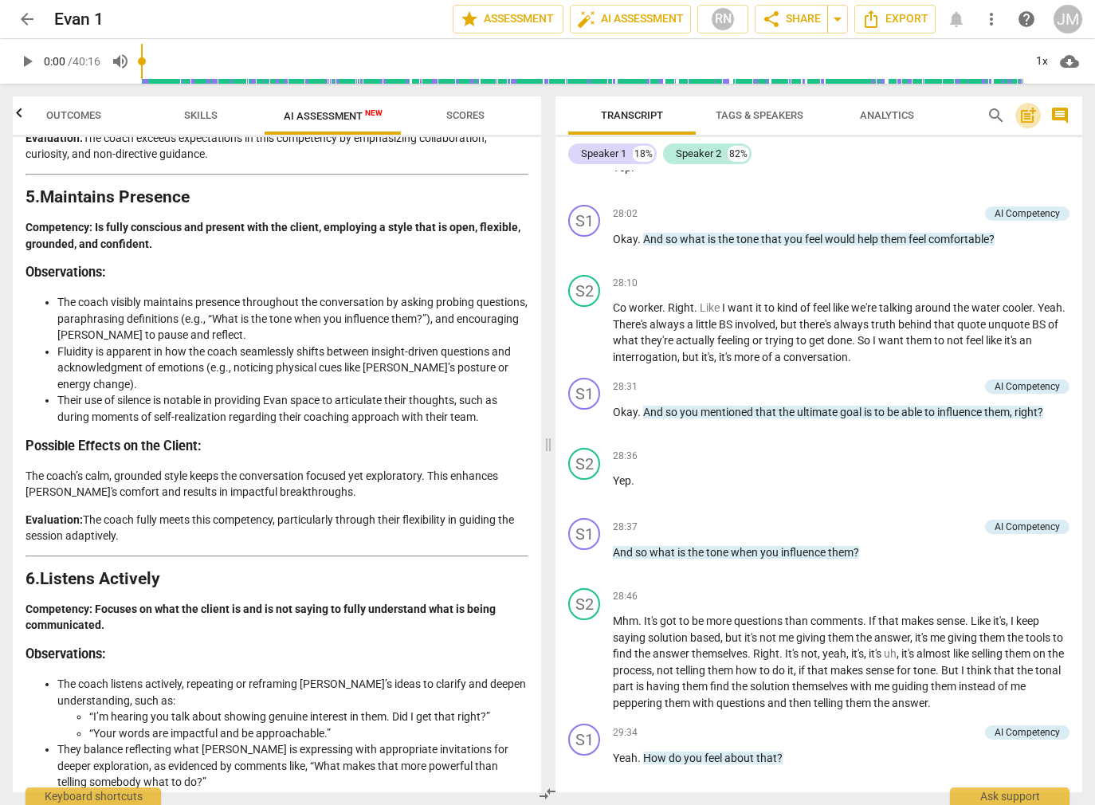
click at [1031, 116] on span "post_add" at bounding box center [1028, 115] width 19 height 19
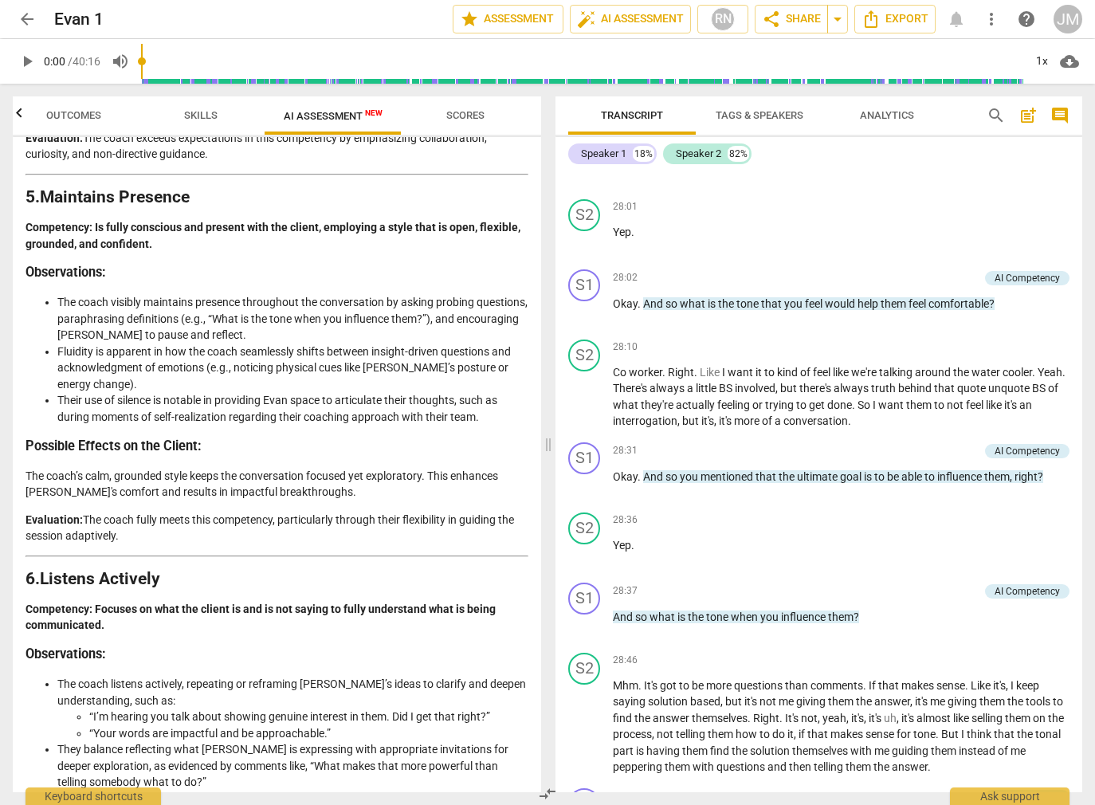
scroll to position [36, 0]
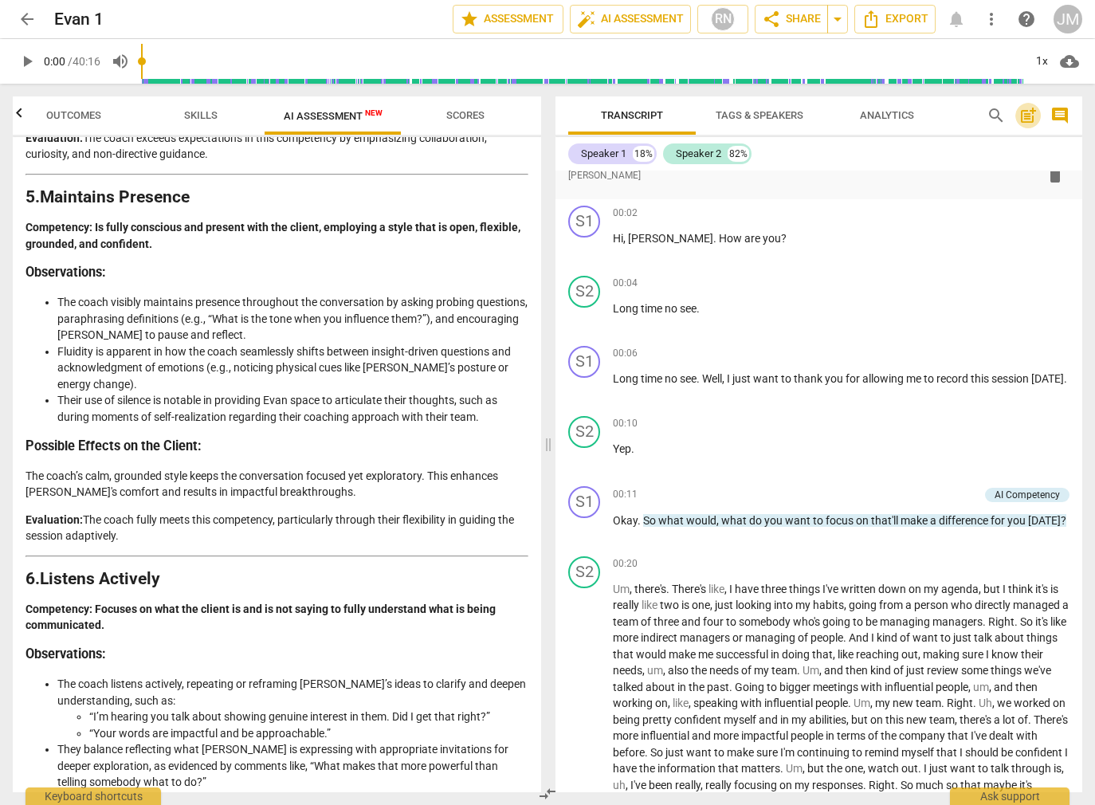
click at [1031, 116] on span "post_add" at bounding box center [1028, 115] width 19 height 19
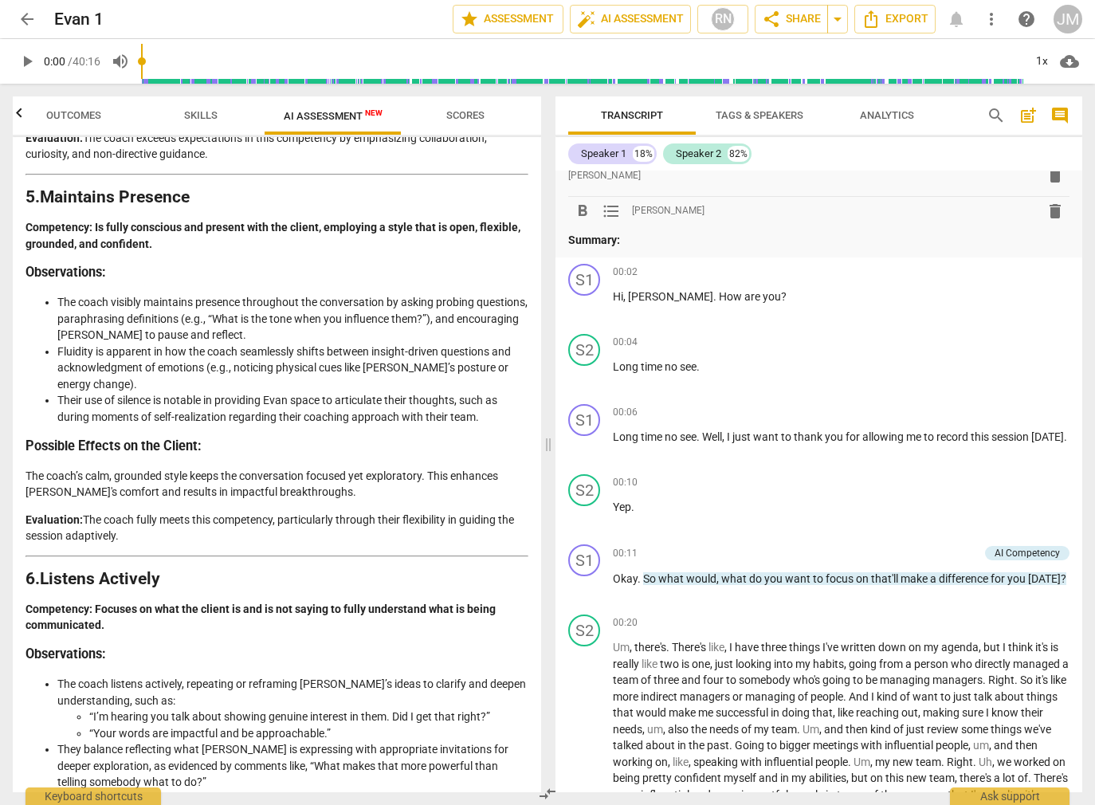
click at [1031, 116] on span "post_add" at bounding box center [1028, 115] width 19 height 19
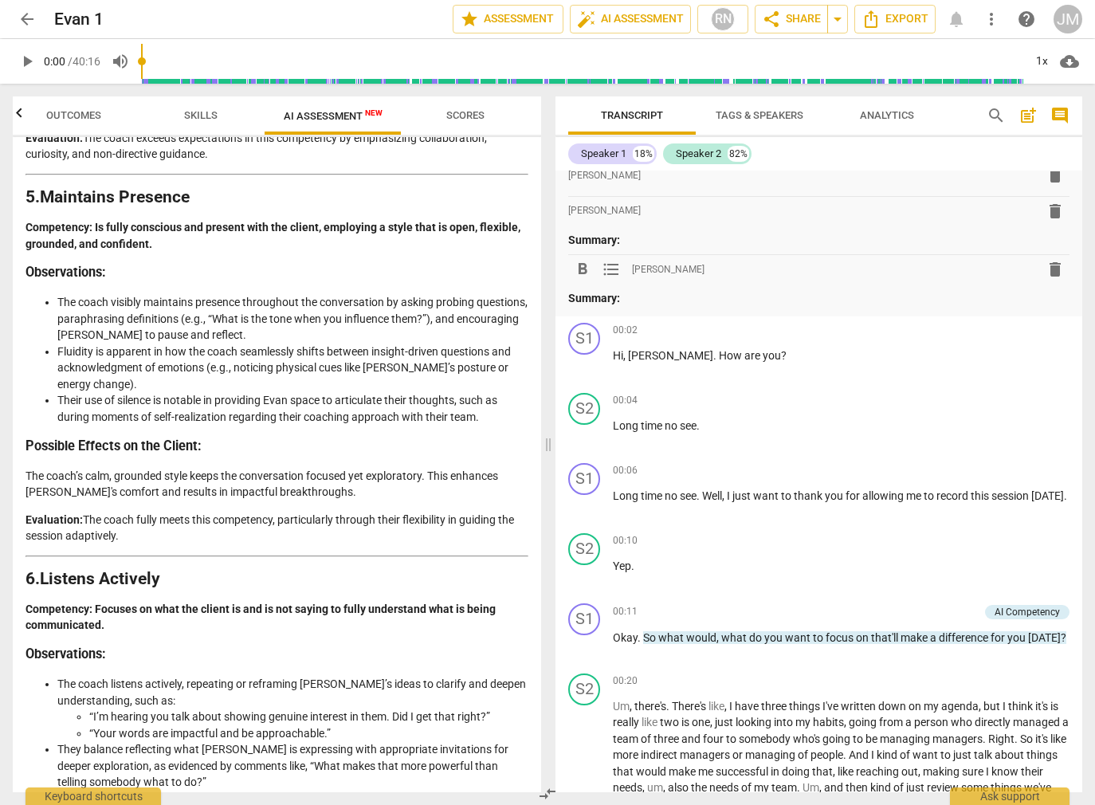
click at [1031, 116] on span "post_add" at bounding box center [1028, 115] width 19 height 19
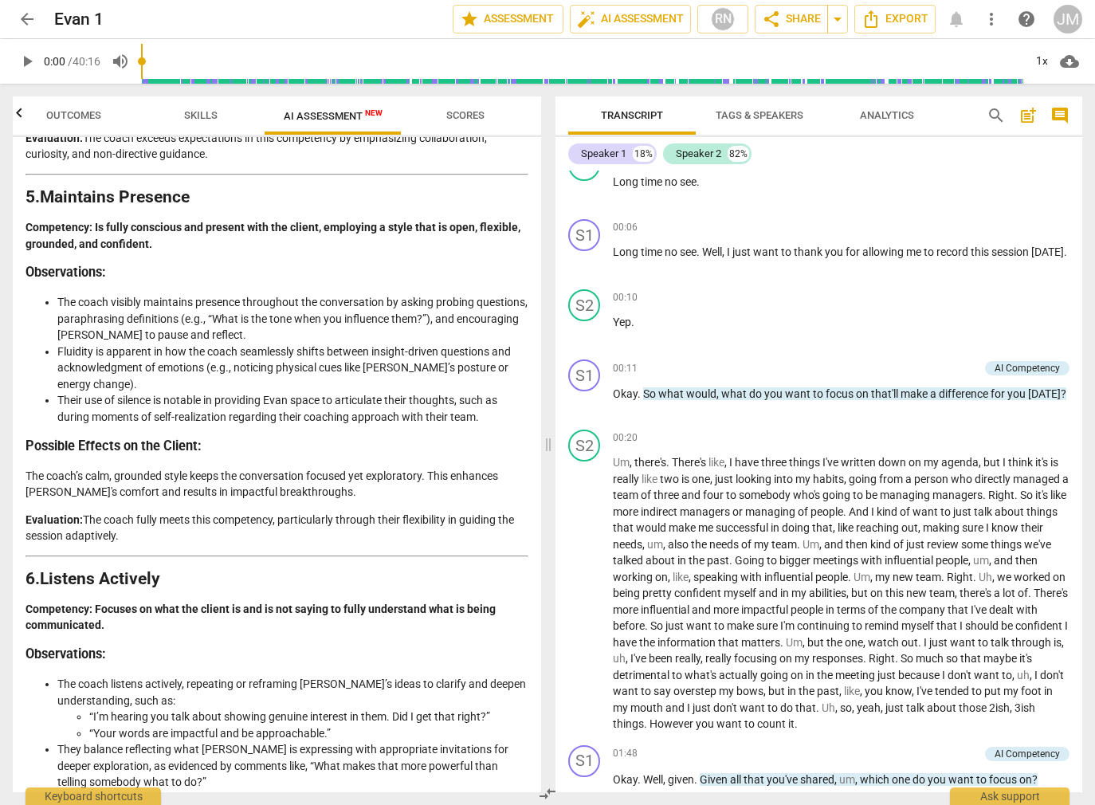
scroll to position [0, 0]
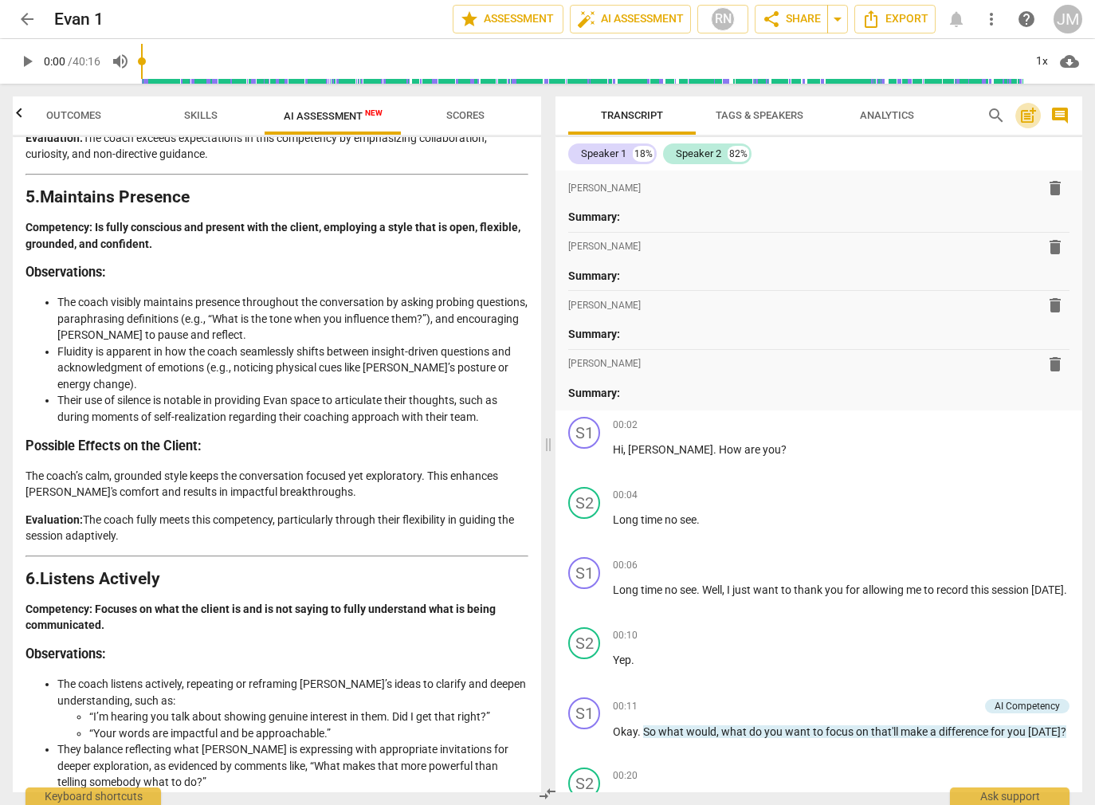
click at [1027, 115] on span "post_add" at bounding box center [1028, 115] width 19 height 19
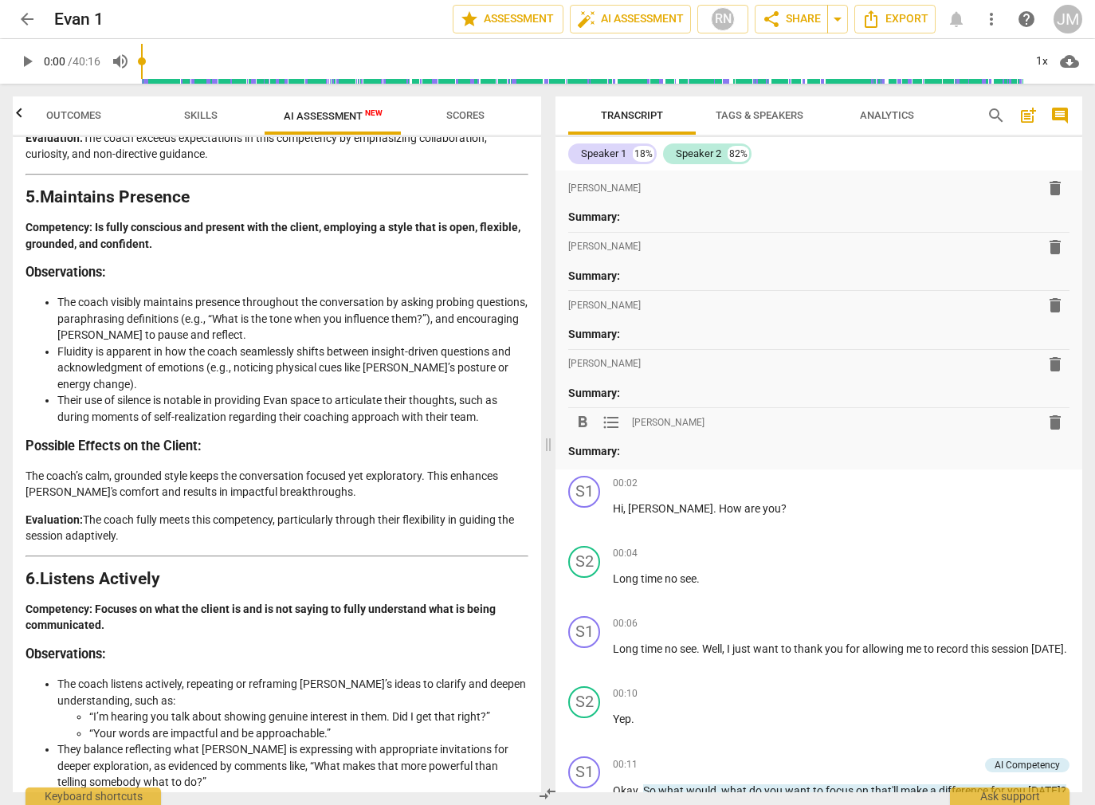
click at [1050, 429] on span "delete" at bounding box center [1055, 422] width 19 height 19
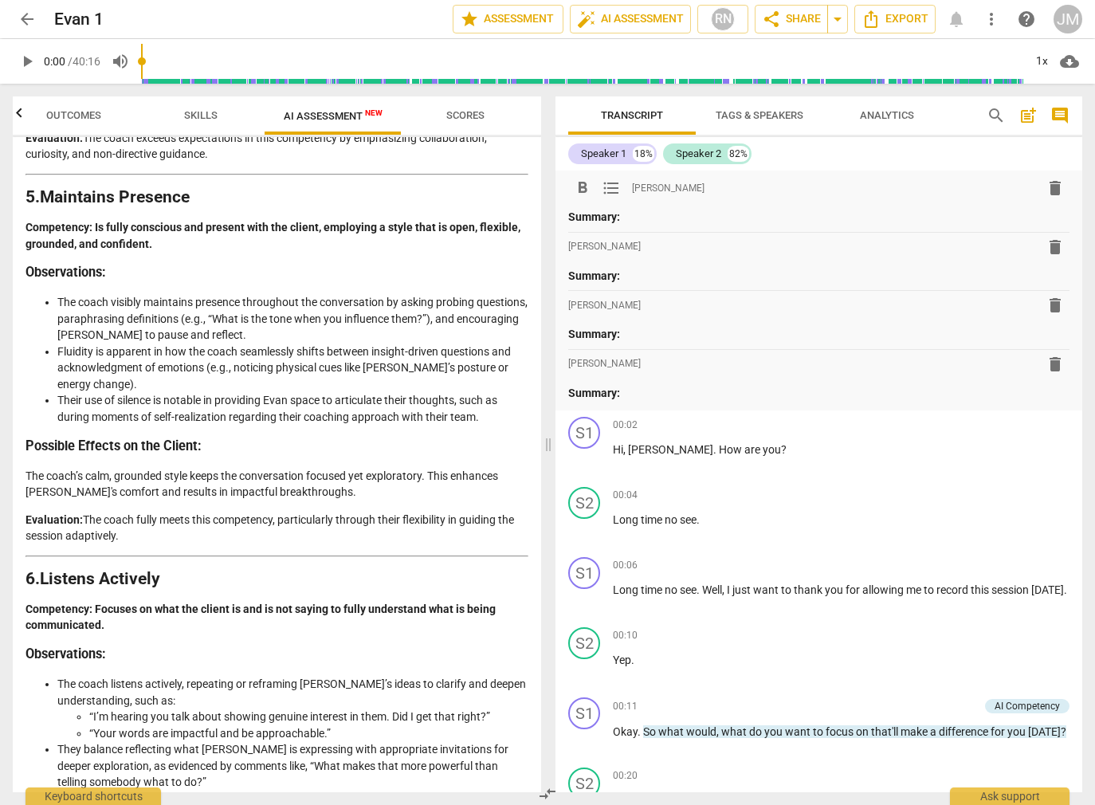
click at [1050, 183] on span "delete" at bounding box center [1055, 188] width 19 height 19
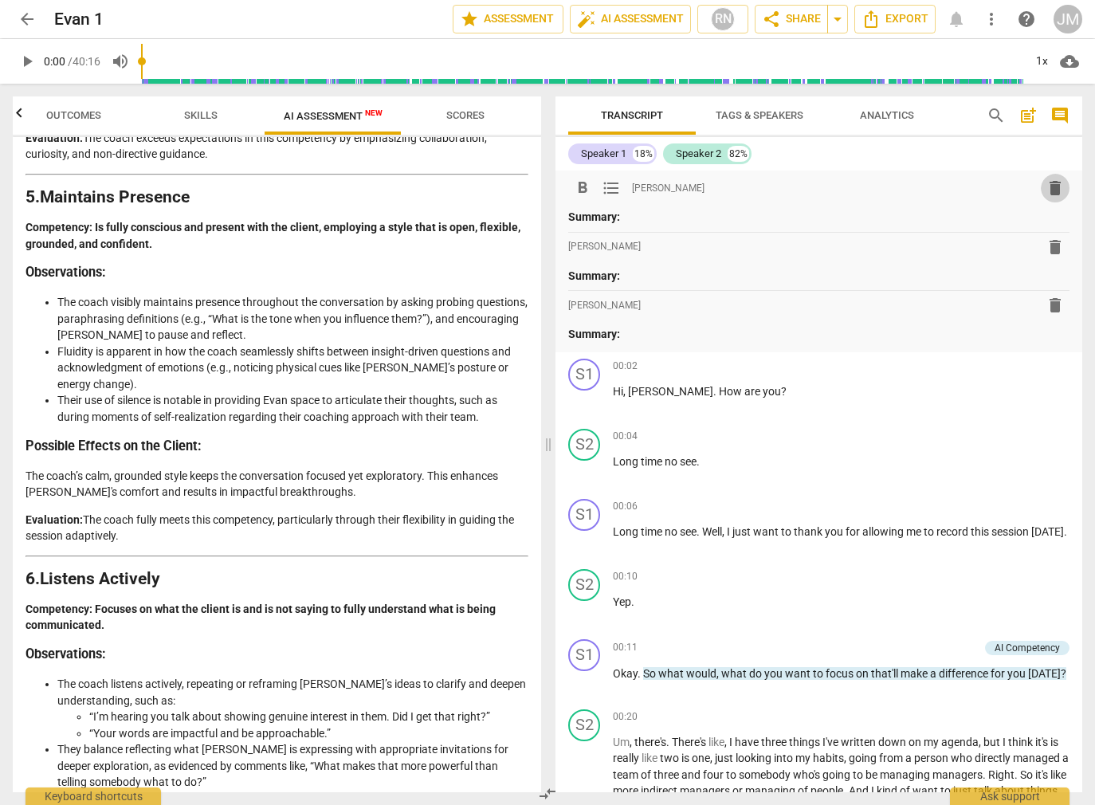
click at [1046, 185] on span "delete" at bounding box center [1055, 188] width 19 height 19
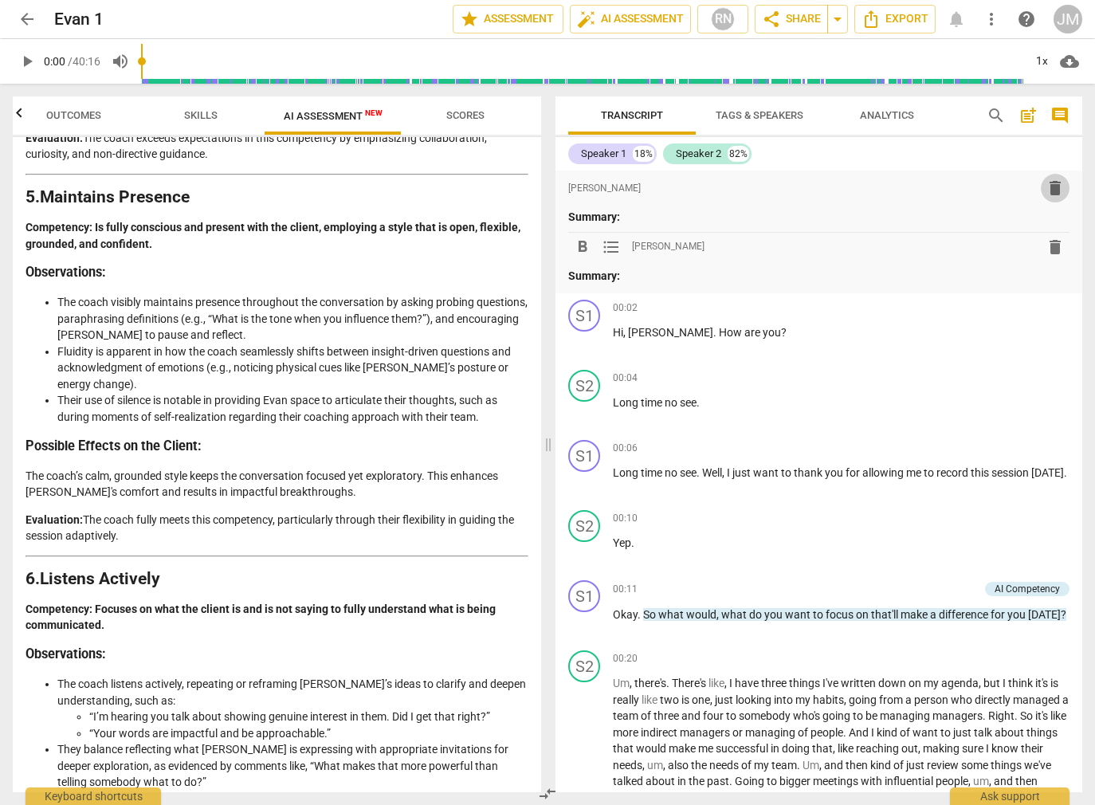
click at [1041, 190] on span "delete" at bounding box center [1055, 188] width 29 height 19
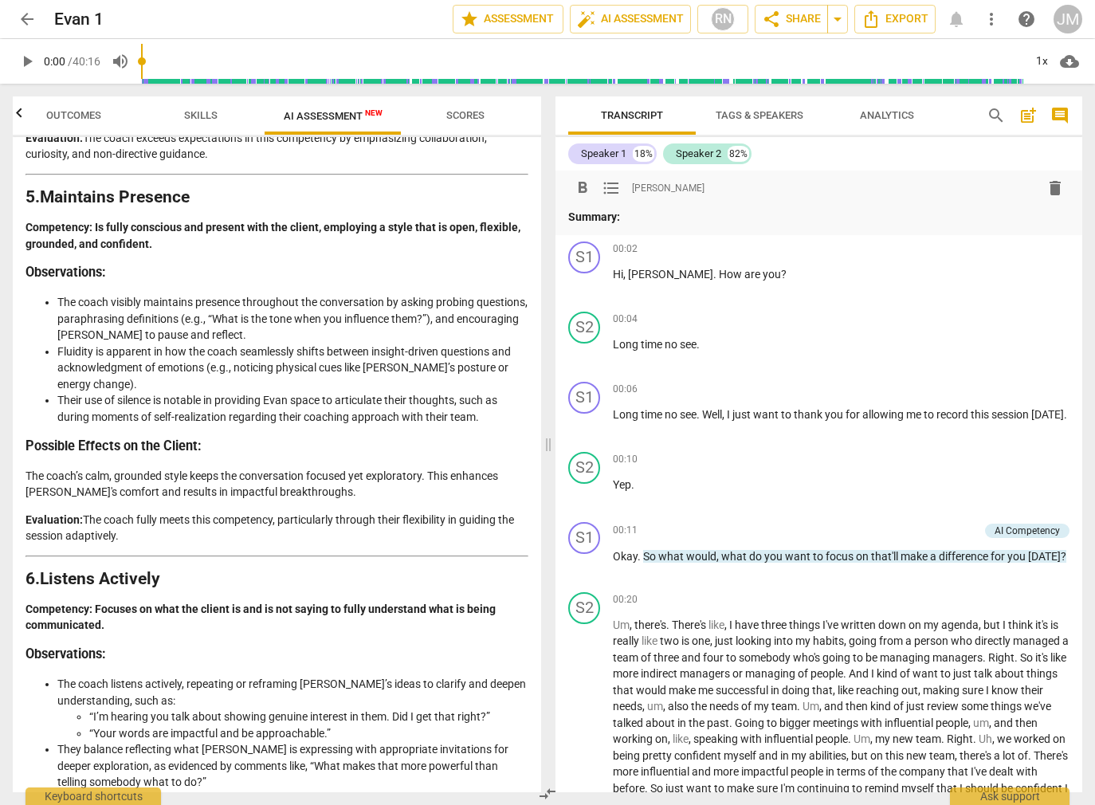
click at [1049, 191] on span "delete" at bounding box center [1055, 188] width 19 height 19
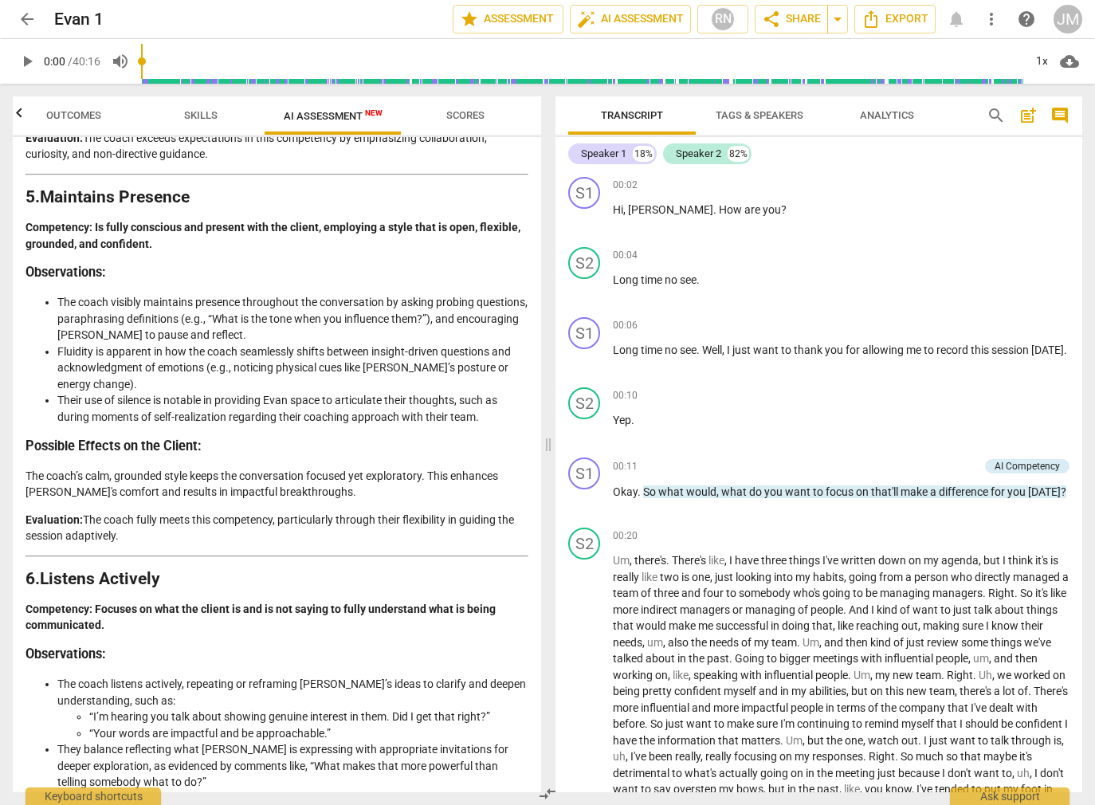
click at [1061, 116] on span "comment" at bounding box center [1060, 115] width 19 height 19
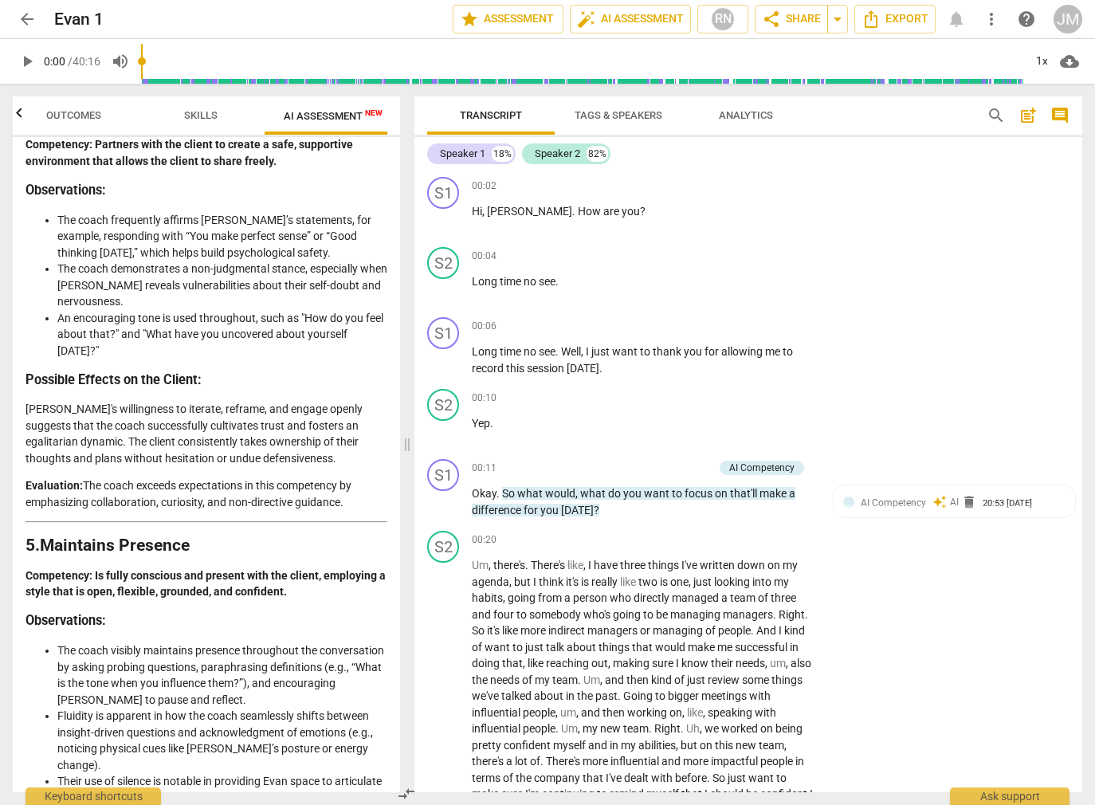
scroll to position [1900, 0]
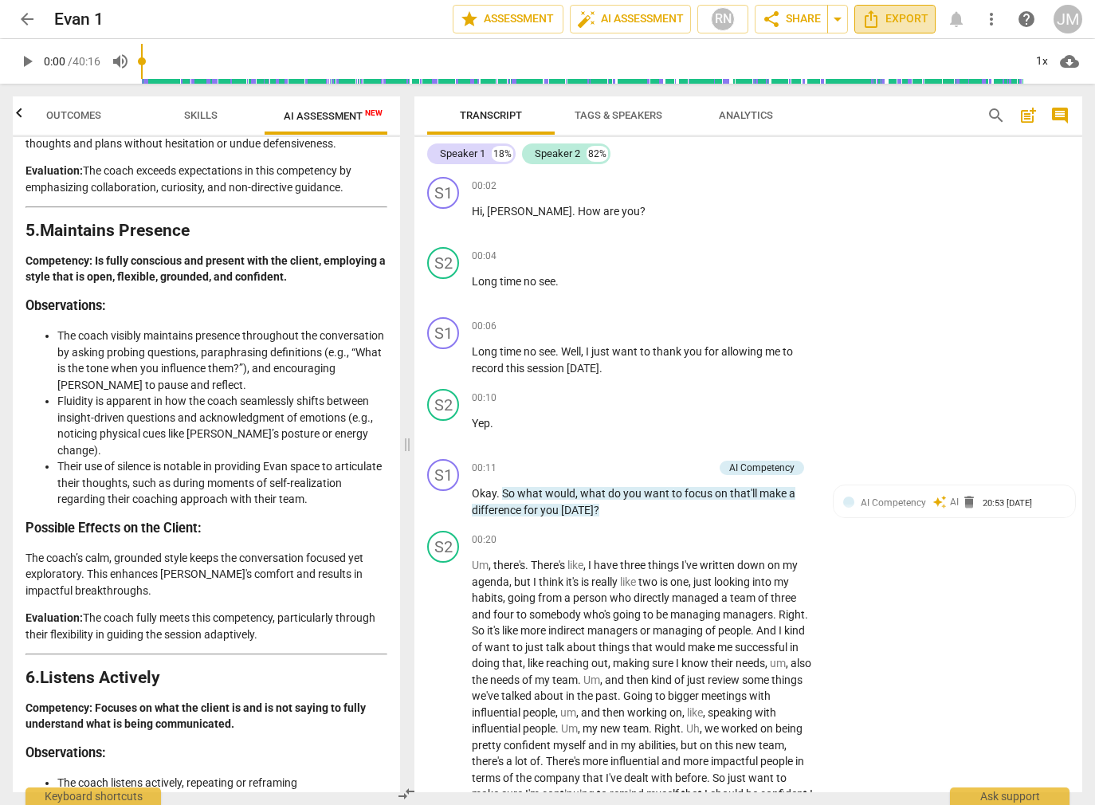
click at [895, 26] on span "Export" at bounding box center [895, 19] width 67 height 19
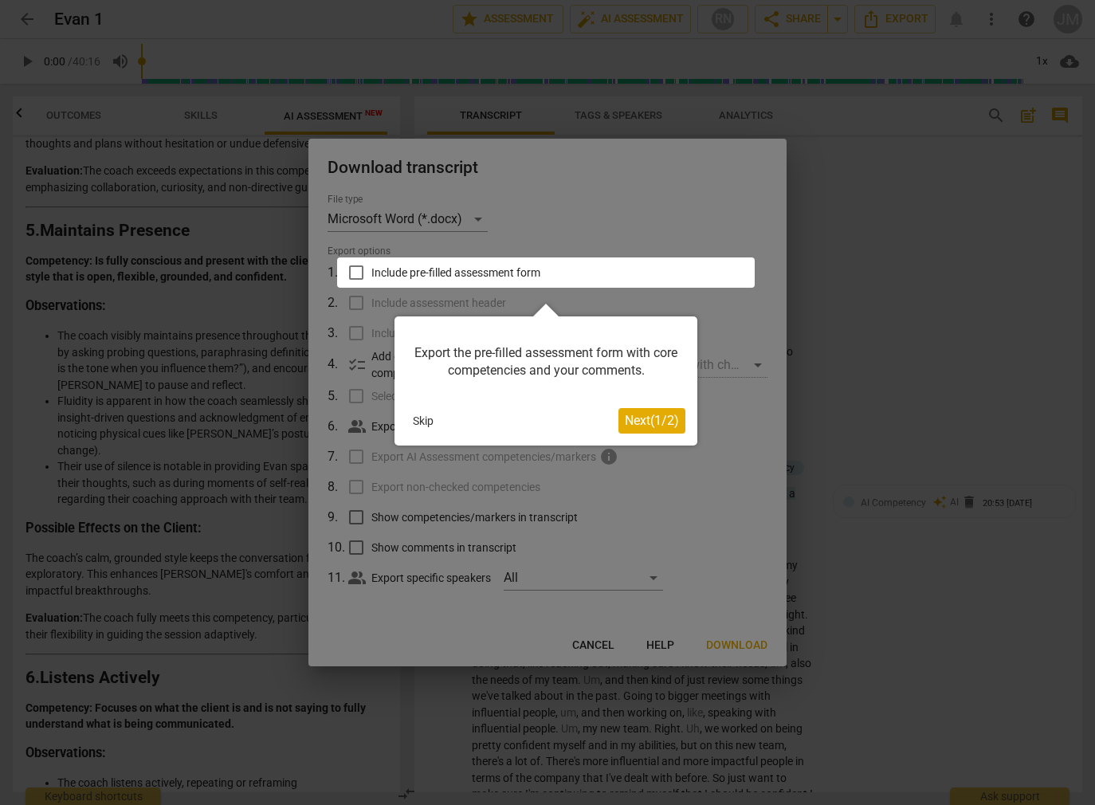
click at [424, 416] on button "Skip" at bounding box center [423, 421] width 33 height 24
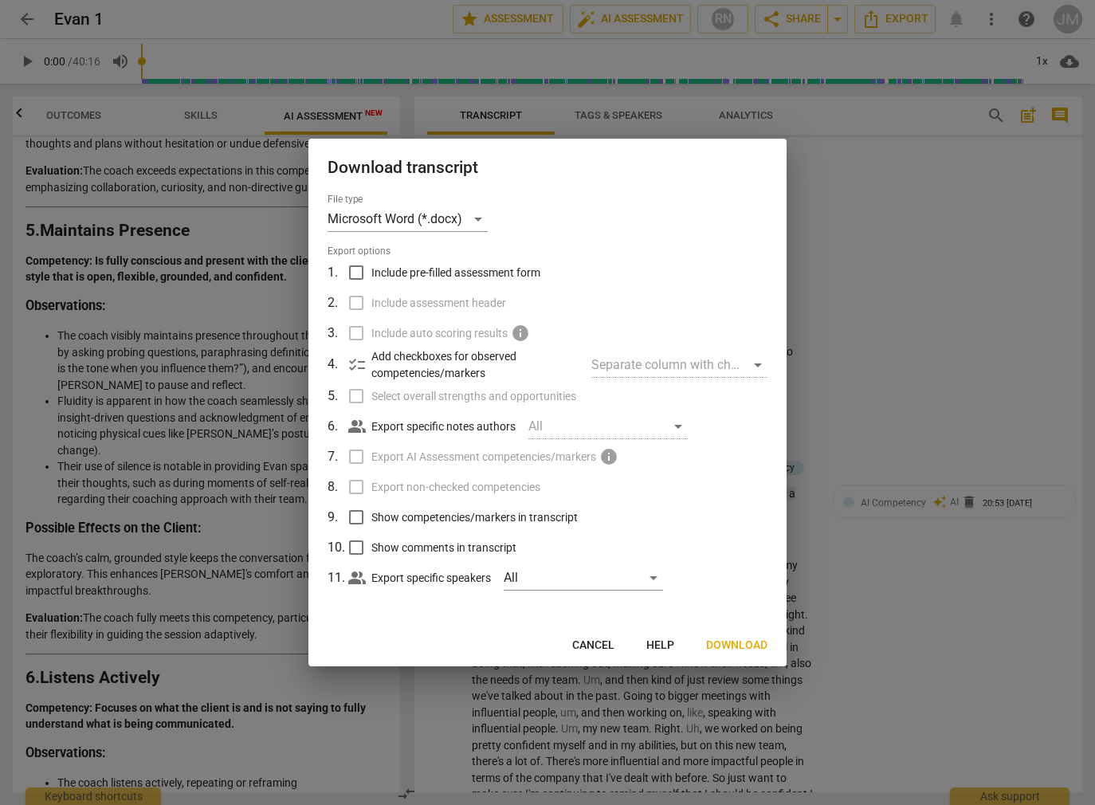
click at [722, 640] on span "Download" at bounding box center [736, 646] width 61 height 16
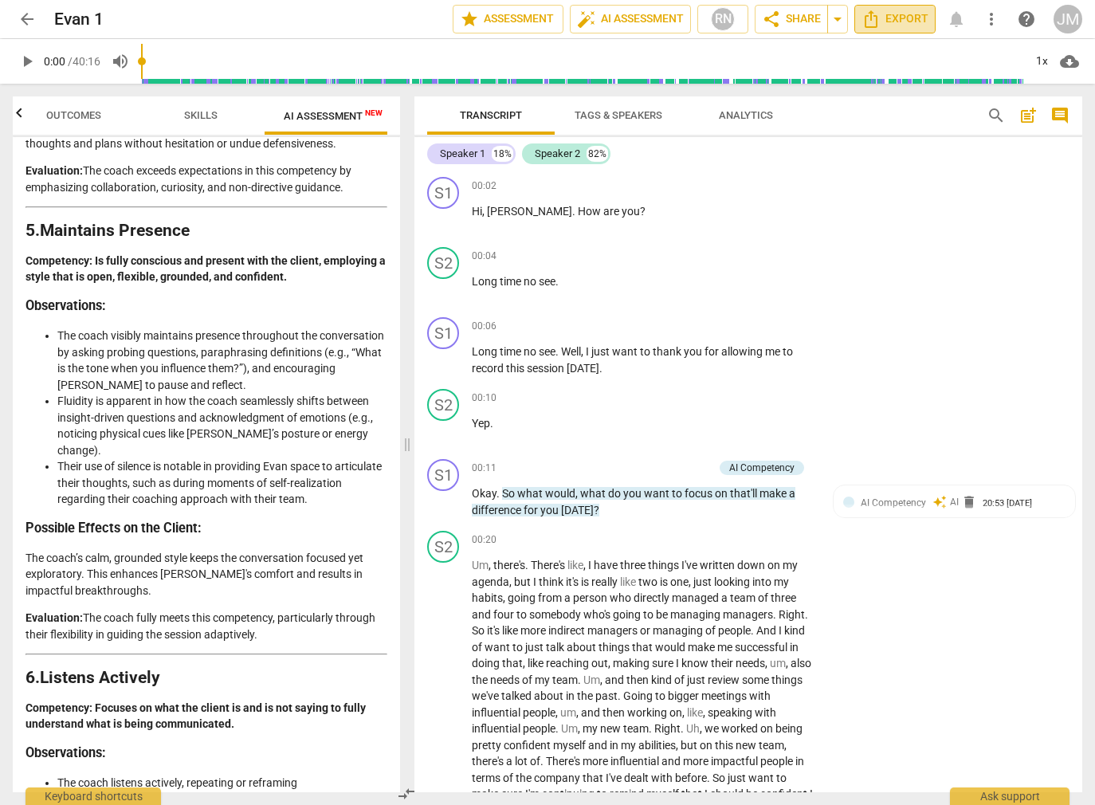
click at [906, 22] on span "Export" at bounding box center [895, 19] width 67 height 19
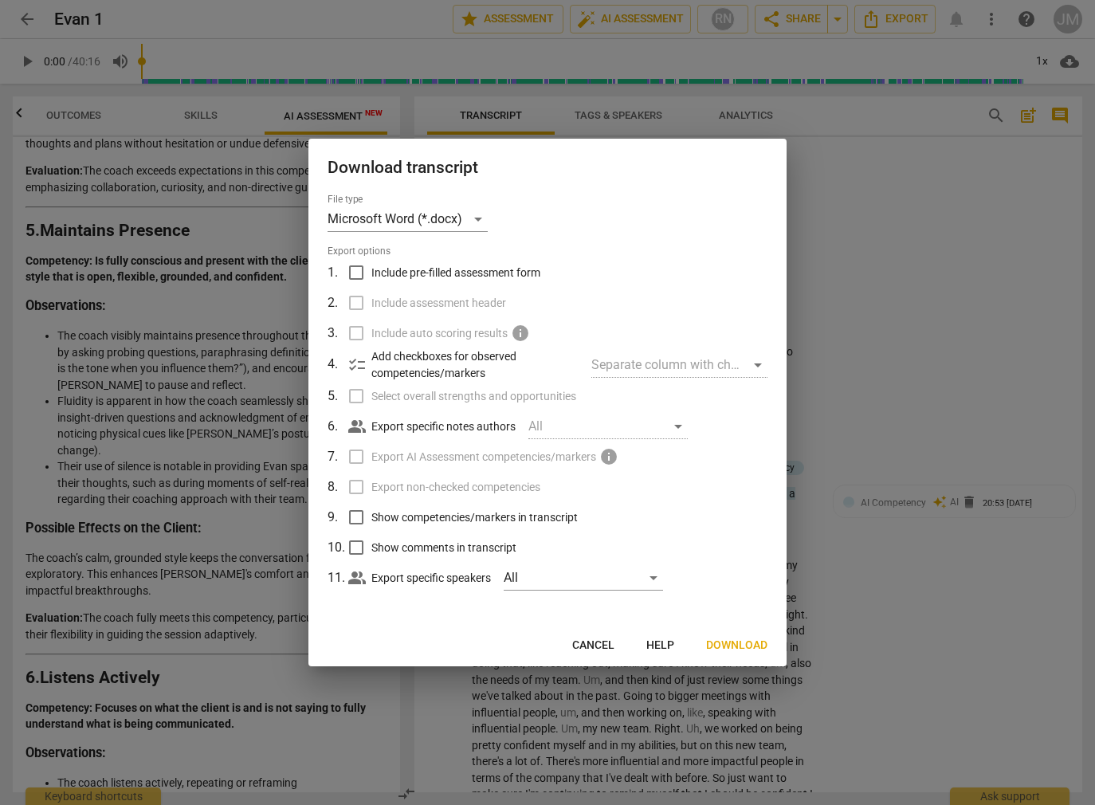
click at [561, 431] on div "All" at bounding box center [608, 427] width 159 height 26
click at [675, 428] on div "All" at bounding box center [608, 427] width 159 height 26
click at [678, 428] on div "All" at bounding box center [608, 427] width 159 height 26
click at [660, 573] on div "All" at bounding box center [583, 578] width 159 height 26
click at [698, 526] on div at bounding box center [547, 402] width 1095 height 805
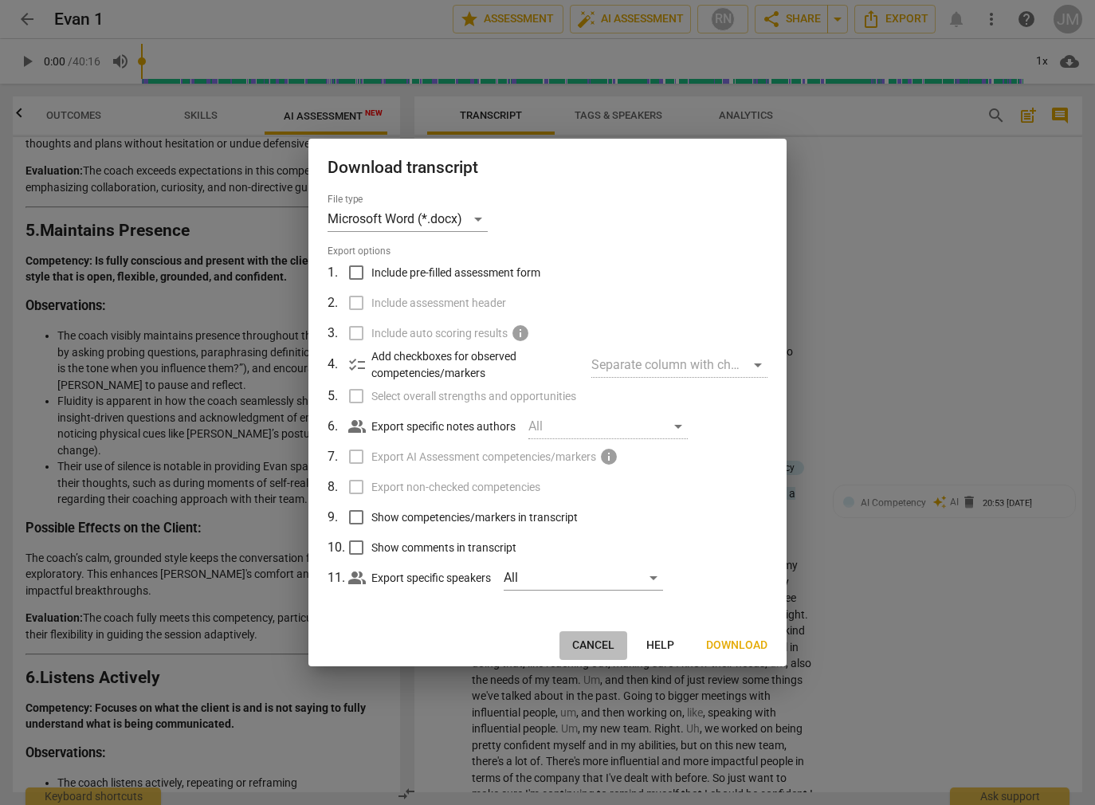
click at [610, 639] on span "Cancel" at bounding box center [593, 646] width 42 height 16
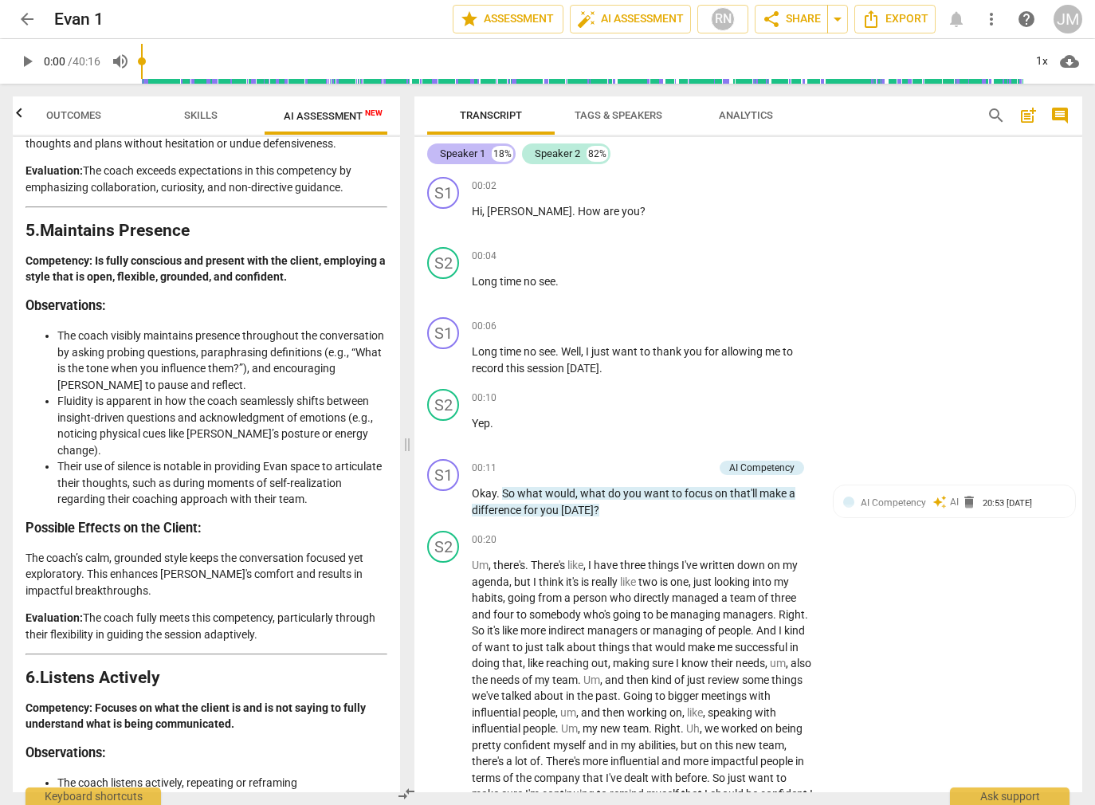
click at [466, 149] on div "Speaker 1" at bounding box center [462, 154] width 45 height 16
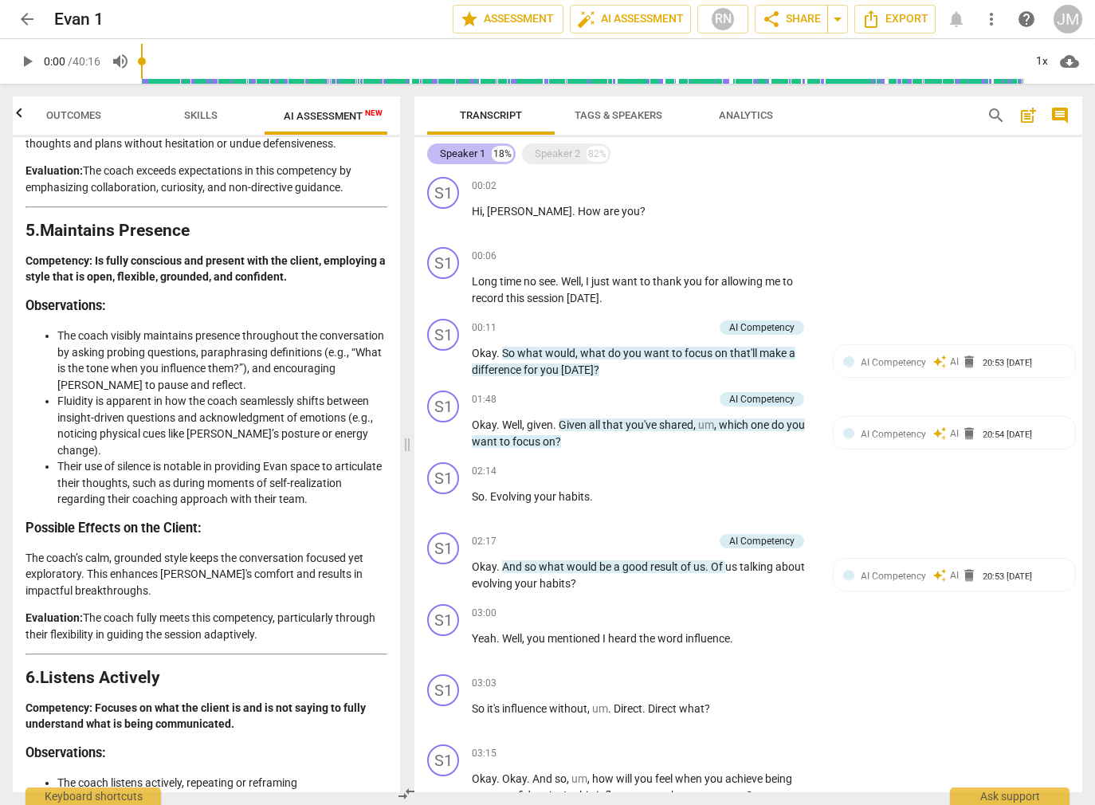
click at [466, 149] on div "Speaker 1" at bounding box center [462, 154] width 45 height 16
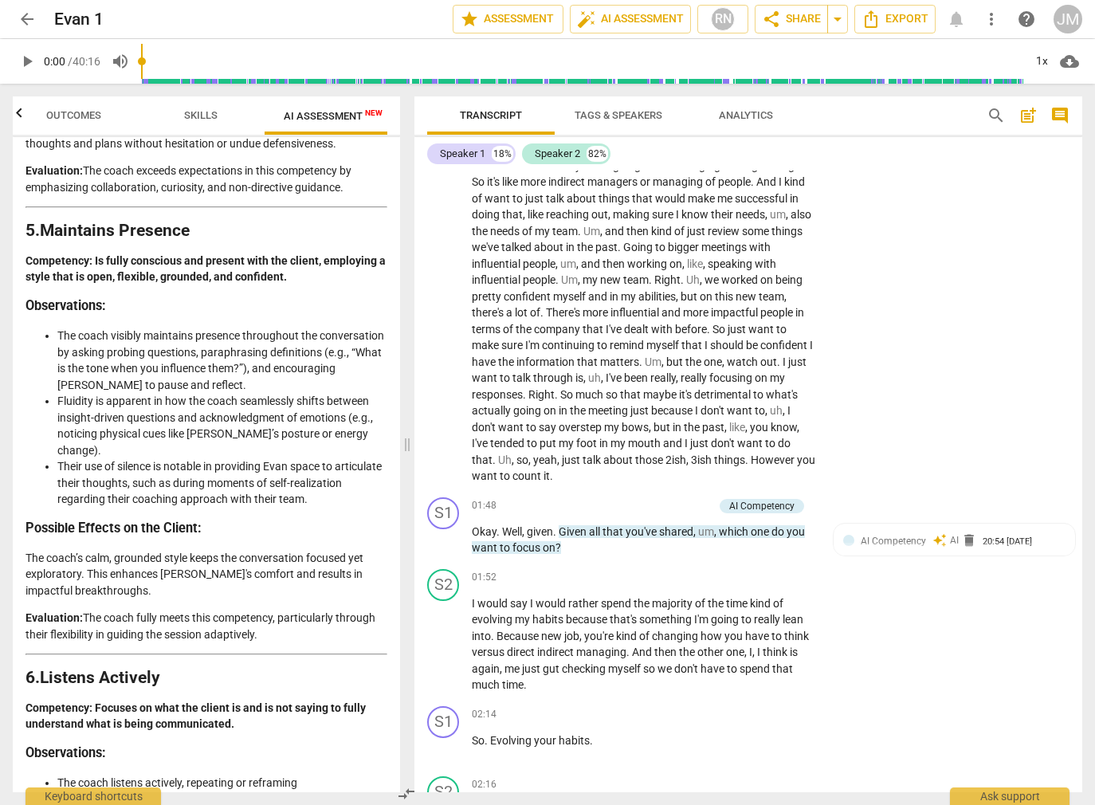
scroll to position [0, 0]
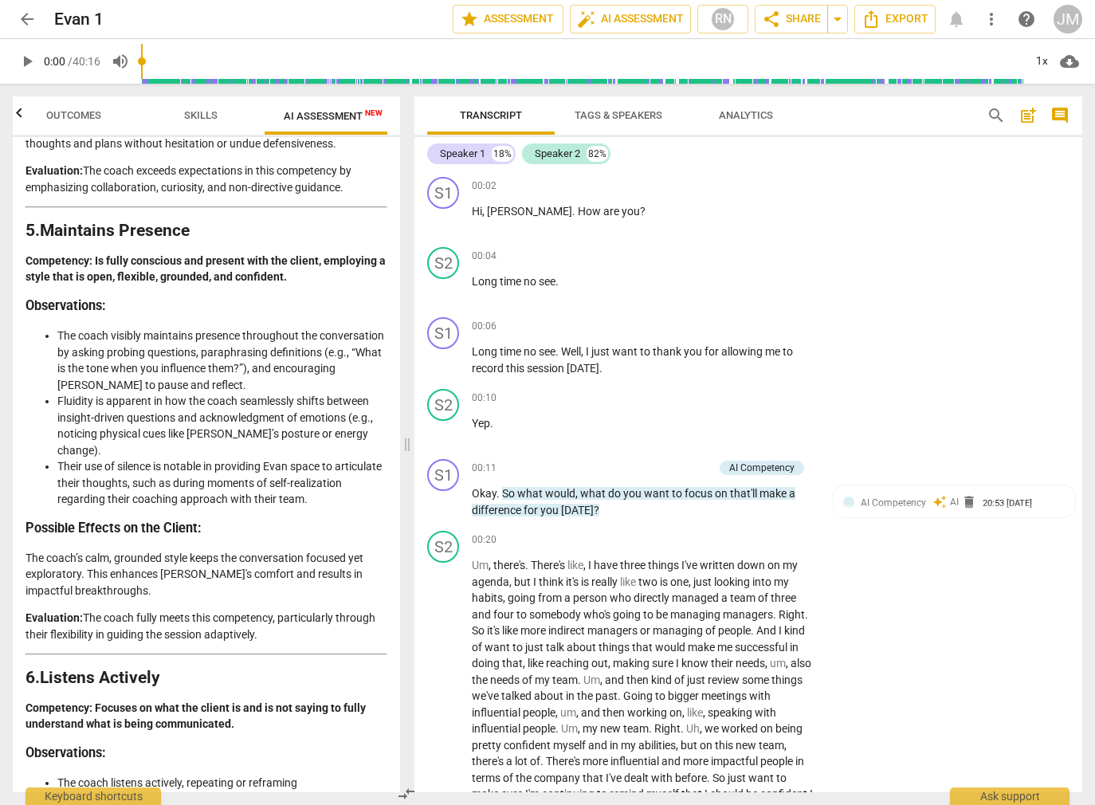
click at [1027, 117] on span "post_add" at bounding box center [1028, 115] width 19 height 19
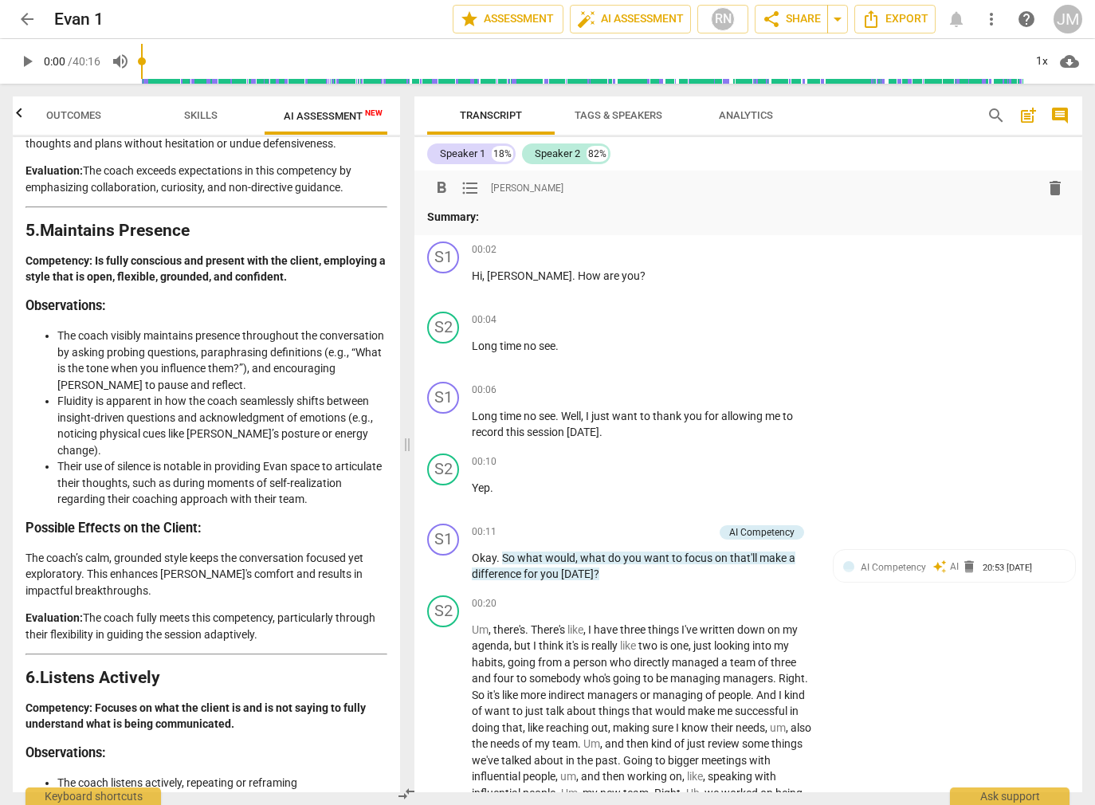
click at [1049, 192] on span "delete" at bounding box center [1055, 188] width 19 height 19
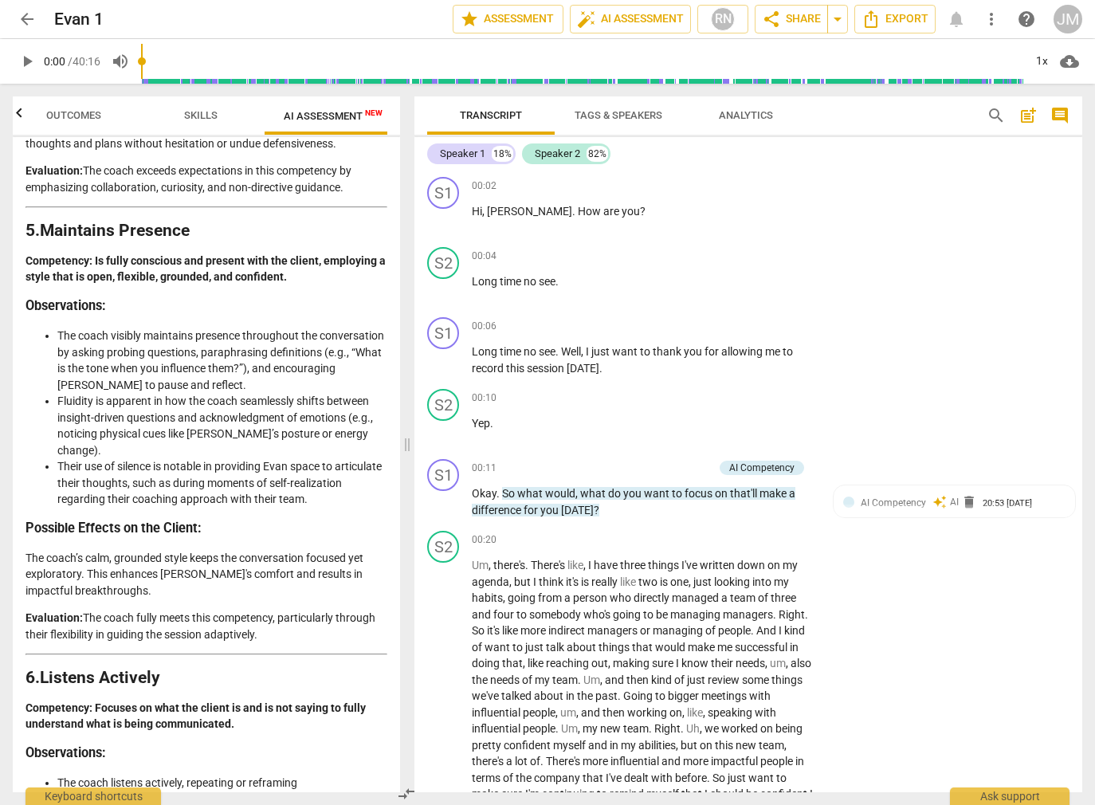
click at [1067, 119] on span "comment" at bounding box center [1060, 115] width 19 height 19
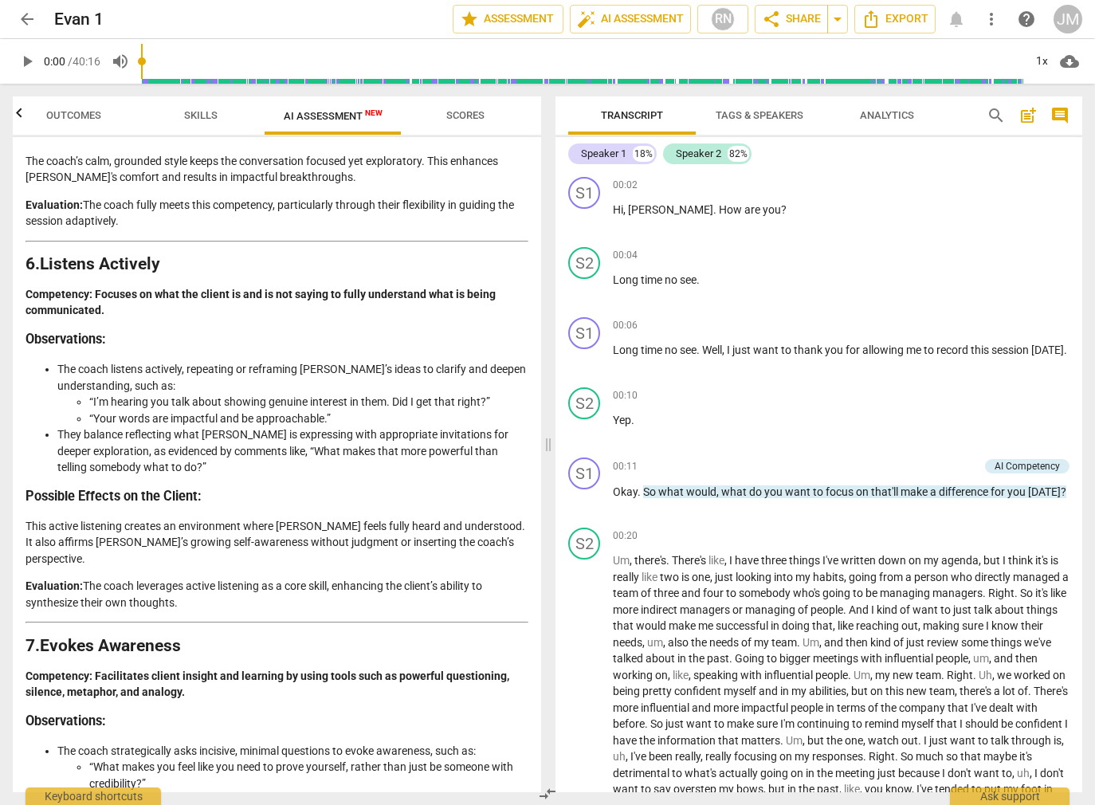
scroll to position [1585, 0]
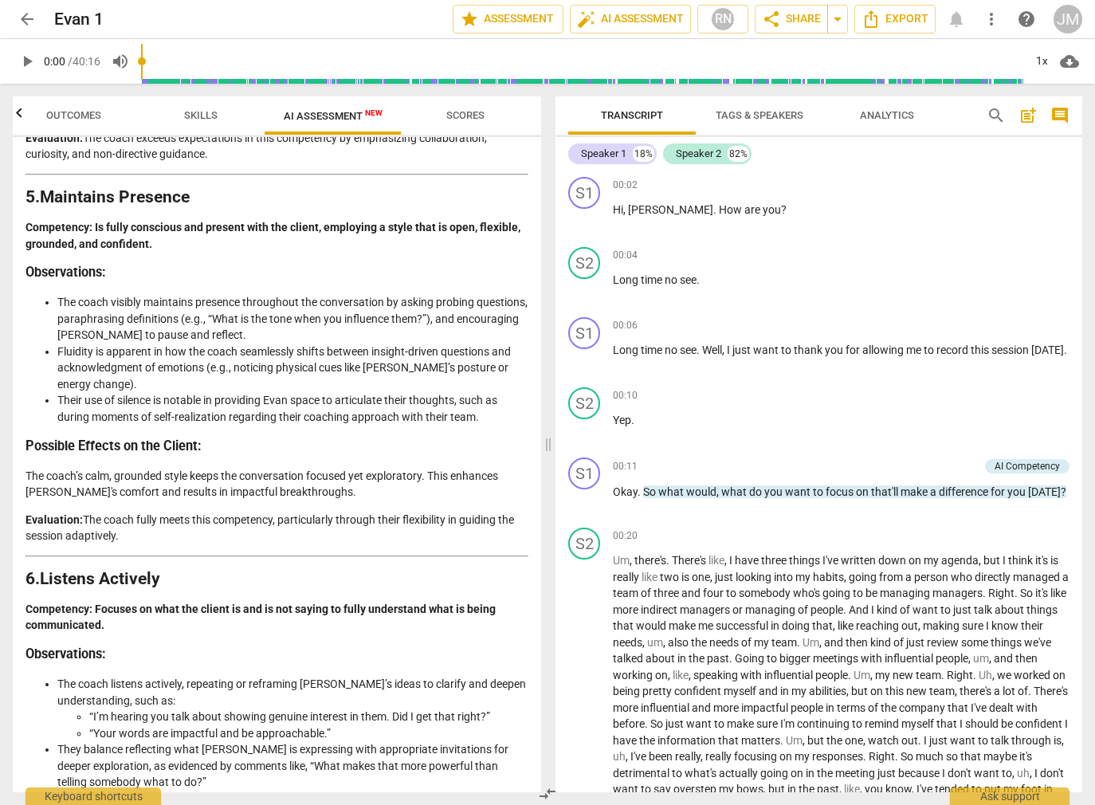
click at [644, 115] on span "Transcript" at bounding box center [632, 115] width 62 height 12
click at [534, 15] on span "star Assessment" at bounding box center [508, 19] width 96 height 19
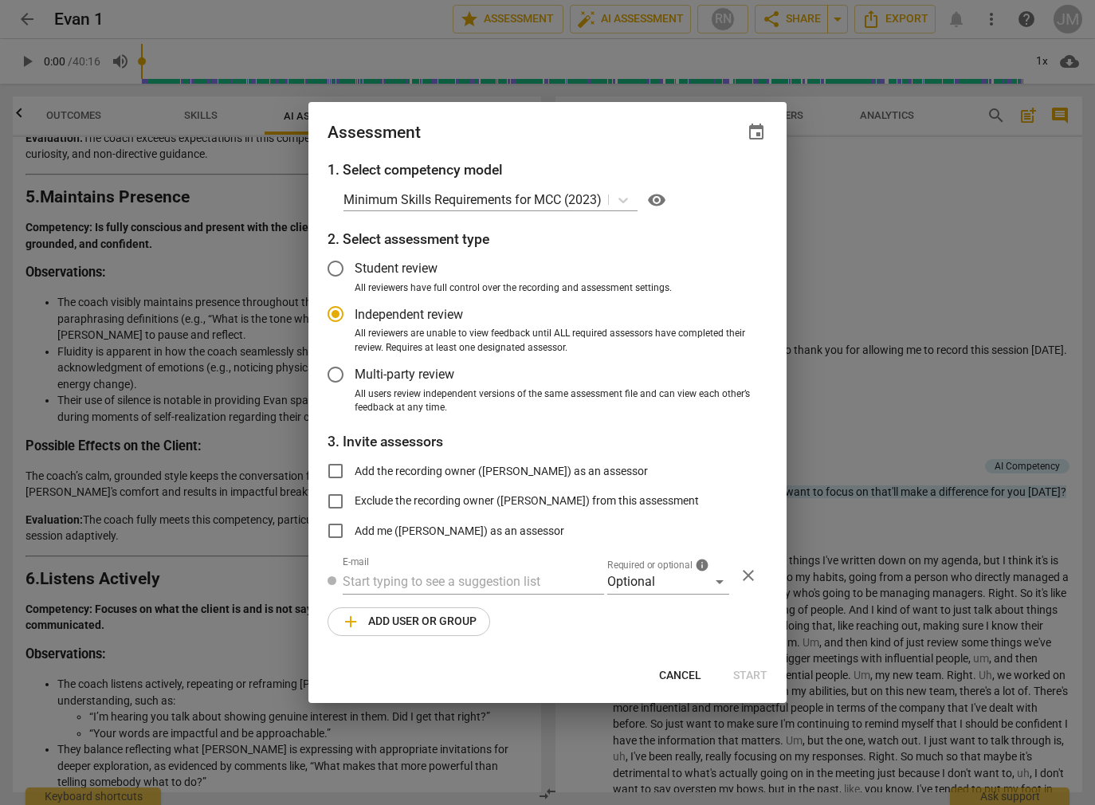
click at [693, 666] on button "Cancel" at bounding box center [681, 676] width 68 height 29
radio input "false"
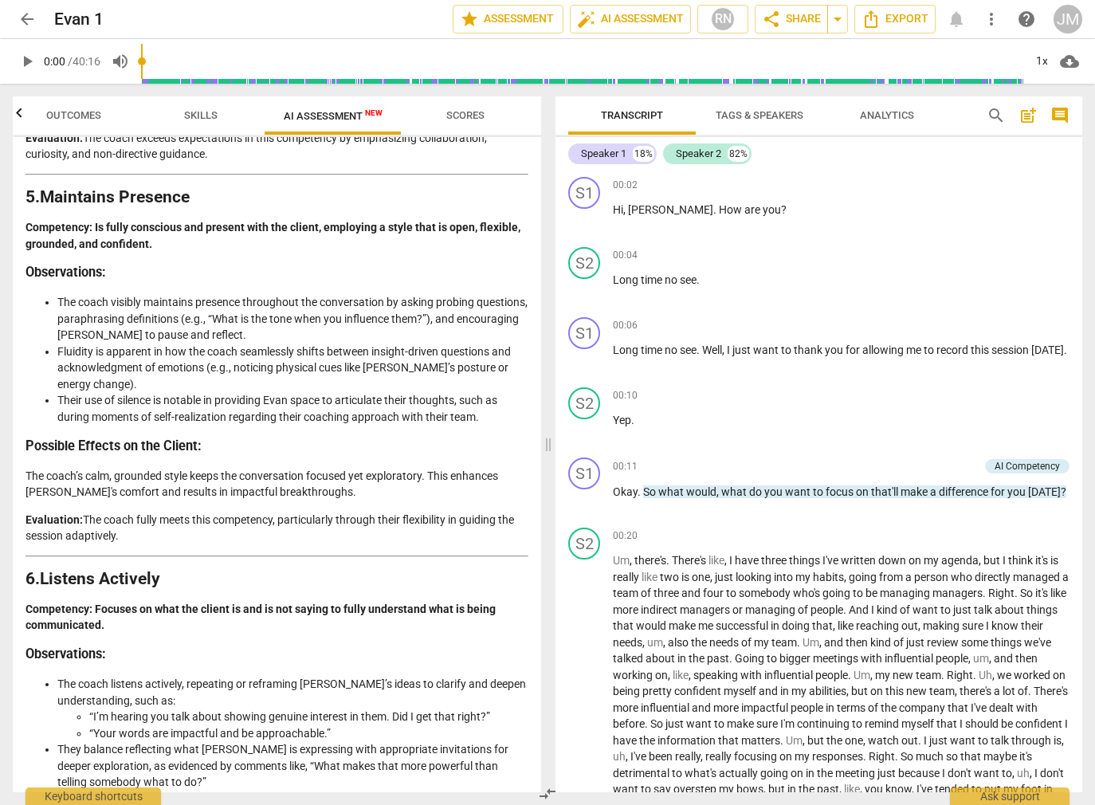
click at [997, 22] on span "more_vert" at bounding box center [991, 19] width 19 height 19
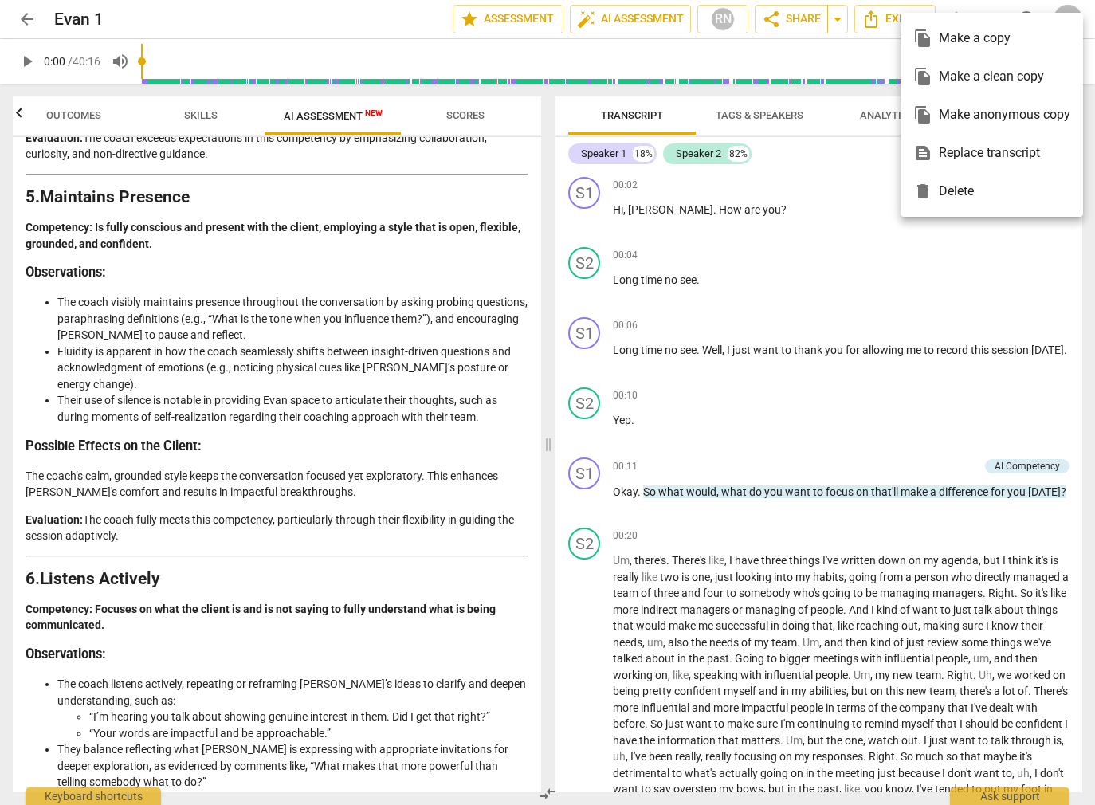
click at [871, 214] on div at bounding box center [547, 402] width 1095 height 805
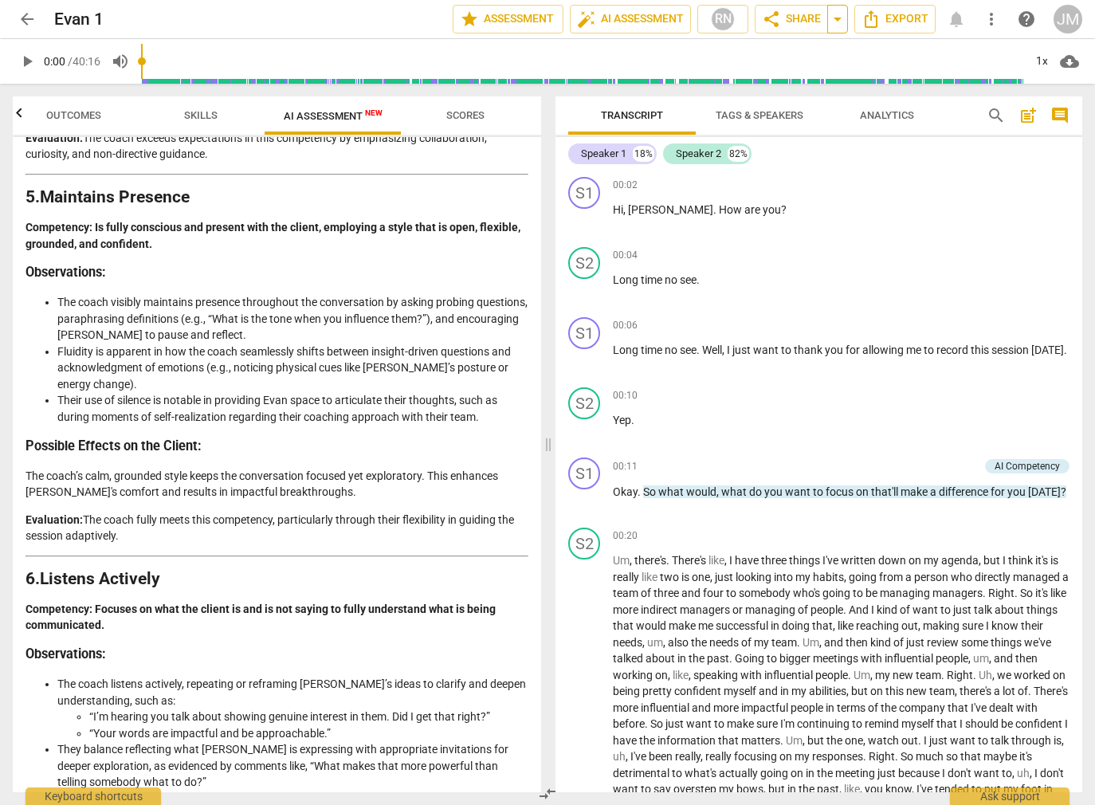
click at [839, 16] on span "arrow_drop_down" at bounding box center [837, 19] width 19 height 19
click at [861, 254] on div "00:04 + Add competency keyboard_arrow_right" at bounding box center [841, 255] width 457 height 16
click at [725, 17] on div "RN" at bounding box center [723, 19] width 24 height 24
click at [942, 203] on div at bounding box center [547, 402] width 1095 height 805
click at [1069, 22] on div "JM" at bounding box center [1068, 19] width 29 height 29
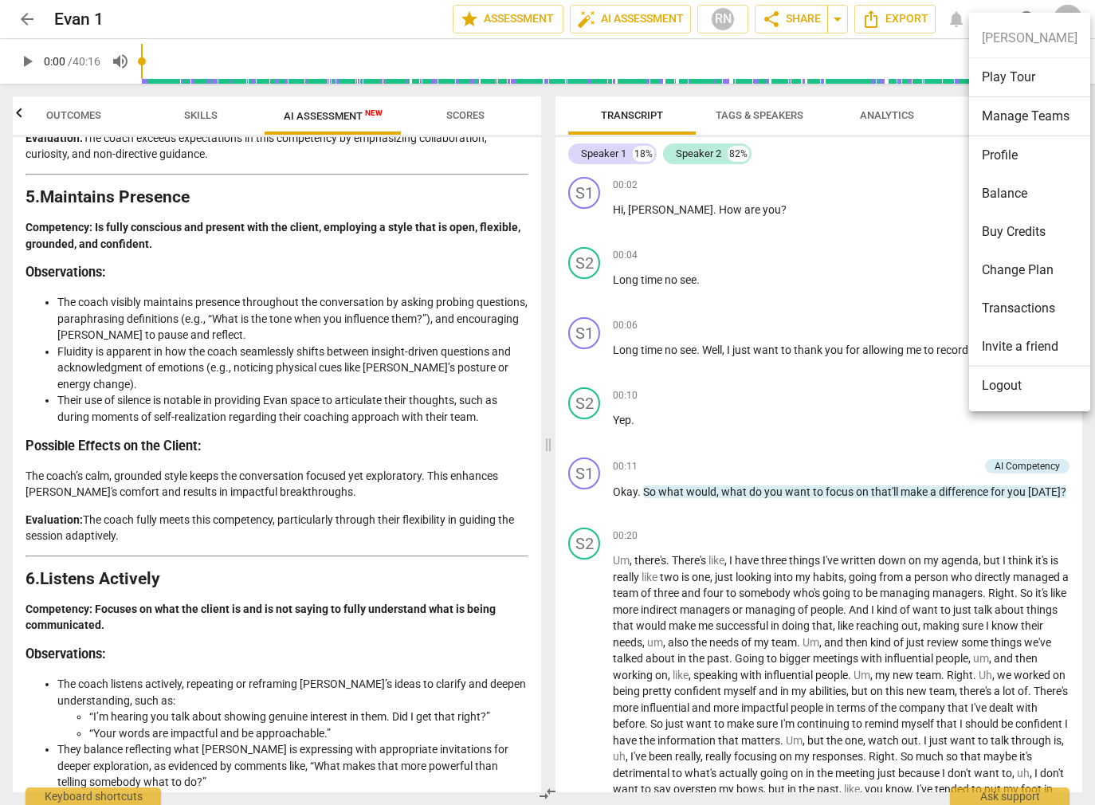
click at [792, 273] on div at bounding box center [547, 402] width 1095 height 805
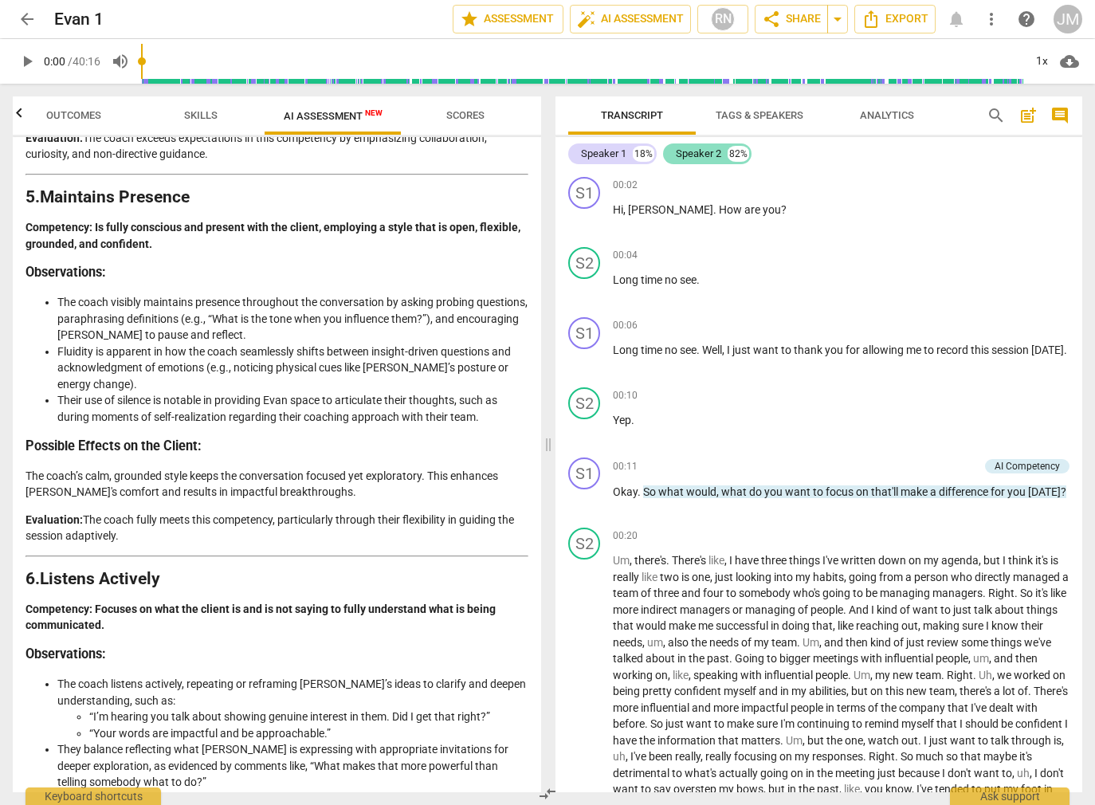
click at [733, 153] on div "82%" at bounding box center [739, 154] width 22 height 16
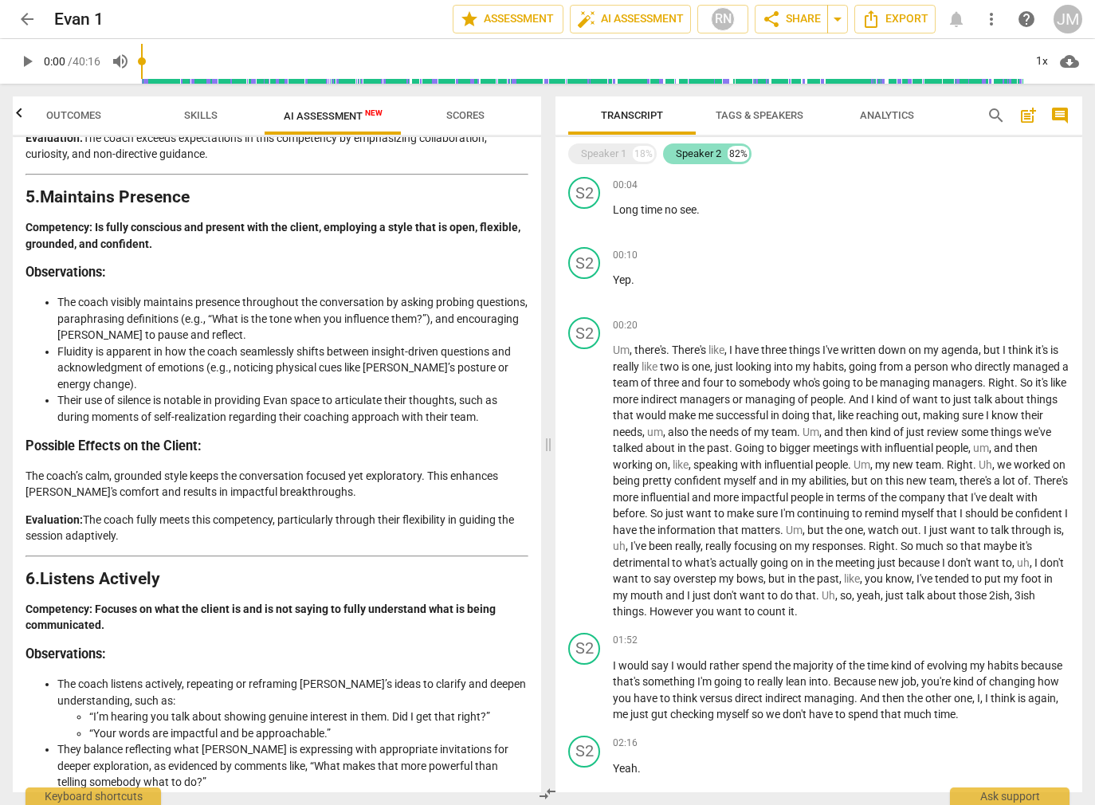
click at [733, 153] on div "82%" at bounding box center [739, 154] width 22 height 16
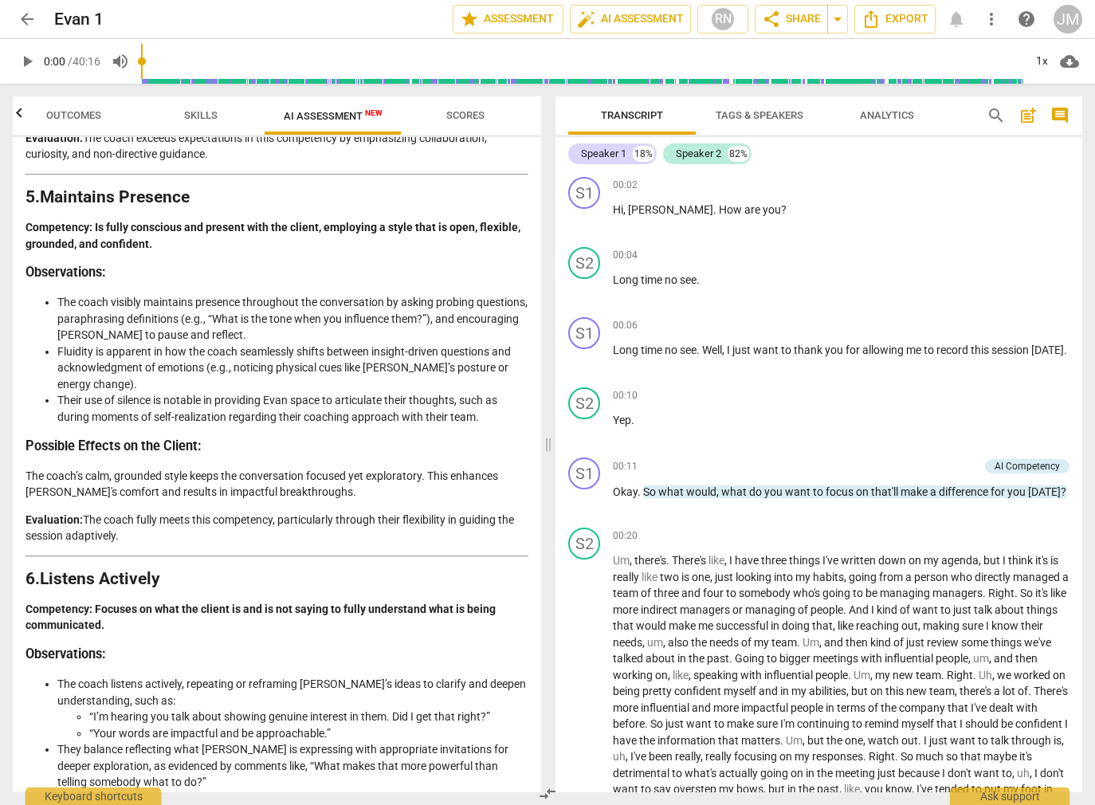
click at [31, 19] on span "arrow_back" at bounding box center [27, 19] width 19 height 19
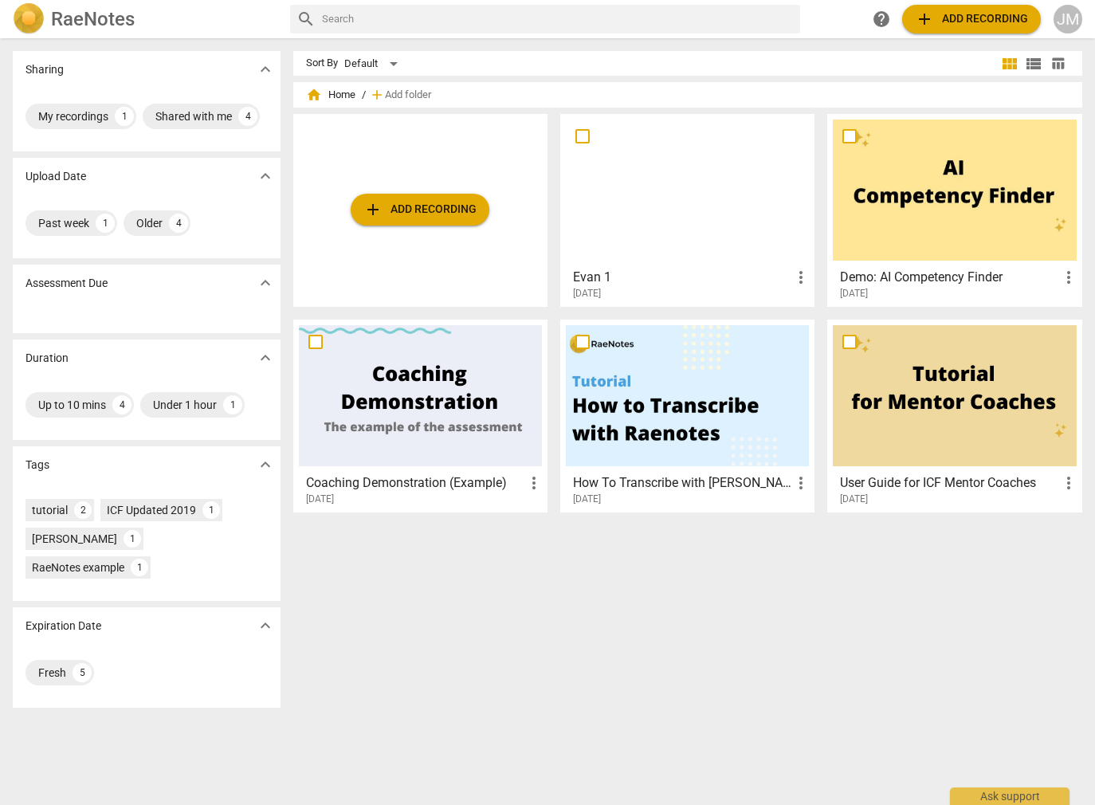
click at [793, 277] on span "more_vert" at bounding box center [801, 277] width 19 height 19
click at [712, 269] on div at bounding box center [547, 402] width 1095 height 805
click at [155, 124] on div "Shared with me" at bounding box center [193, 116] width 77 height 16
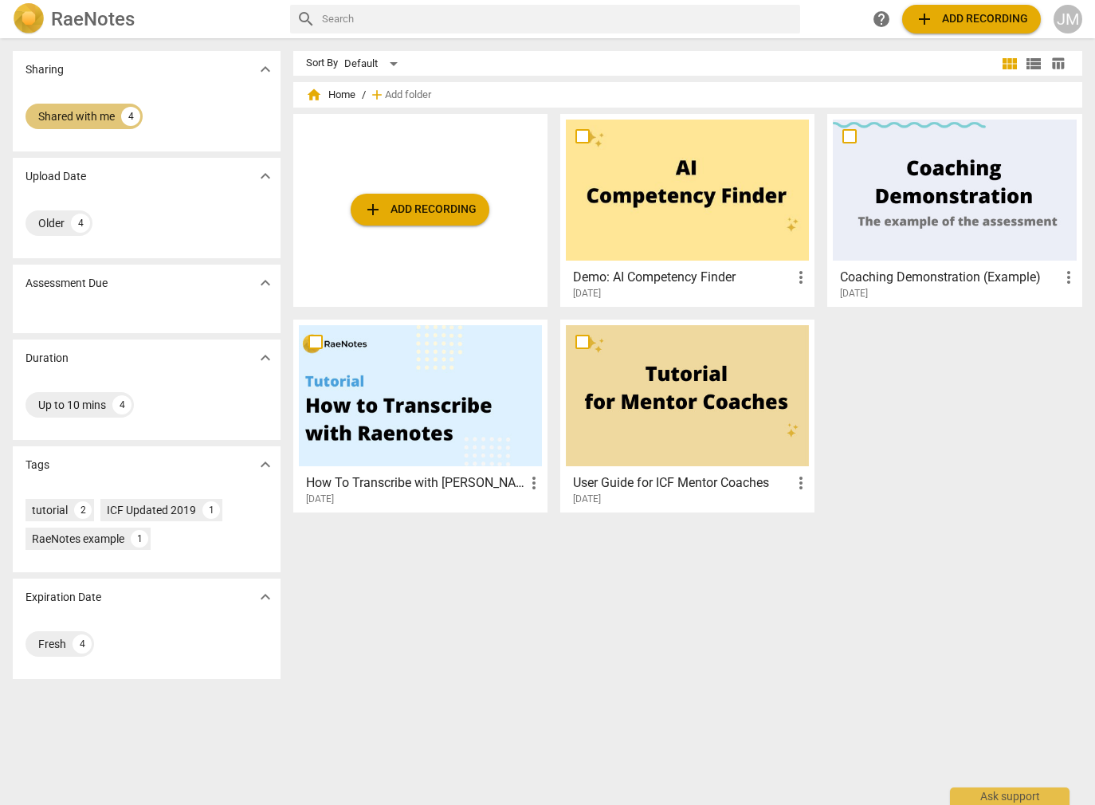
click at [100, 128] on div "Shared with me 4" at bounding box center [84, 117] width 117 height 26
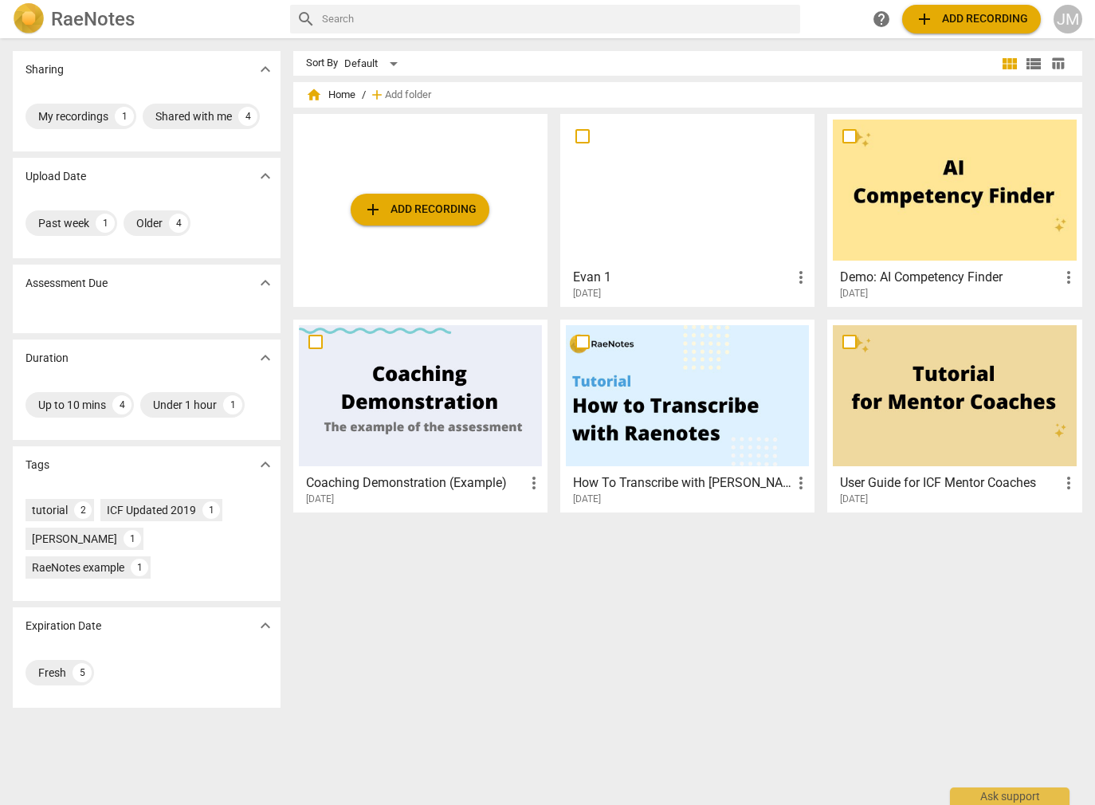
click at [886, 22] on span "help" at bounding box center [881, 19] width 19 height 19
click at [694, 192] on div at bounding box center [687, 190] width 243 height 141
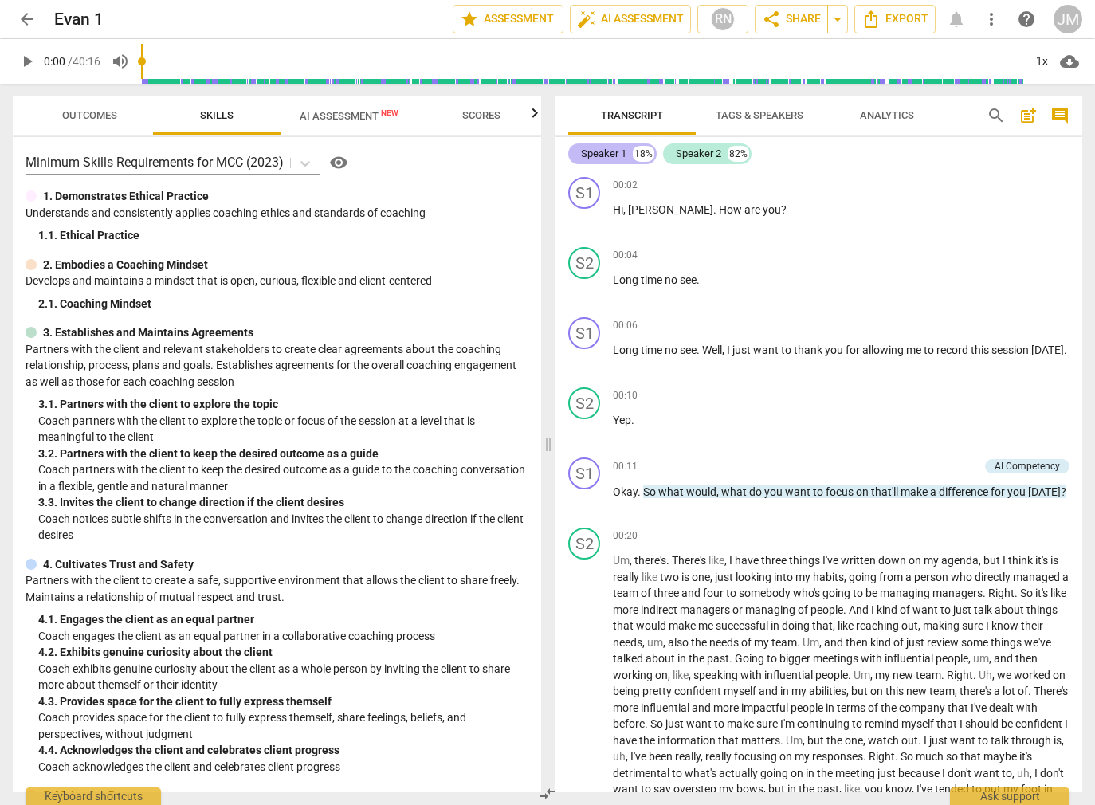
click at [637, 151] on div "18%" at bounding box center [644, 154] width 22 height 16
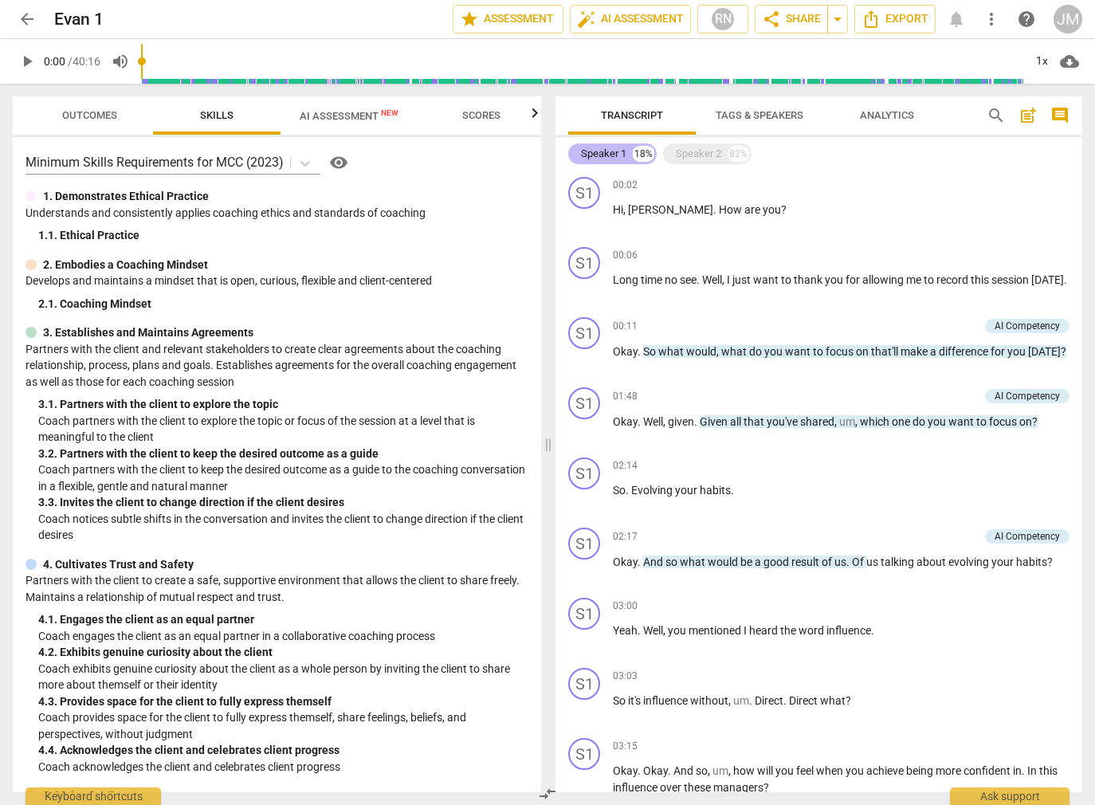
click at [610, 152] on div "Speaker 1" at bounding box center [603, 154] width 45 height 16
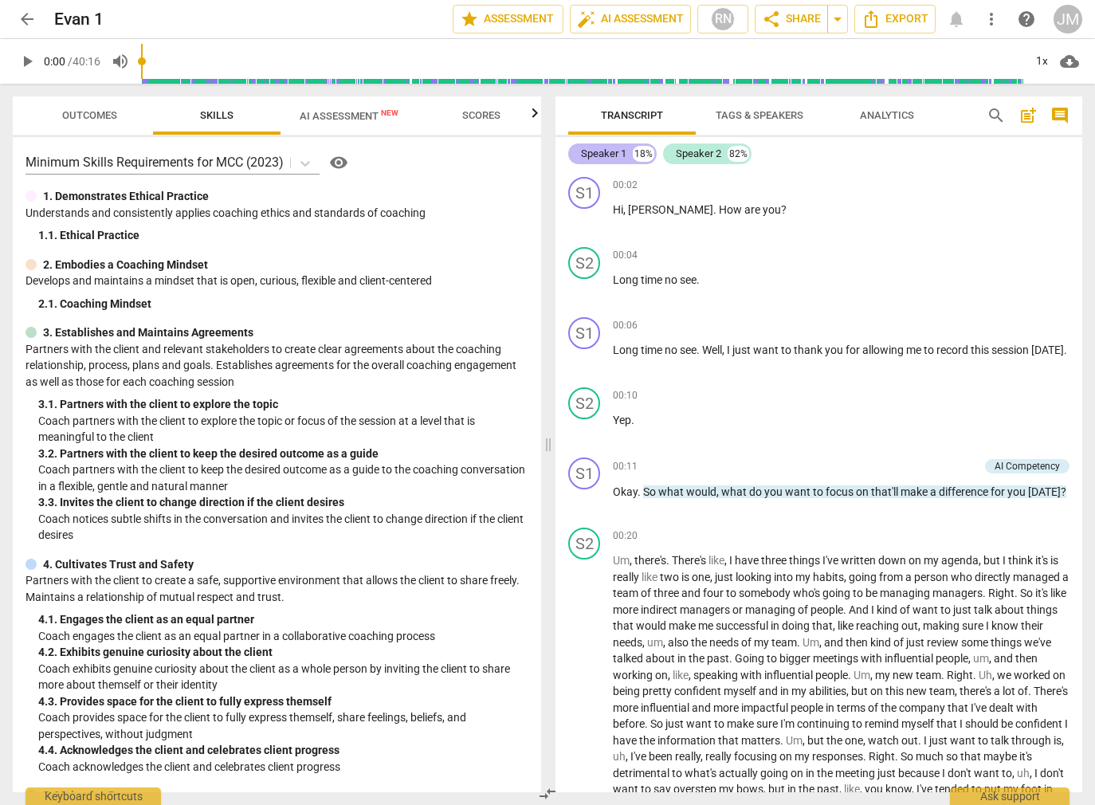
click at [577, 152] on div "Speaker 1 18%" at bounding box center [612, 154] width 88 height 21
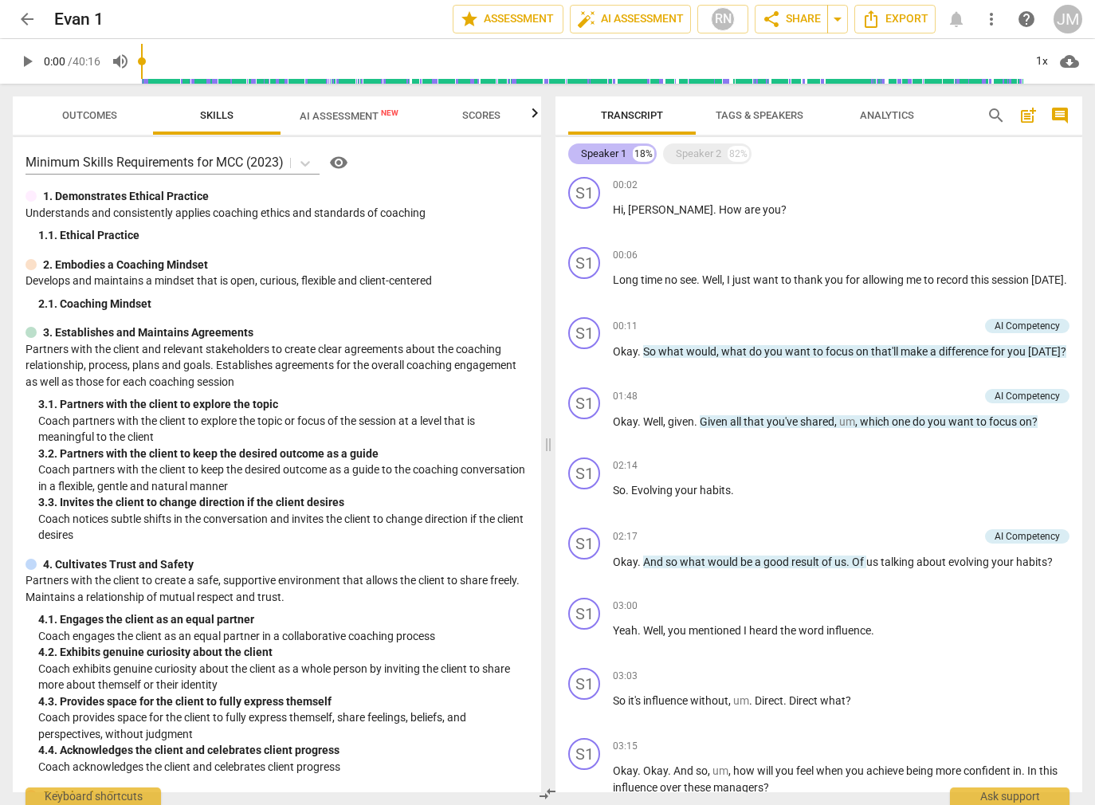
click at [584, 152] on div "Speaker 1" at bounding box center [603, 154] width 45 height 16
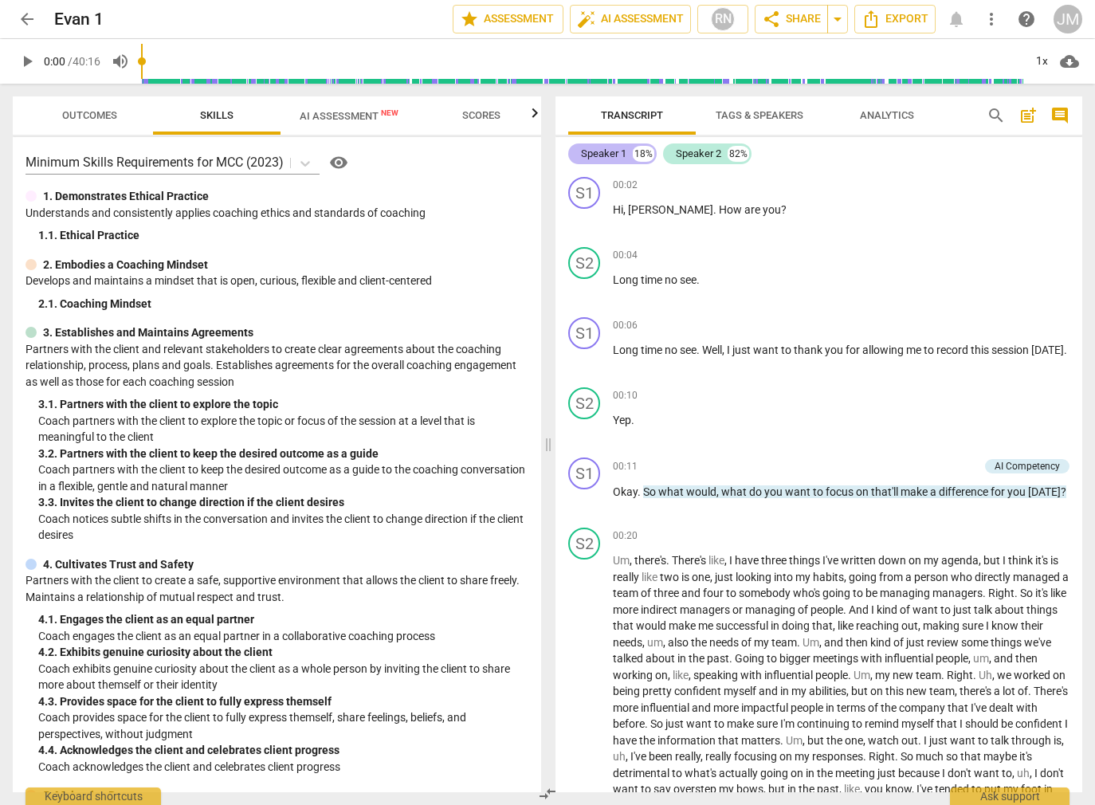
click at [627, 151] on div "Speaker 1 18%" at bounding box center [612, 154] width 88 height 21
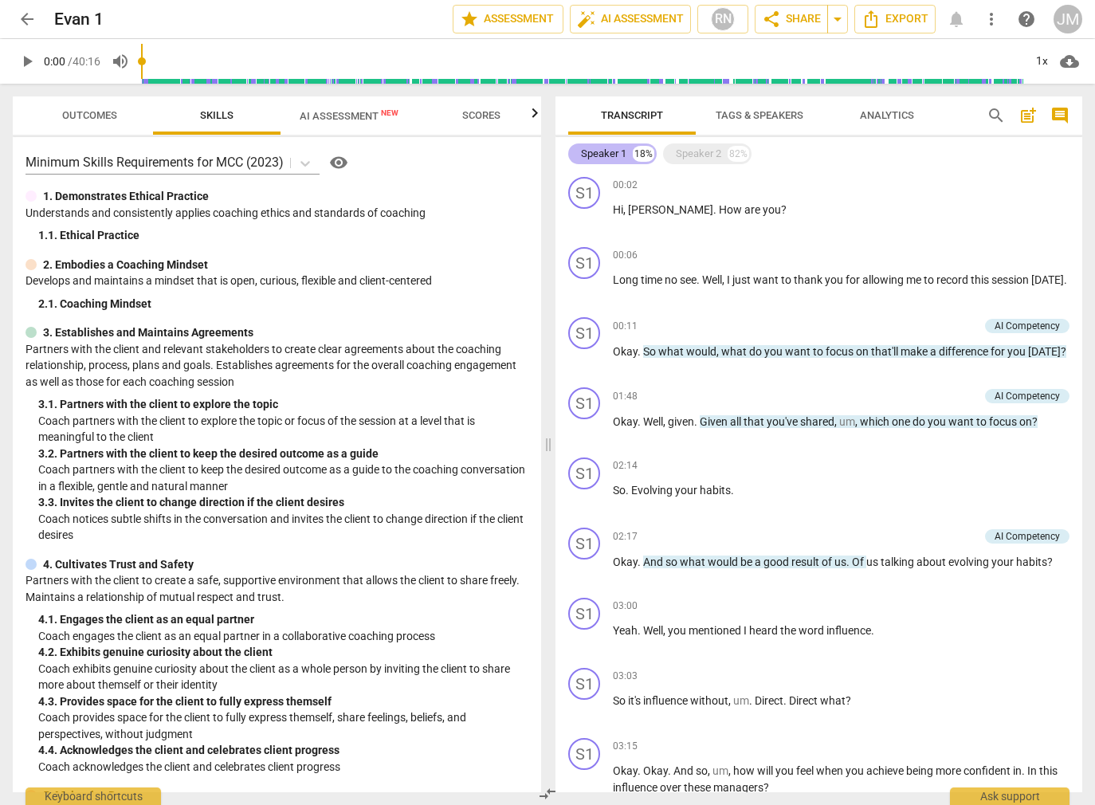
click at [627, 151] on div "Speaker 1 18%" at bounding box center [612, 154] width 88 height 21
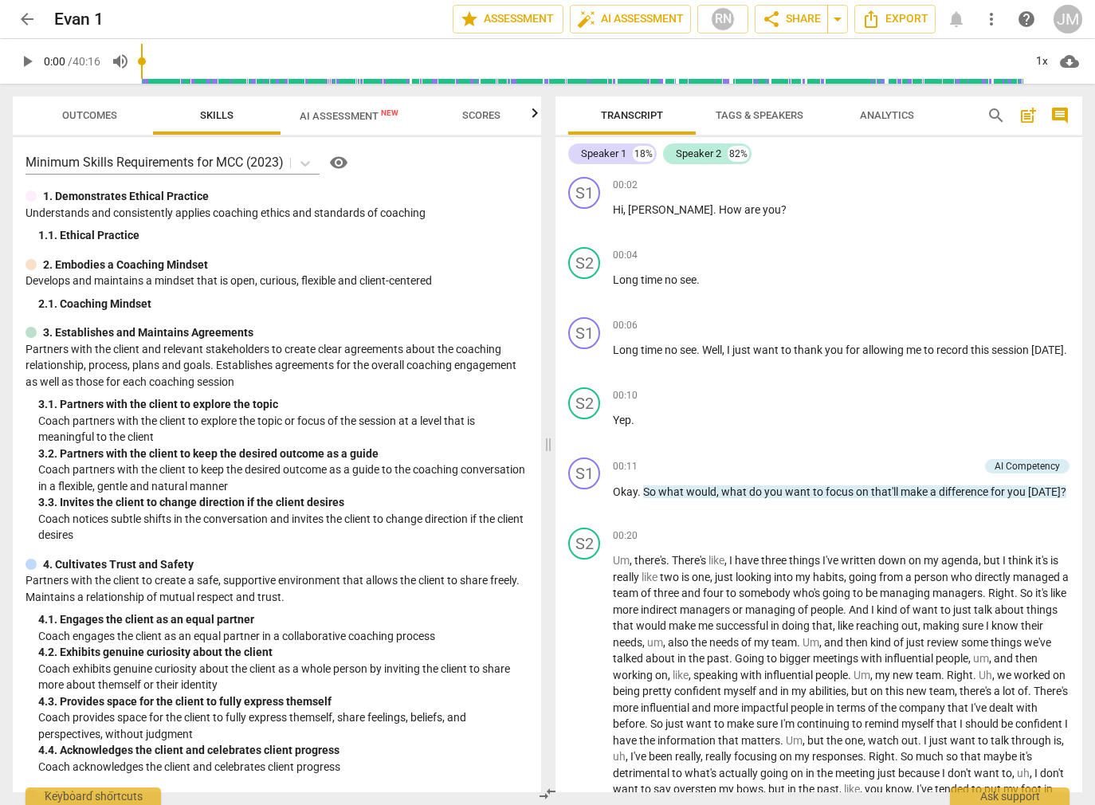
click at [737, 123] on span "Tags & Speakers" at bounding box center [760, 116] width 126 height 22
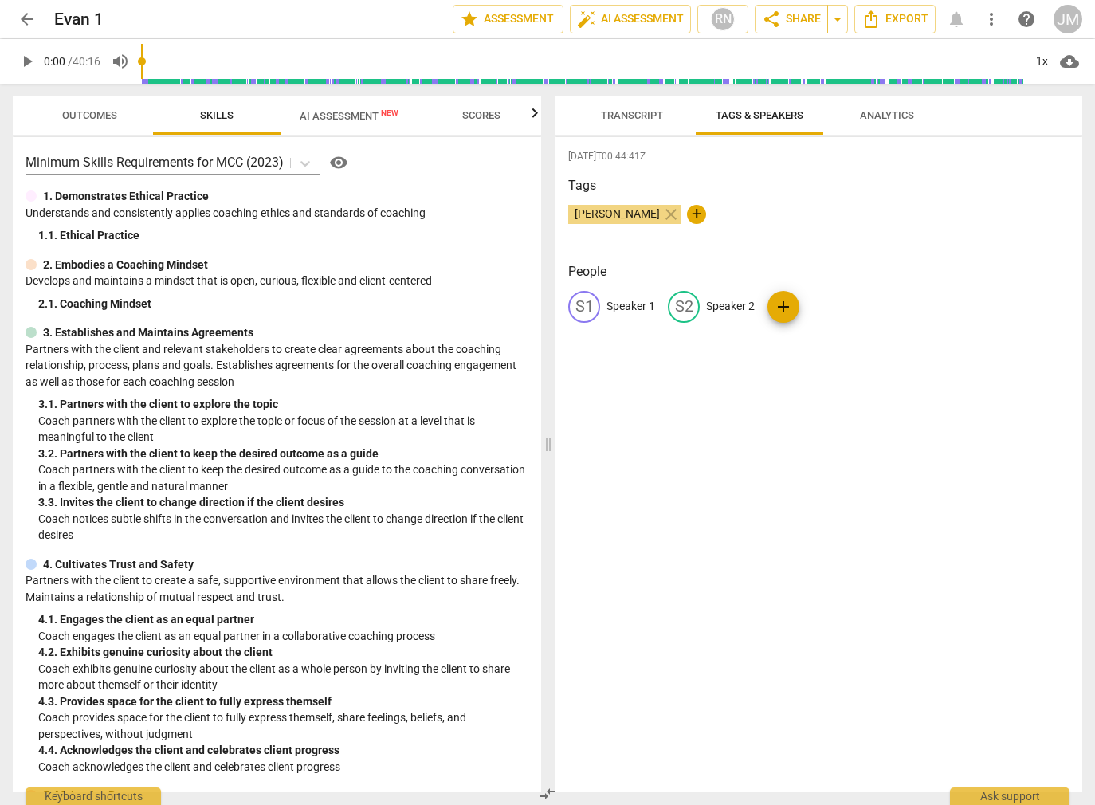
click at [586, 303] on div "S1" at bounding box center [584, 307] width 32 height 32
type input "Coach"
click at [817, 305] on p "Speaker 2" at bounding box center [834, 306] width 49 height 17
type input "Client"
click at [902, 453] on div "[DATE]T00:44:41Z Tags [PERSON_NAME] close + People CO Coach edit Client delete …" at bounding box center [819, 464] width 527 height 655
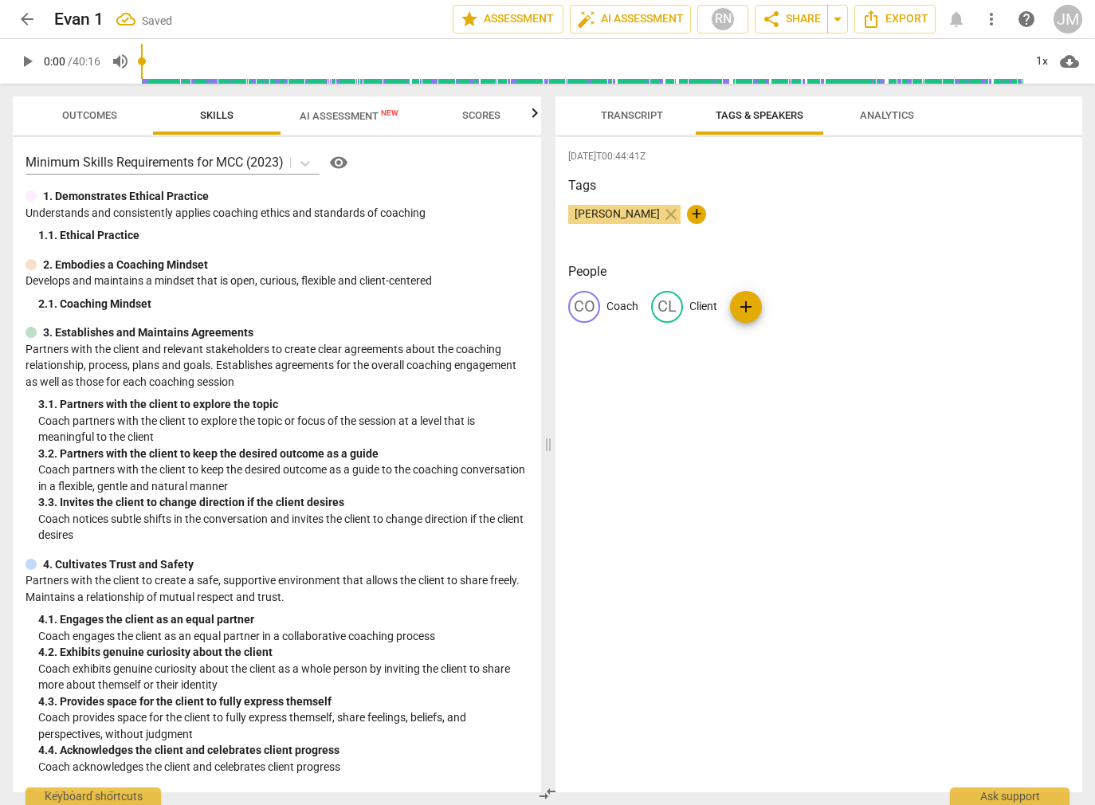
click at [640, 116] on span "Transcript" at bounding box center [632, 115] width 62 height 12
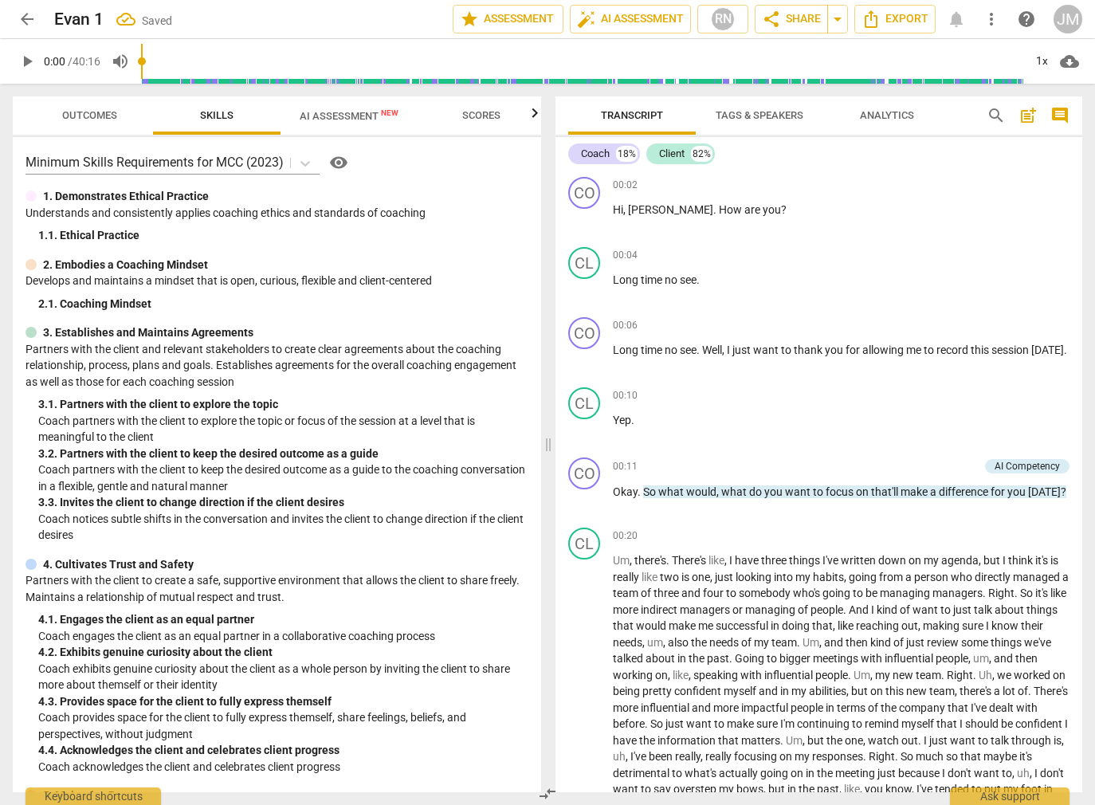
click at [744, 115] on span "Tags & Speakers" at bounding box center [760, 115] width 88 height 12
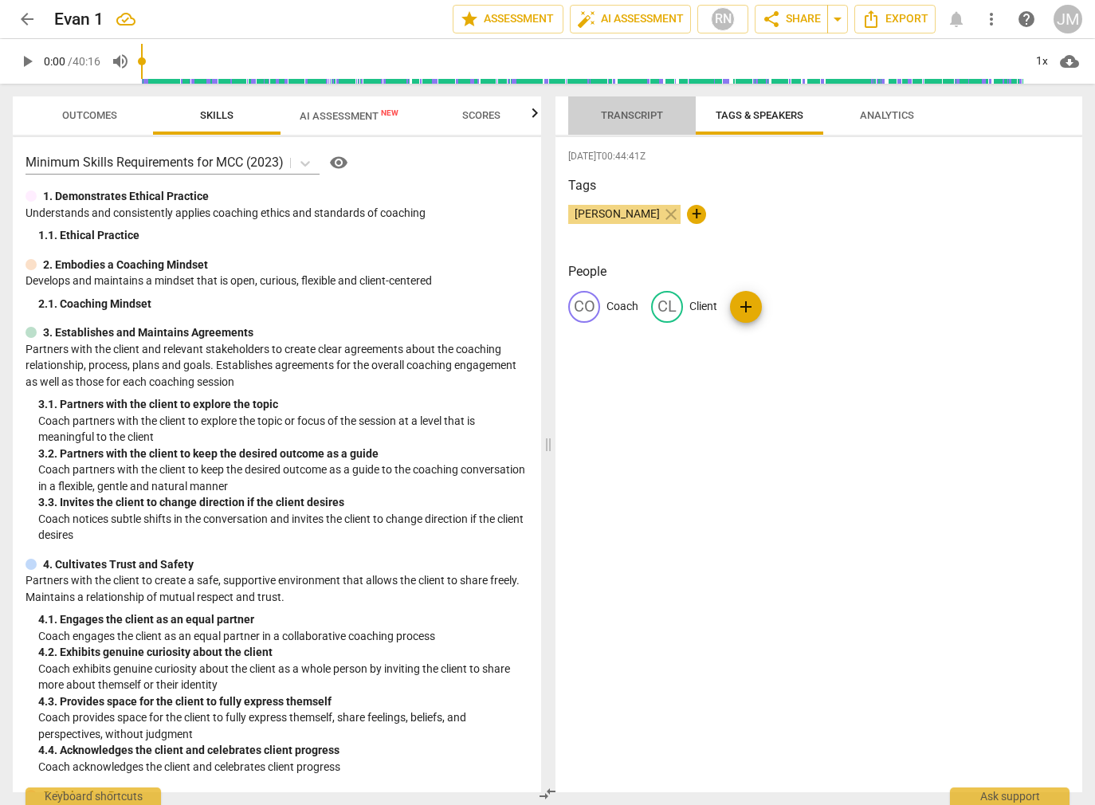
click at [624, 113] on span "Transcript" at bounding box center [632, 115] width 62 height 12
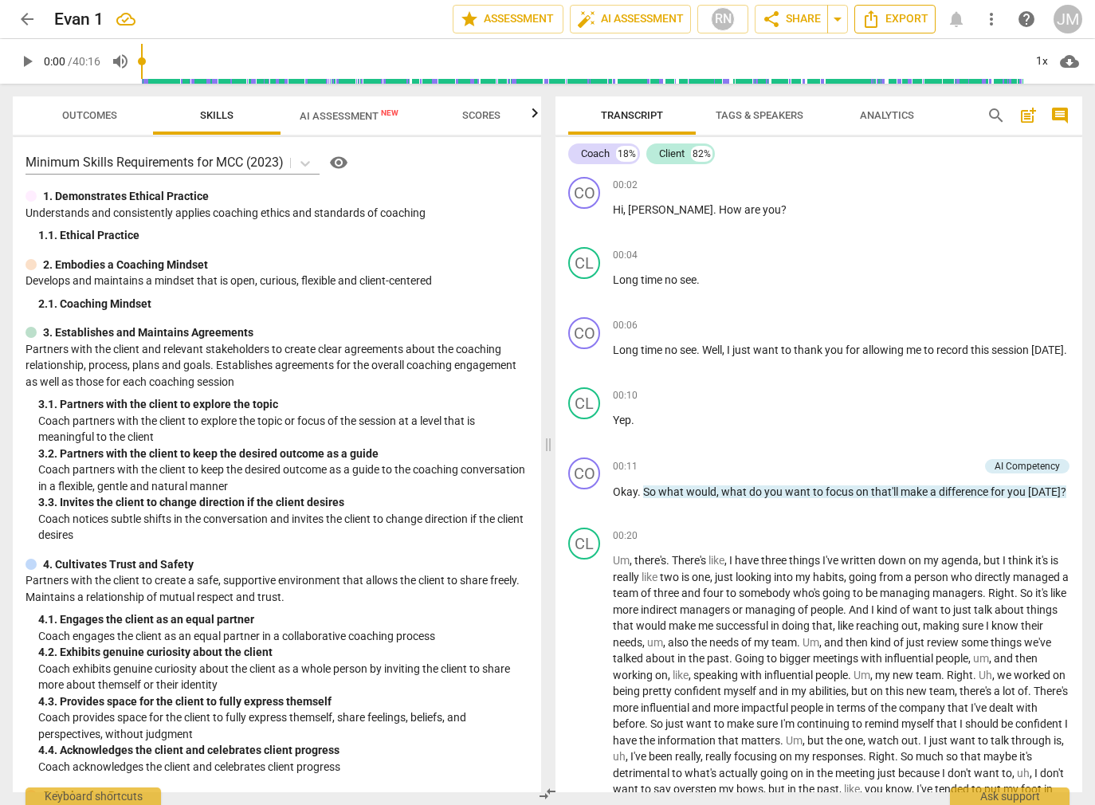
click at [892, 17] on span "Export" at bounding box center [895, 19] width 67 height 19
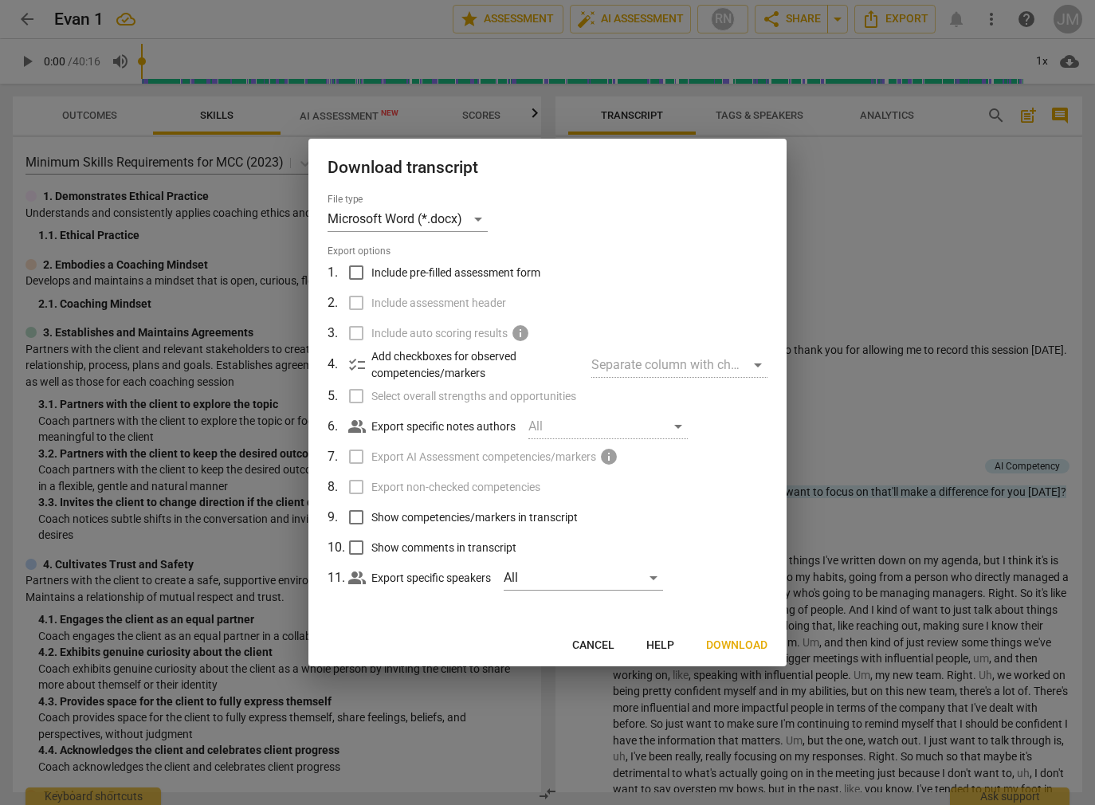
click at [738, 643] on span "Download" at bounding box center [736, 646] width 61 height 16
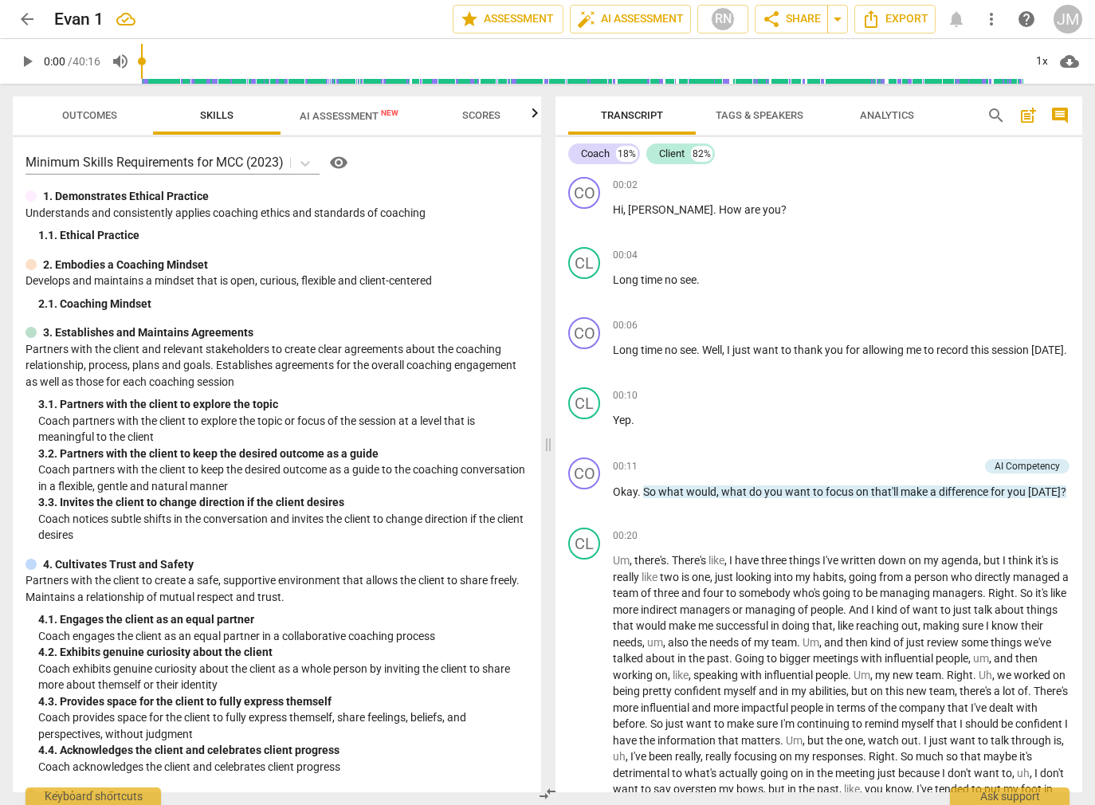
click at [335, 117] on span "AI Assessment New" at bounding box center [349, 116] width 99 height 12
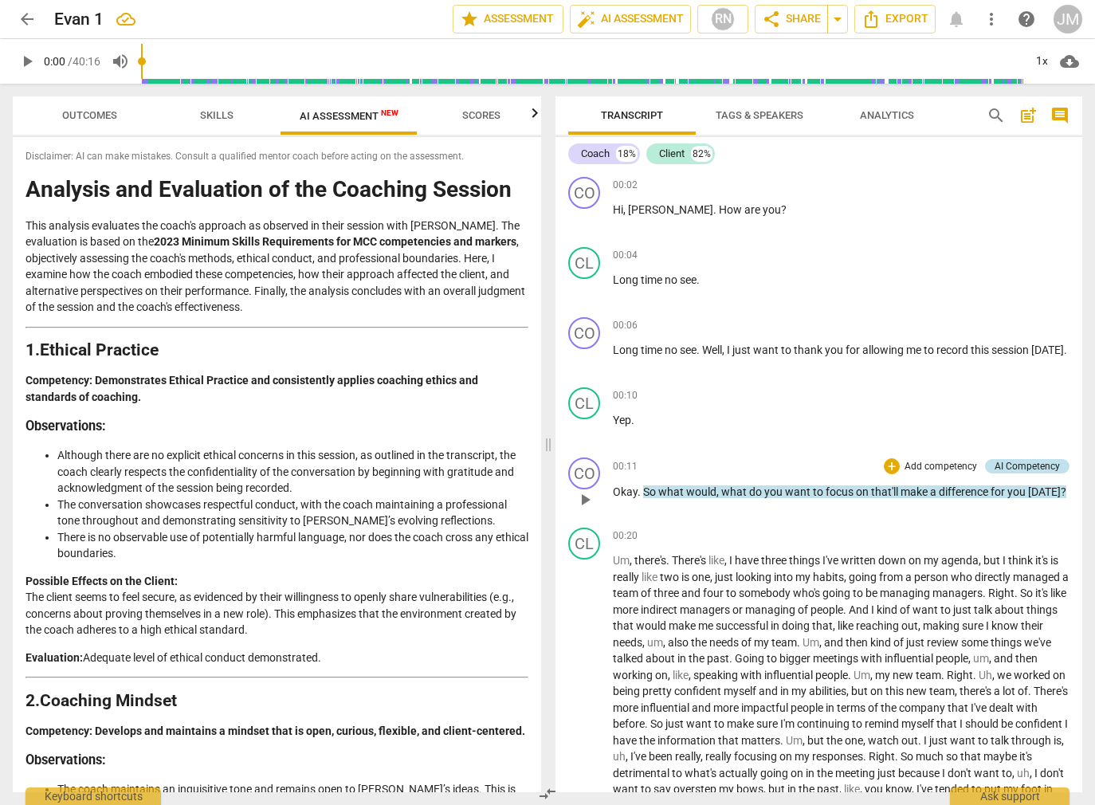
click at [1009, 468] on div "AI Competency" at bounding box center [1027, 466] width 65 height 14
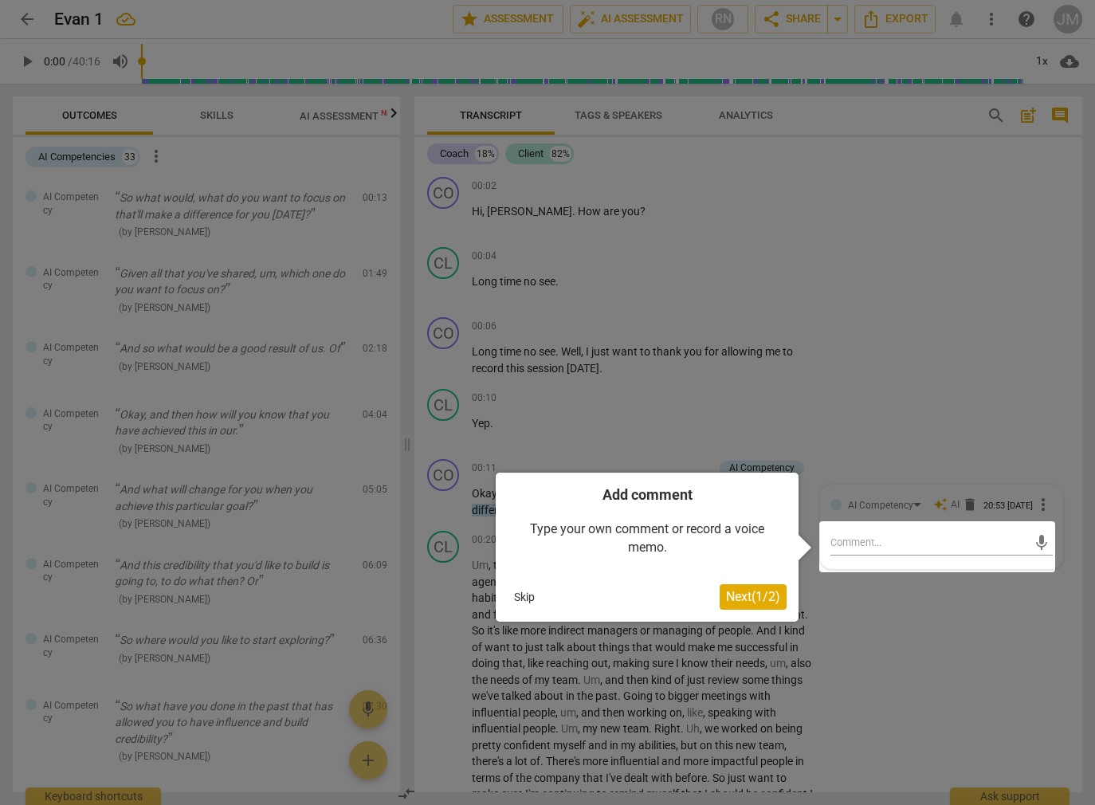
click at [774, 404] on div at bounding box center [547, 402] width 1095 height 805
click at [529, 596] on button "Skip" at bounding box center [524, 597] width 33 height 24
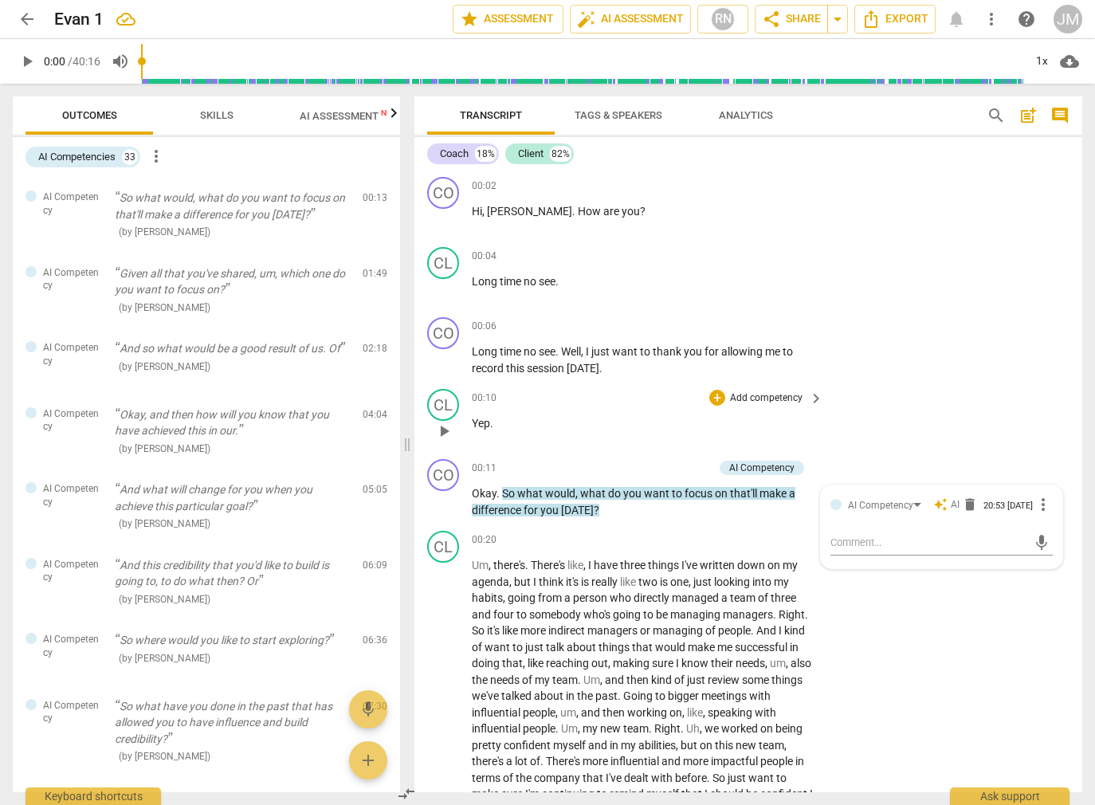
click at [528, 425] on p "Yep ." at bounding box center [644, 423] width 344 height 17
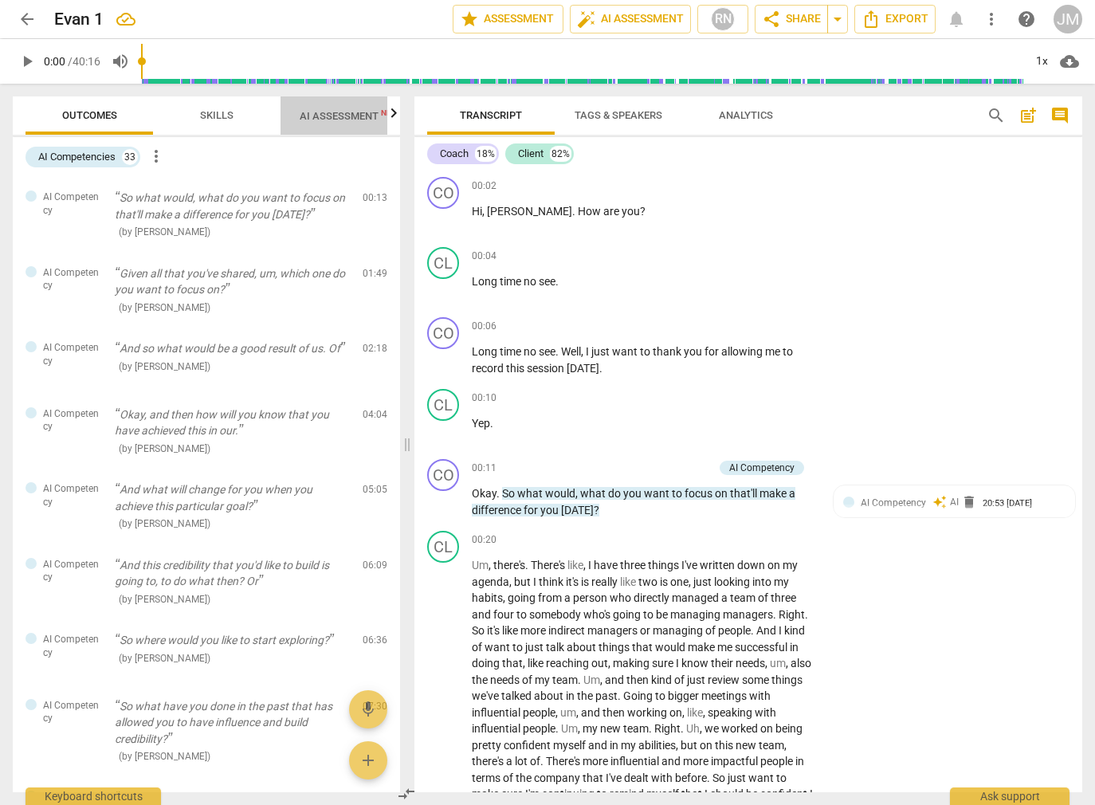
click at [356, 115] on span "AI Assessment New" at bounding box center [349, 116] width 99 height 12
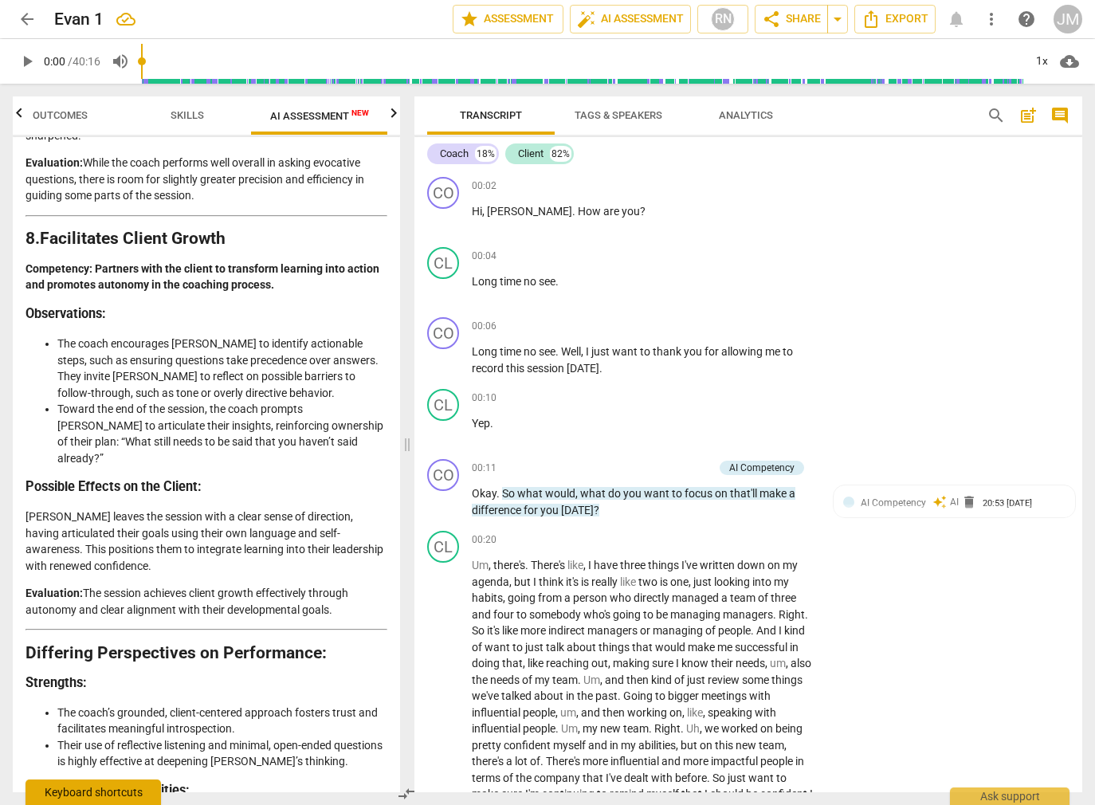
scroll to position [3250, 0]
